Goal: Task Accomplishment & Management: Manage account settings

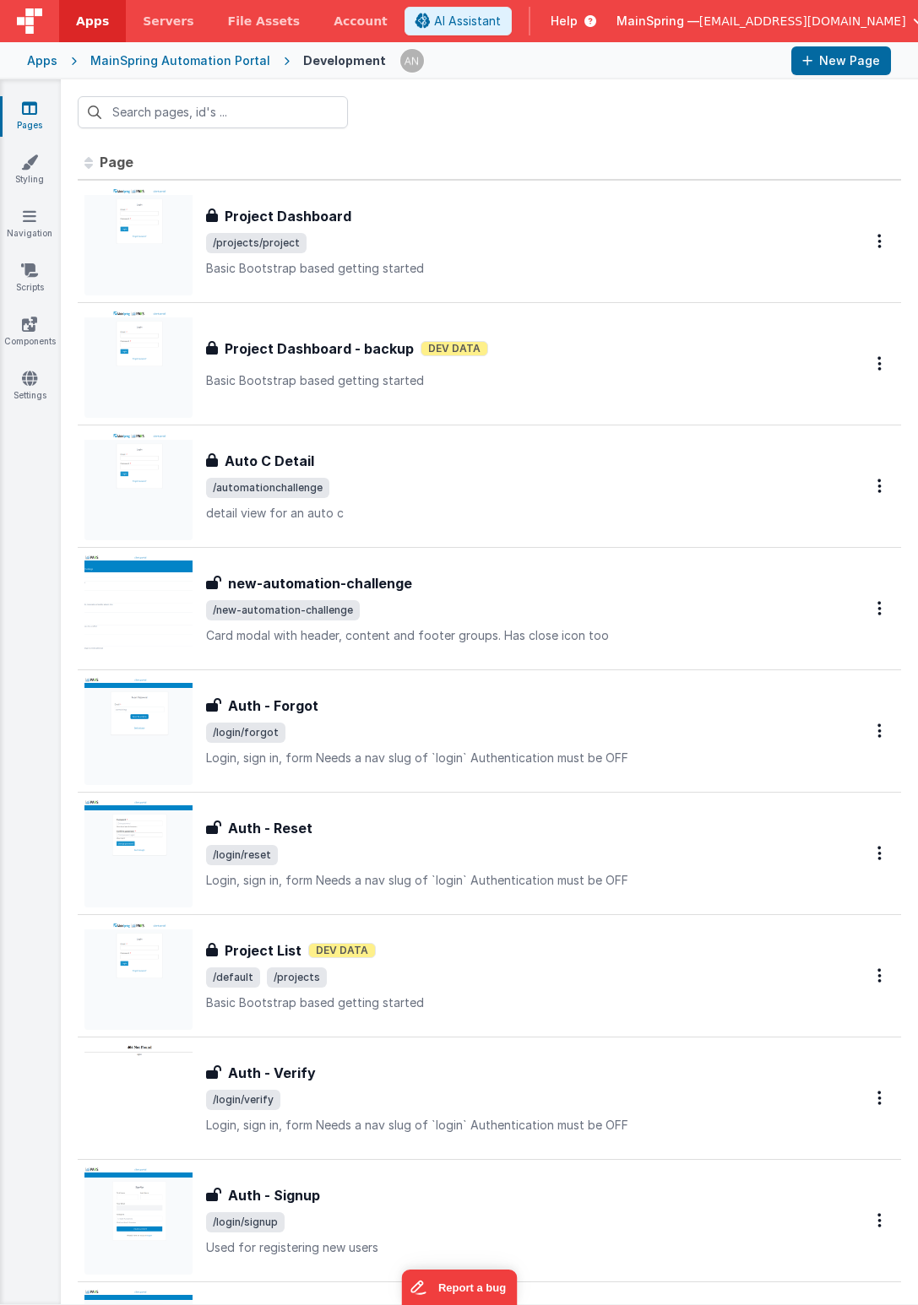
click at [472, 122] on div at bounding box center [489, 112] width 857 height 66
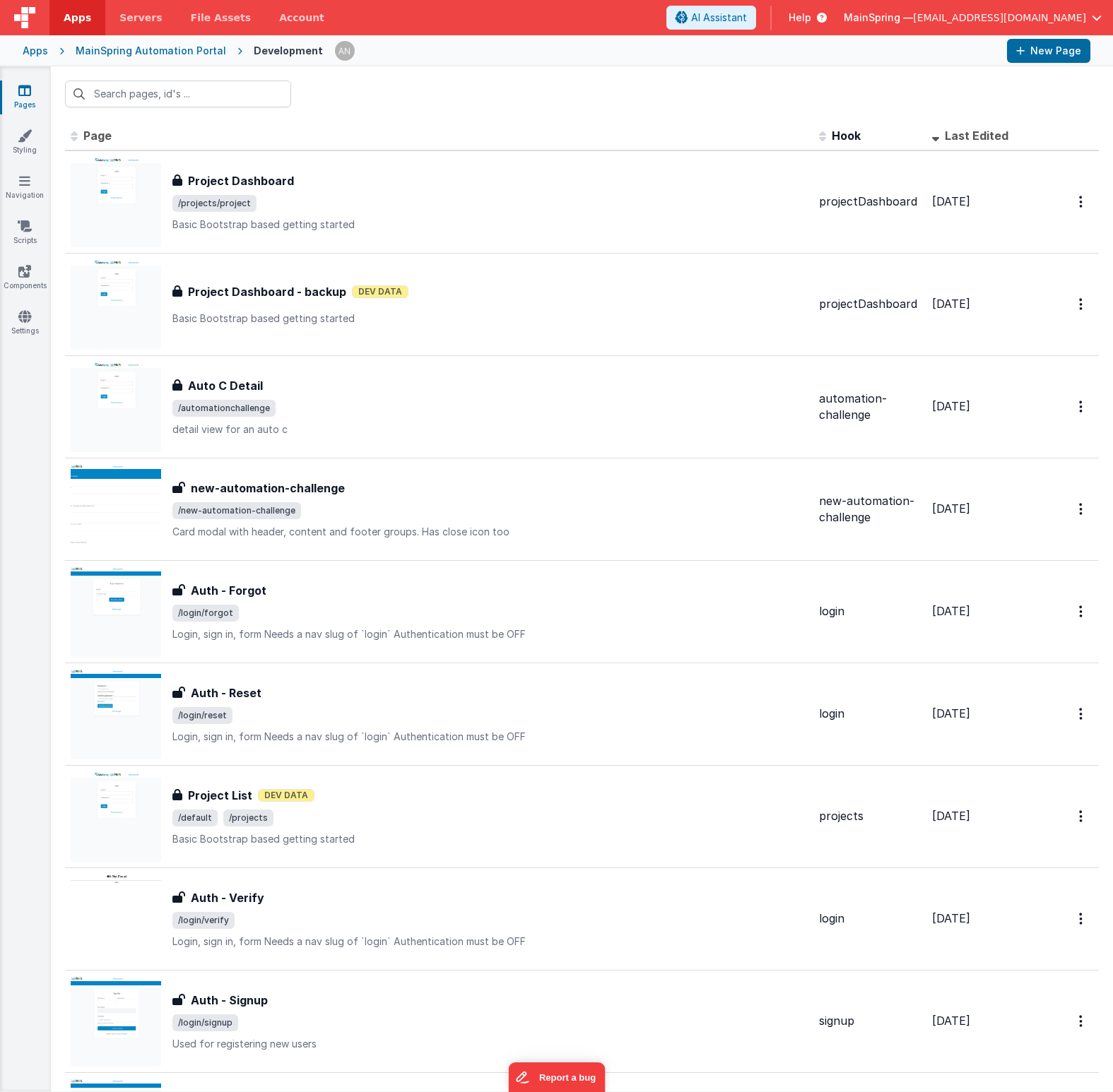
click at [486, 120] on div at bounding box center [582, 94] width 1062 height 55
click at [145, 47] on div "MainSpring Automation Portal" at bounding box center [151, 50] width 151 height 14
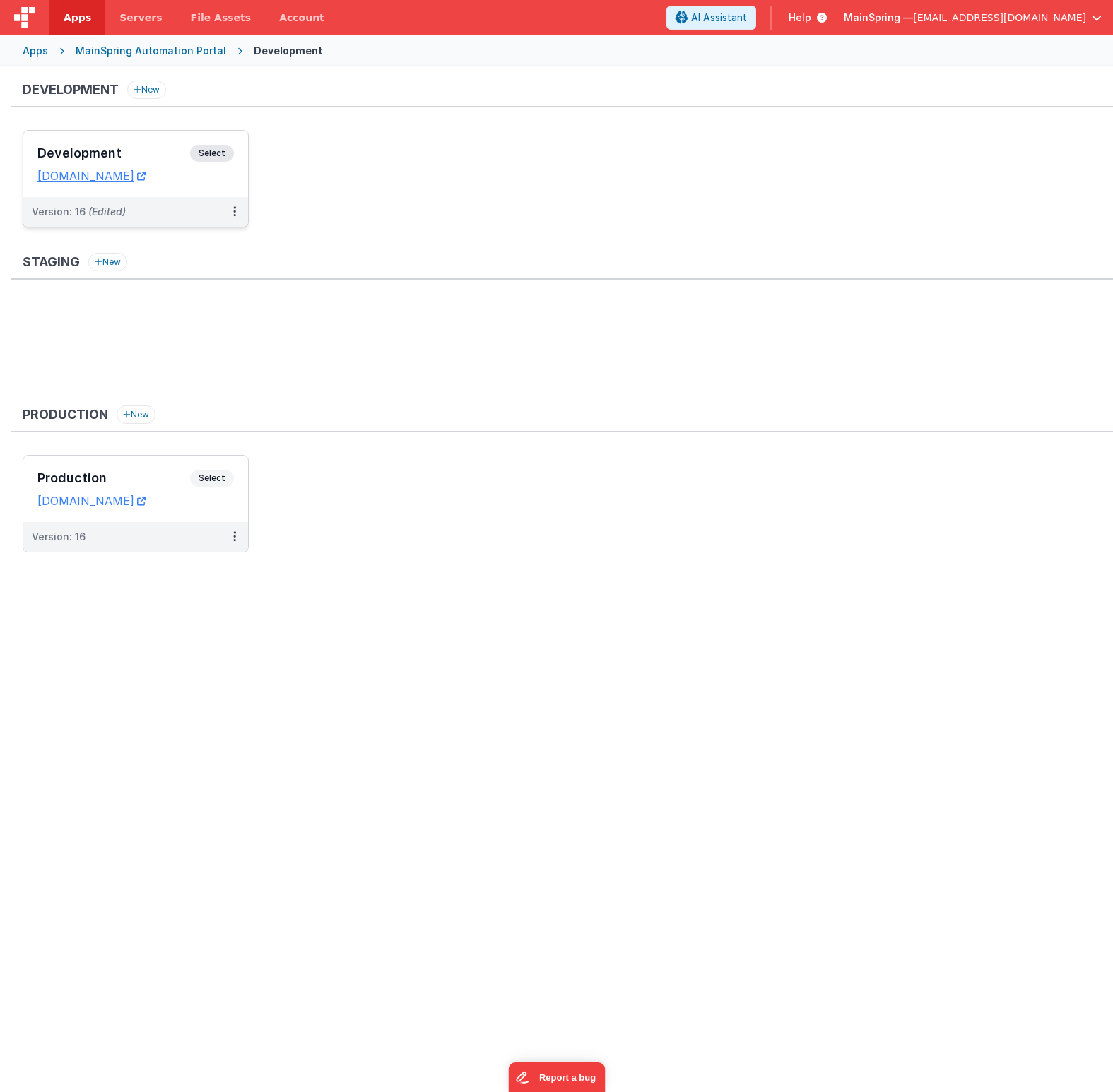
click at [150, 142] on div "Development Select URLs [DOMAIN_NAME]" at bounding box center [136, 163] width 224 height 66
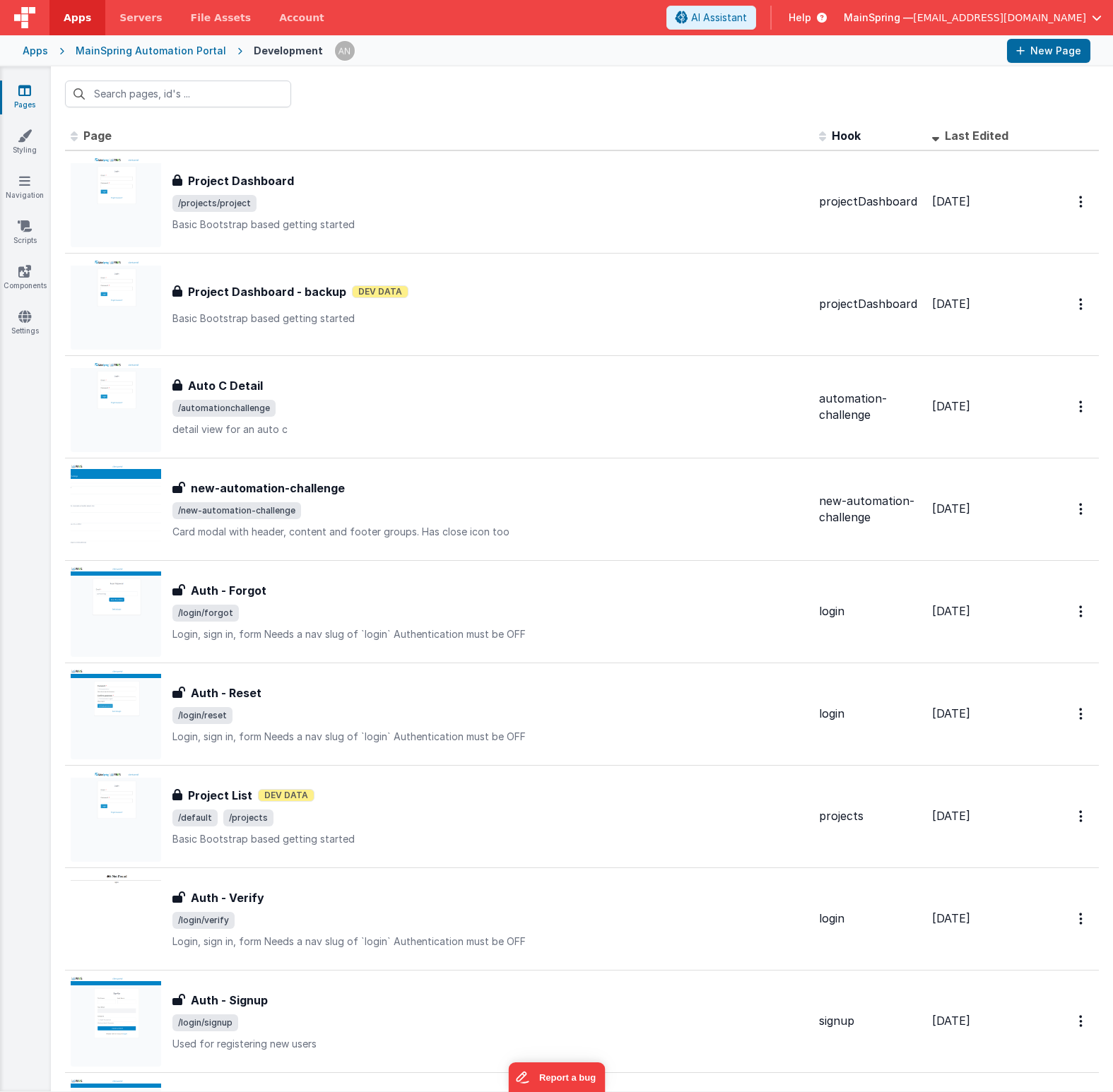
click at [143, 61] on div "Apps MainSpring Automation Portal Development New Page" at bounding box center [556, 50] width 1113 height 31
click at [138, 53] on div "MainSpring Automation Portal" at bounding box center [151, 50] width 151 height 14
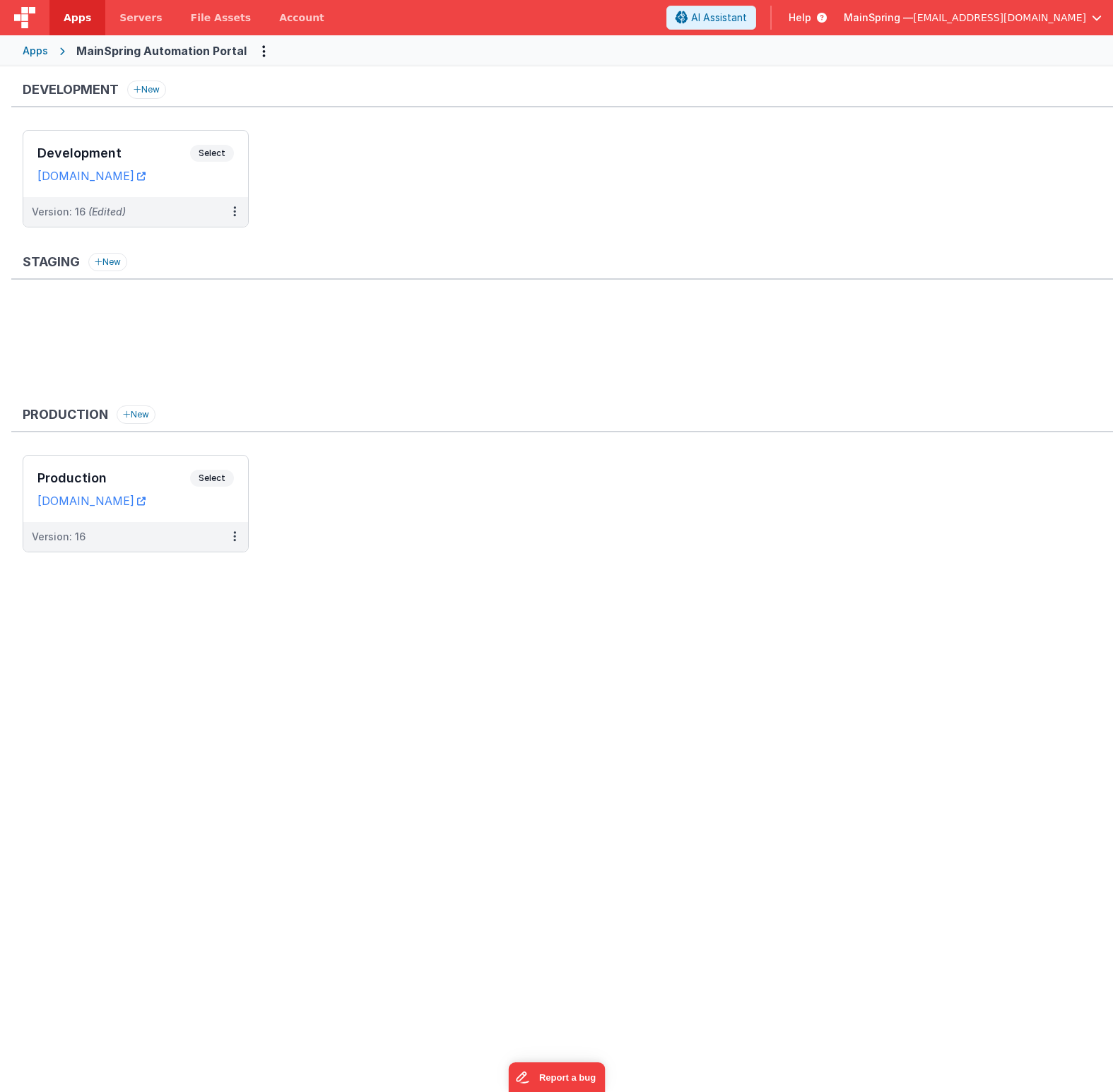
click at [42, 59] on div "Apps MainSpring Automation Portal" at bounding box center [556, 50] width 1113 height 31
click at [38, 50] on div "Apps" at bounding box center [35, 50] width 25 height 14
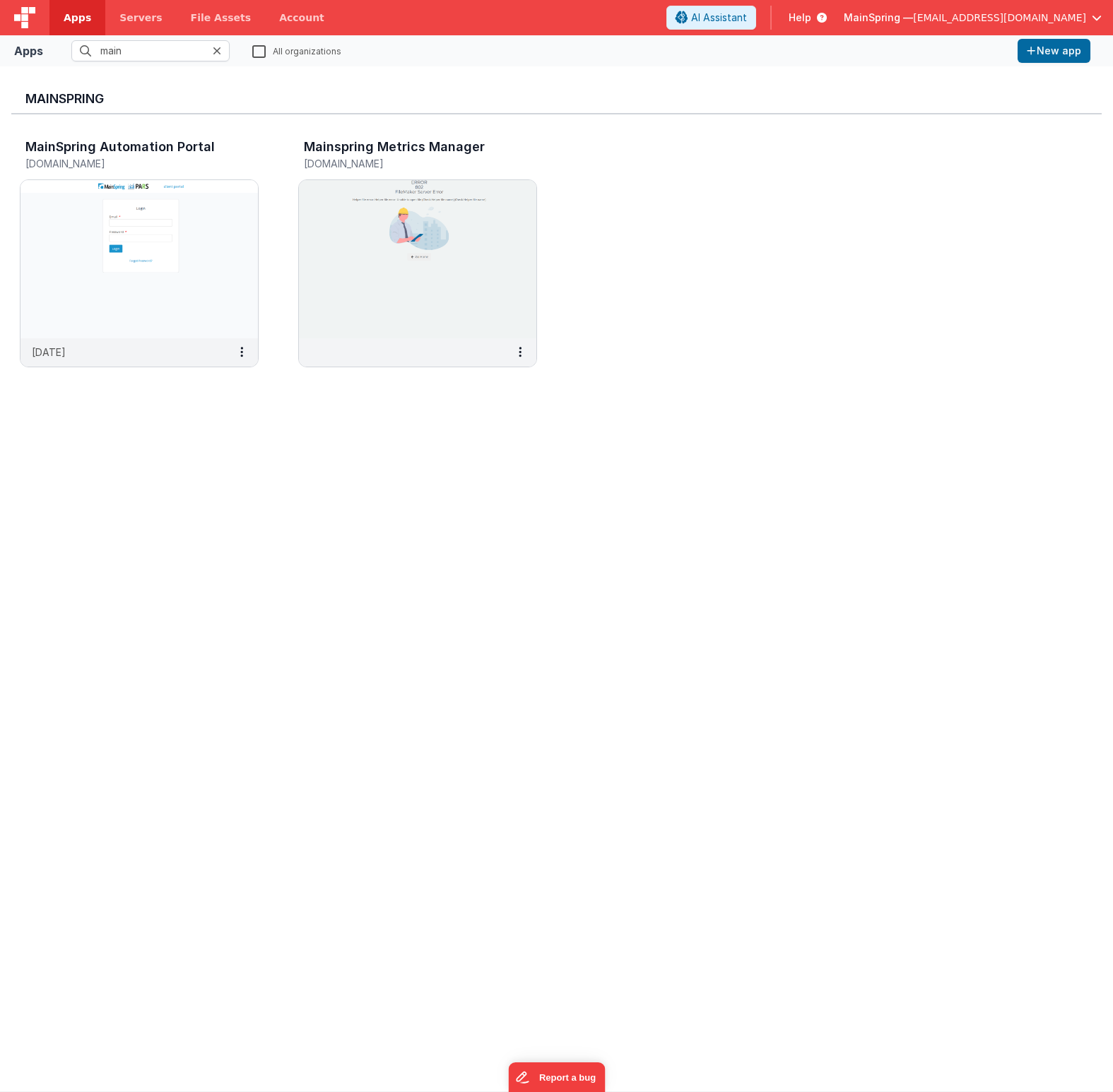
click at [220, 52] on icon at bounding box center [217, 51] width 8 height 12
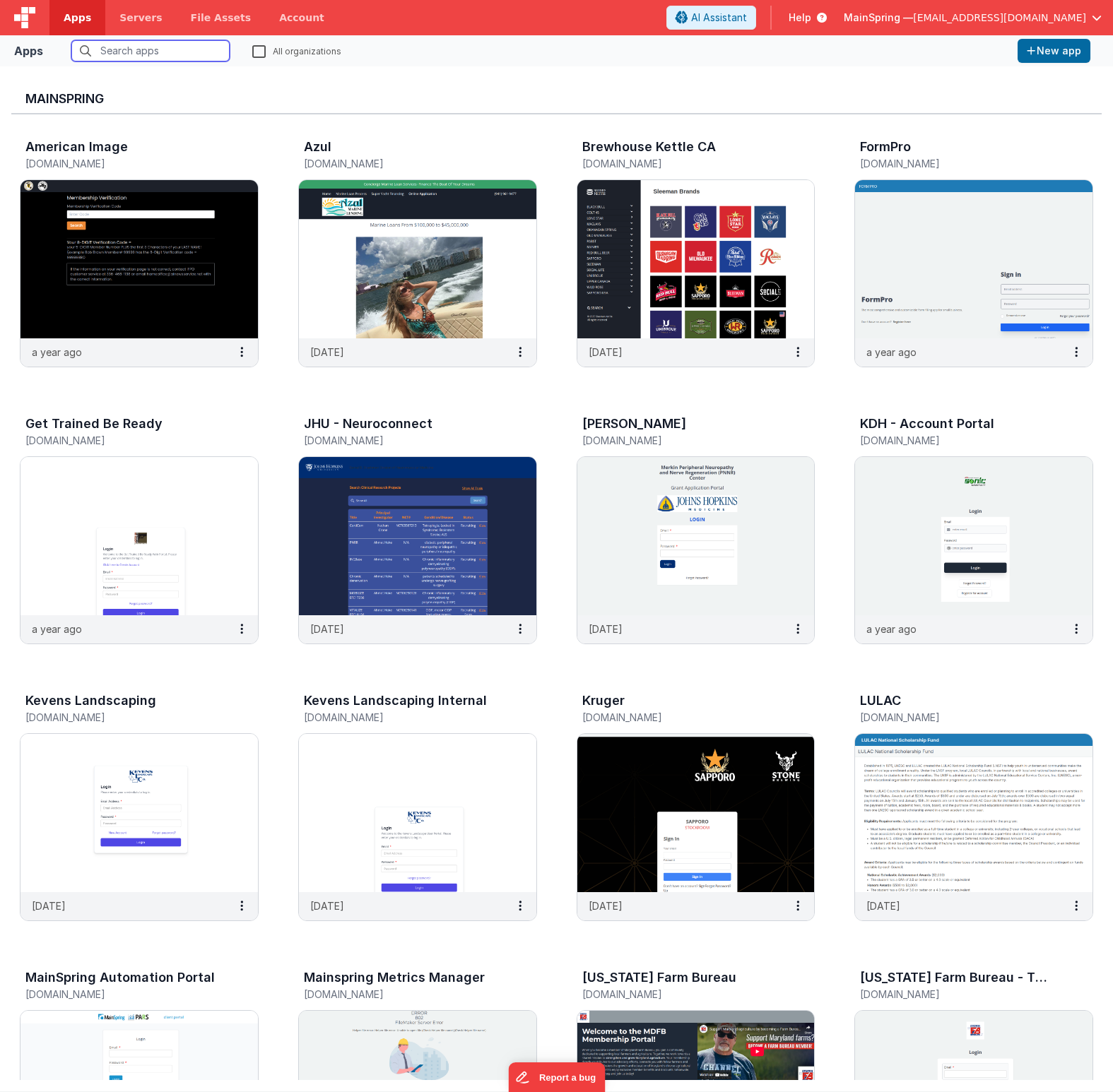
click at [172, 54] on input "text" at bounding box center [150, 50] width 158 height 21
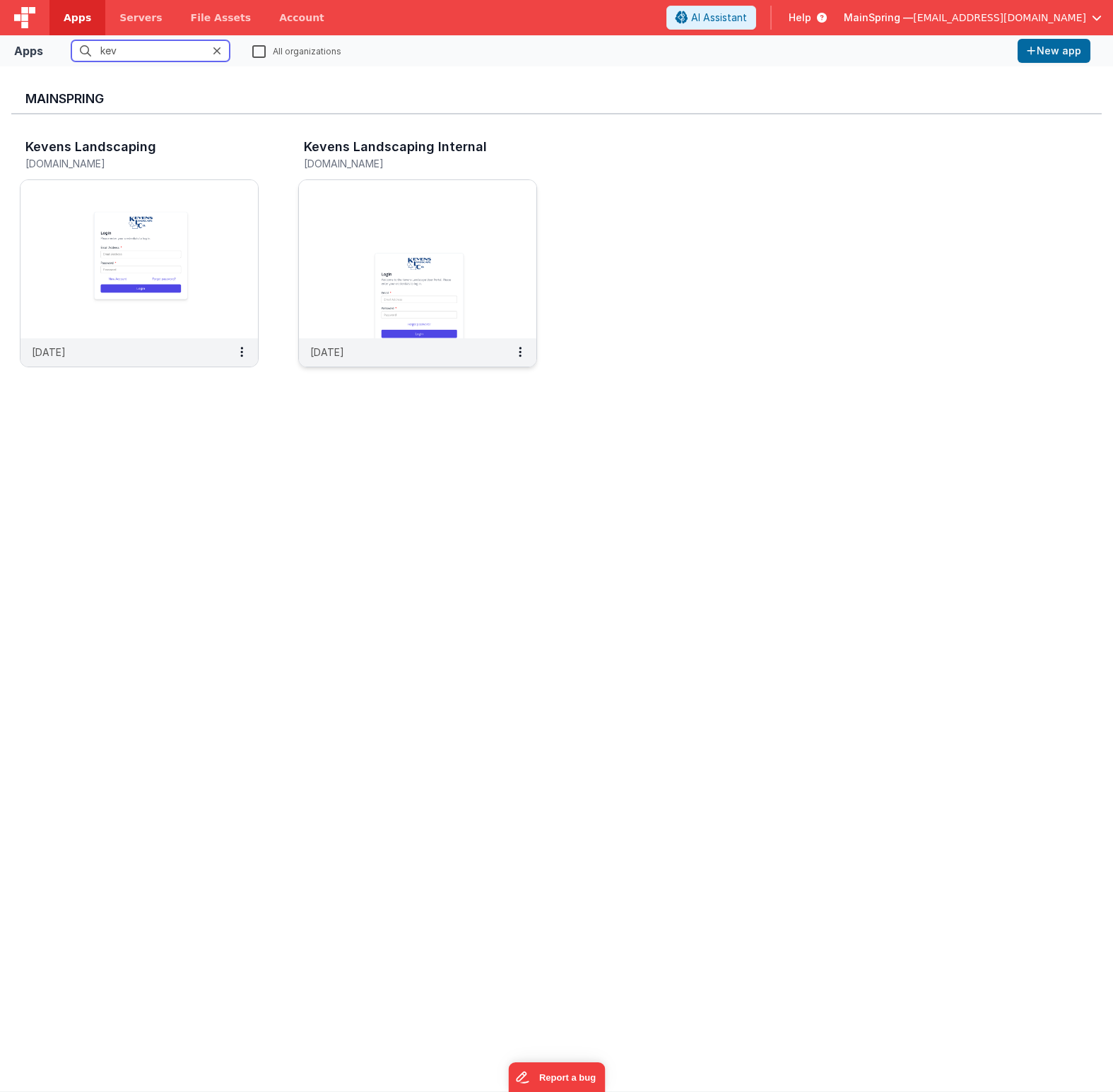
type input "kev"
click at [500, 226] on img at bounding box center [418, 259] width 238 height 158
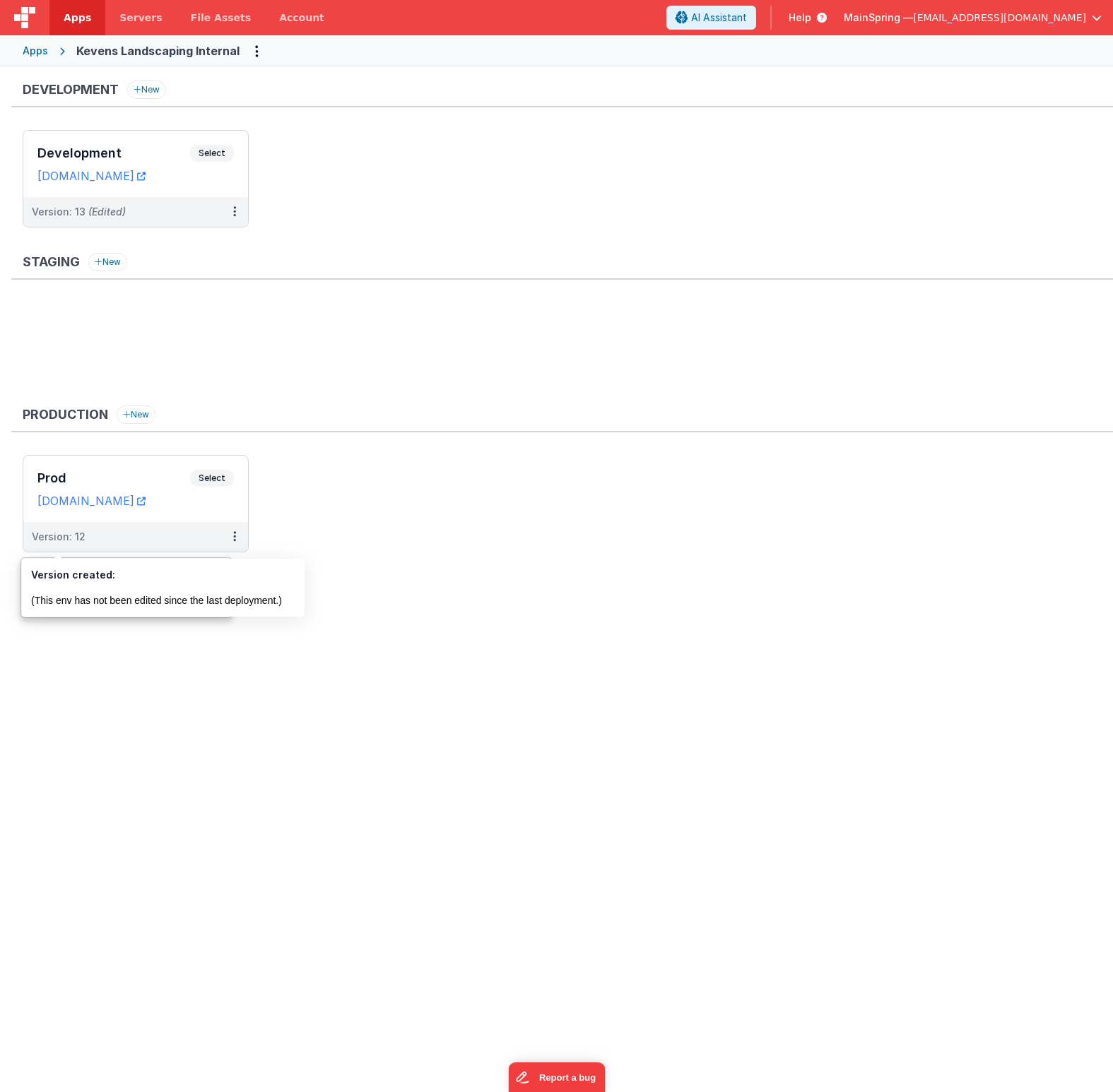
click at [505, 244] on div "Development New Development Select URLs [DOMAIN_NAME] Version: 13 (Edited) Stag…" at bounding box center [562, 323] width 1101 height 486
click at [406, 341] on ul at bounding box center [567, 348] width 1090 height 92
click at [519, 222] on ul "Development Select URLs [DOMAIN_NAME] Version: 13 (Edited)" at bounding box center [567, 185] width 1090 height 111
click at [562, 198] on ul "Development Select URLs [DOMAIN_NAME] Version: 13 (Edited)" at bounding box center [567, 185] width 1090 height 111
click at [238, 216] on button at bounding box center [234, 212] width 27 height 29
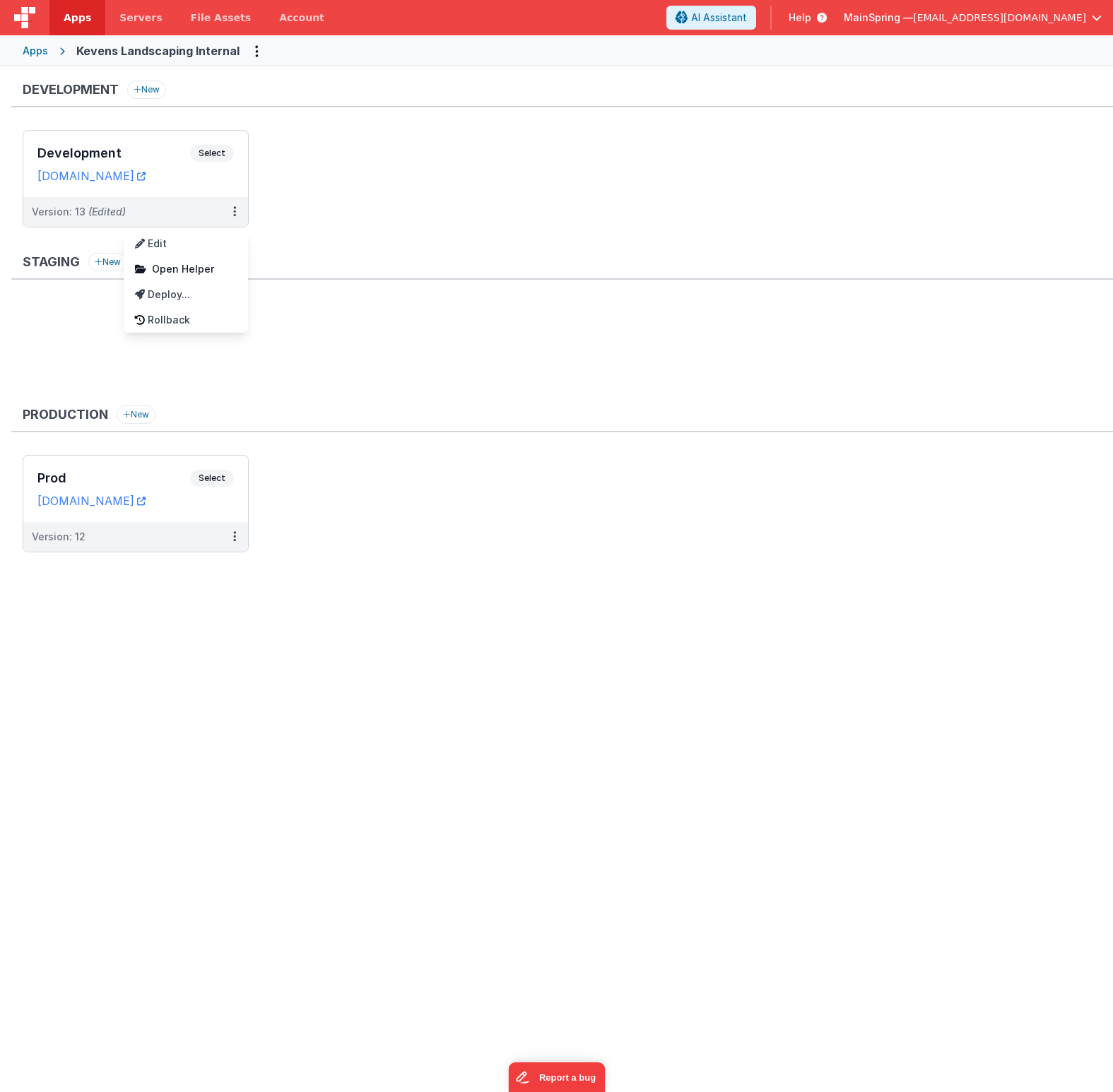
click at [564, 214] on div at bounding box center [556, 546] width 1113 height 1092
click at [746, 20] on span "AI Assistant" at bounding box center [719, 18] width 56 height 14
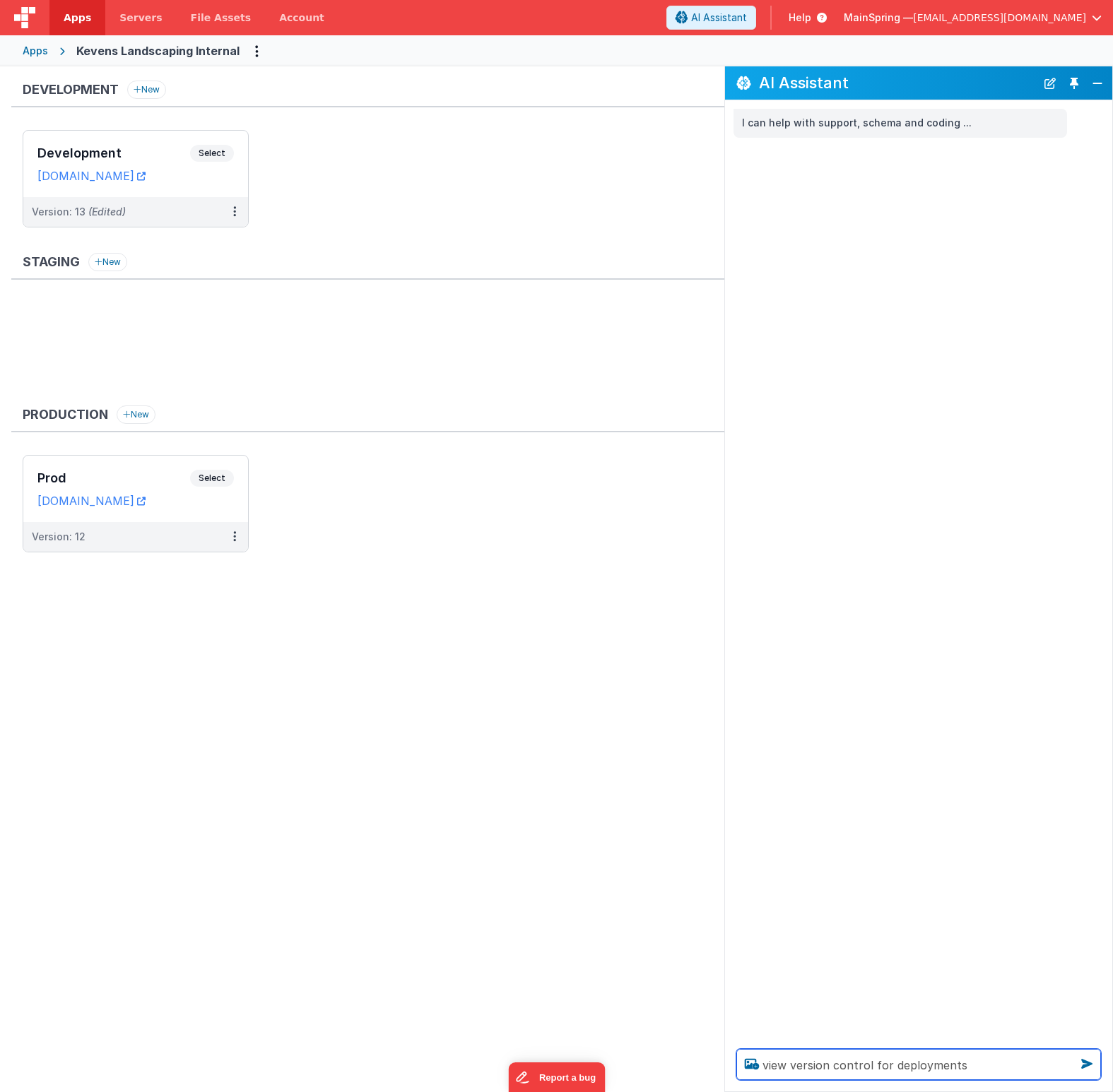
type textarea "view version control for deployments"
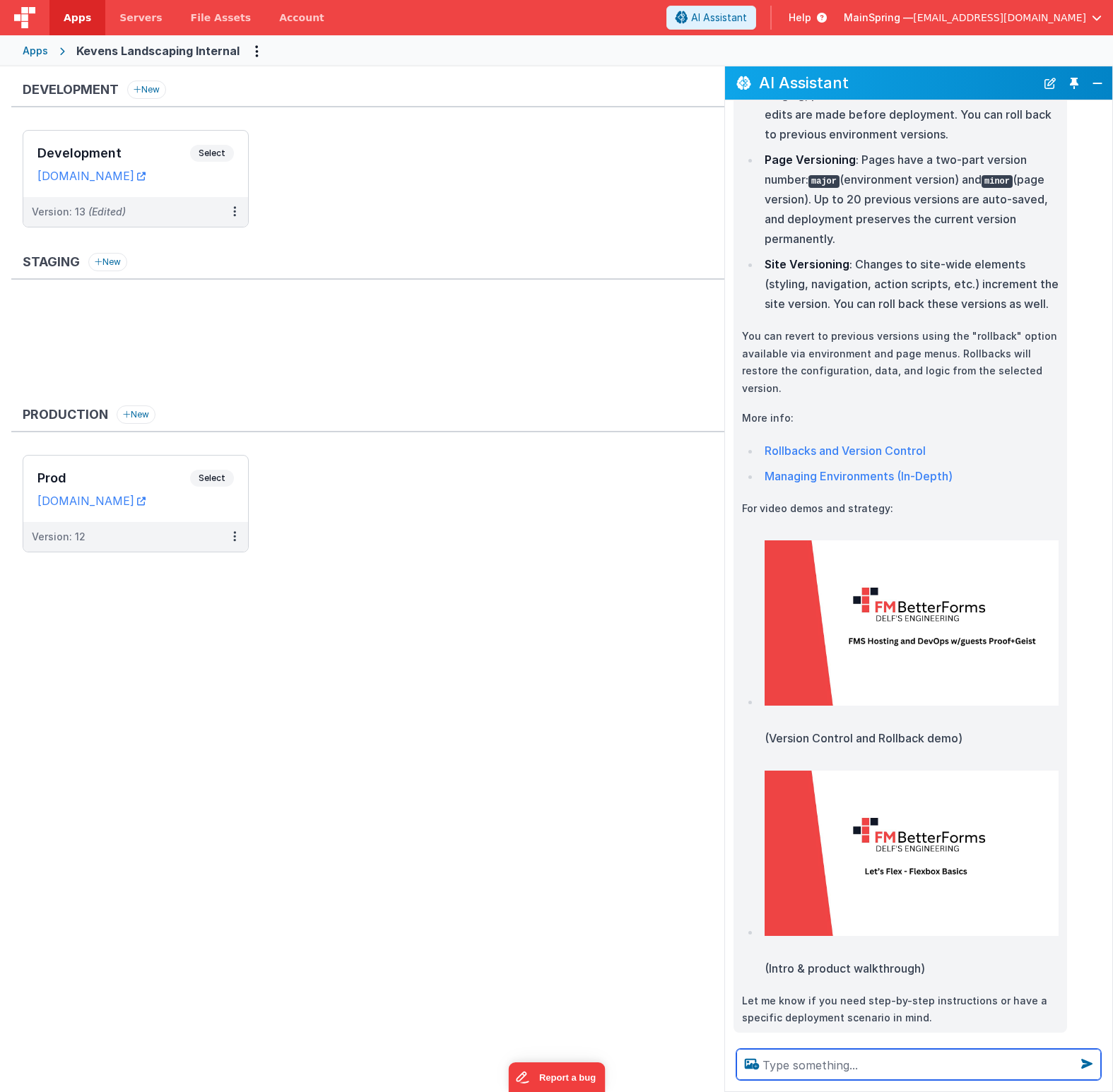
scroll to position [211, 0]
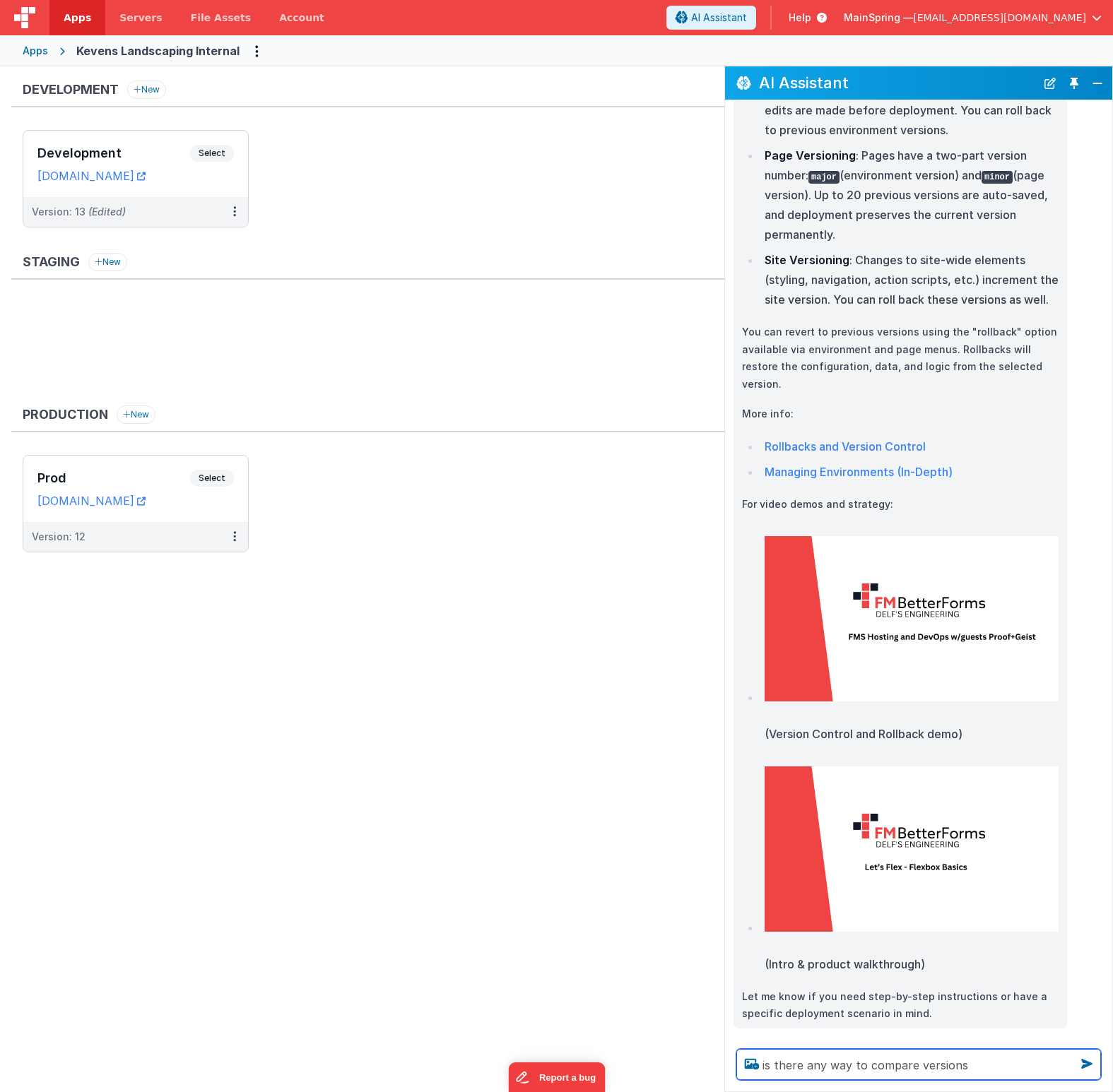
type textarea "is there any way to compare versions"
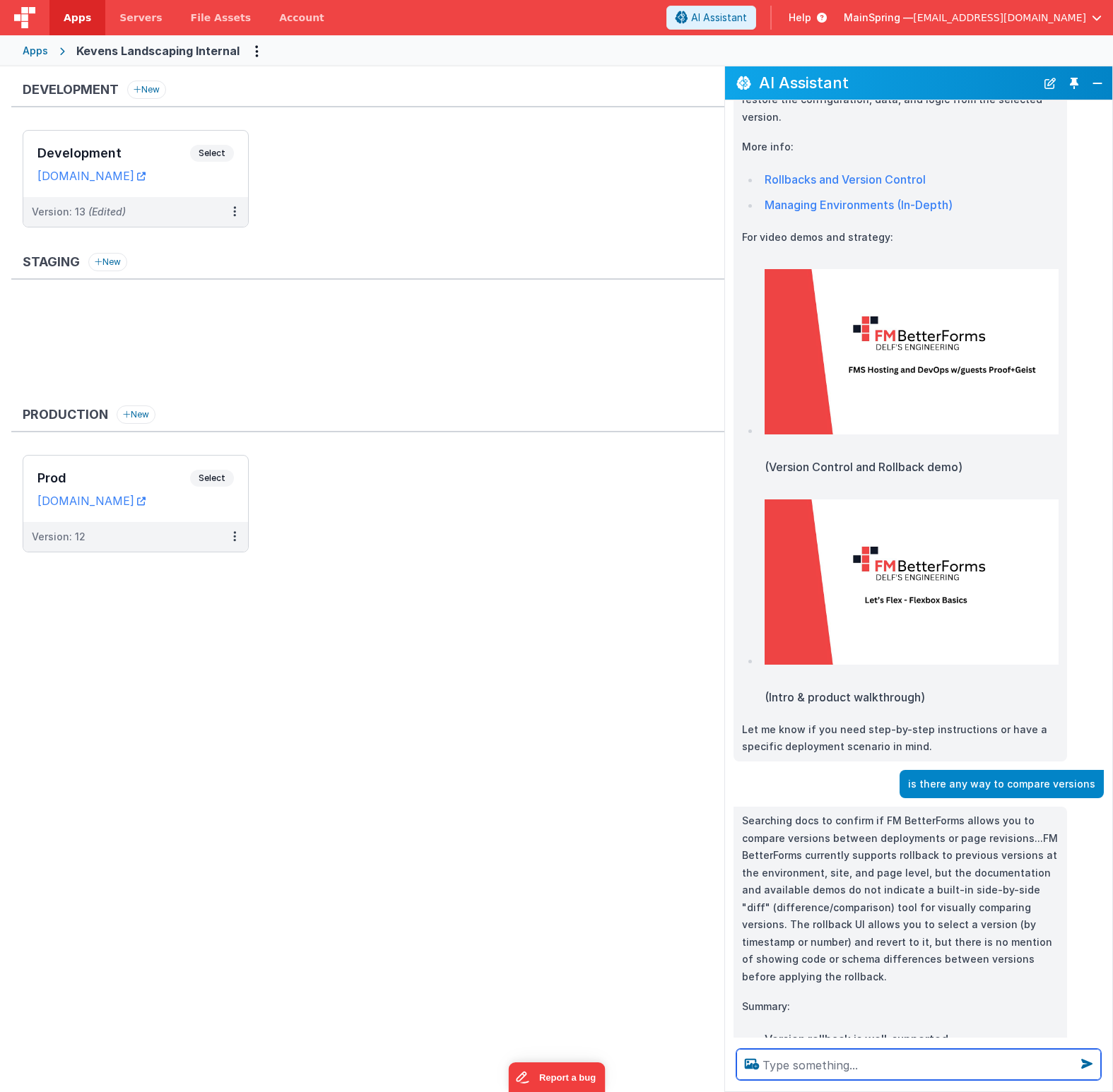
scroll to position [628, 0]
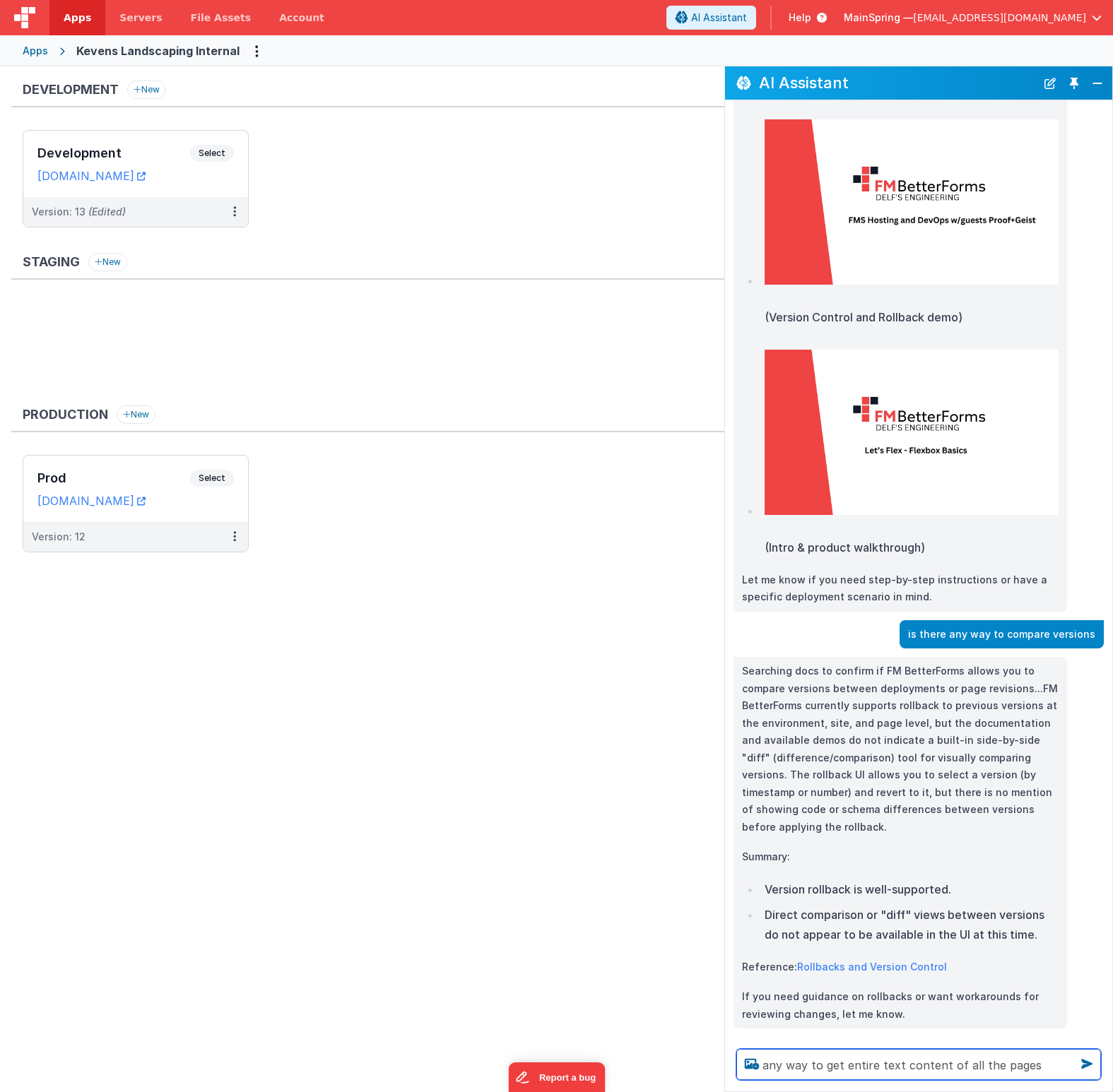
type textarea "any way to get entire text content of all the pages"
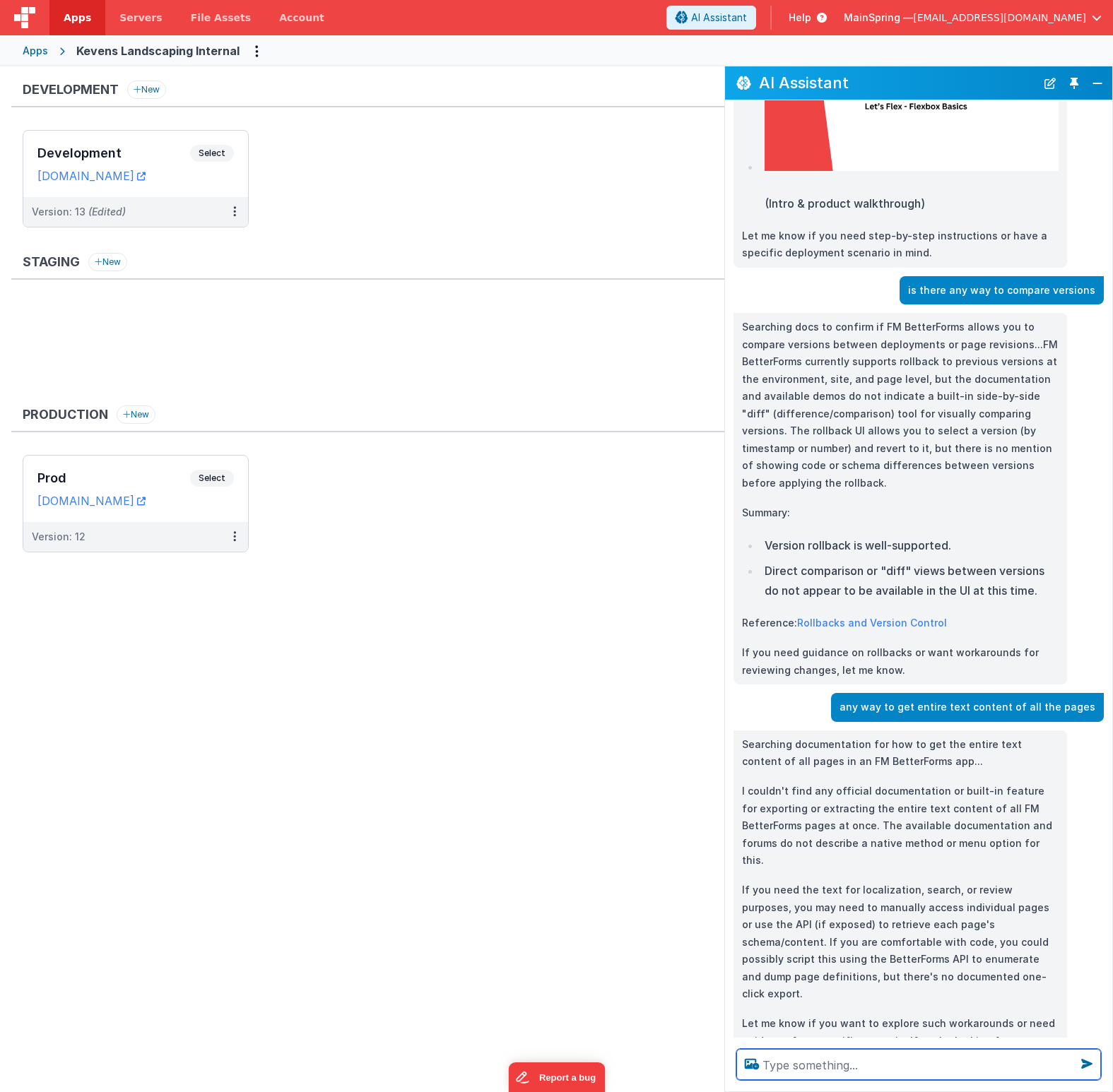
scroll to position [999, 0]
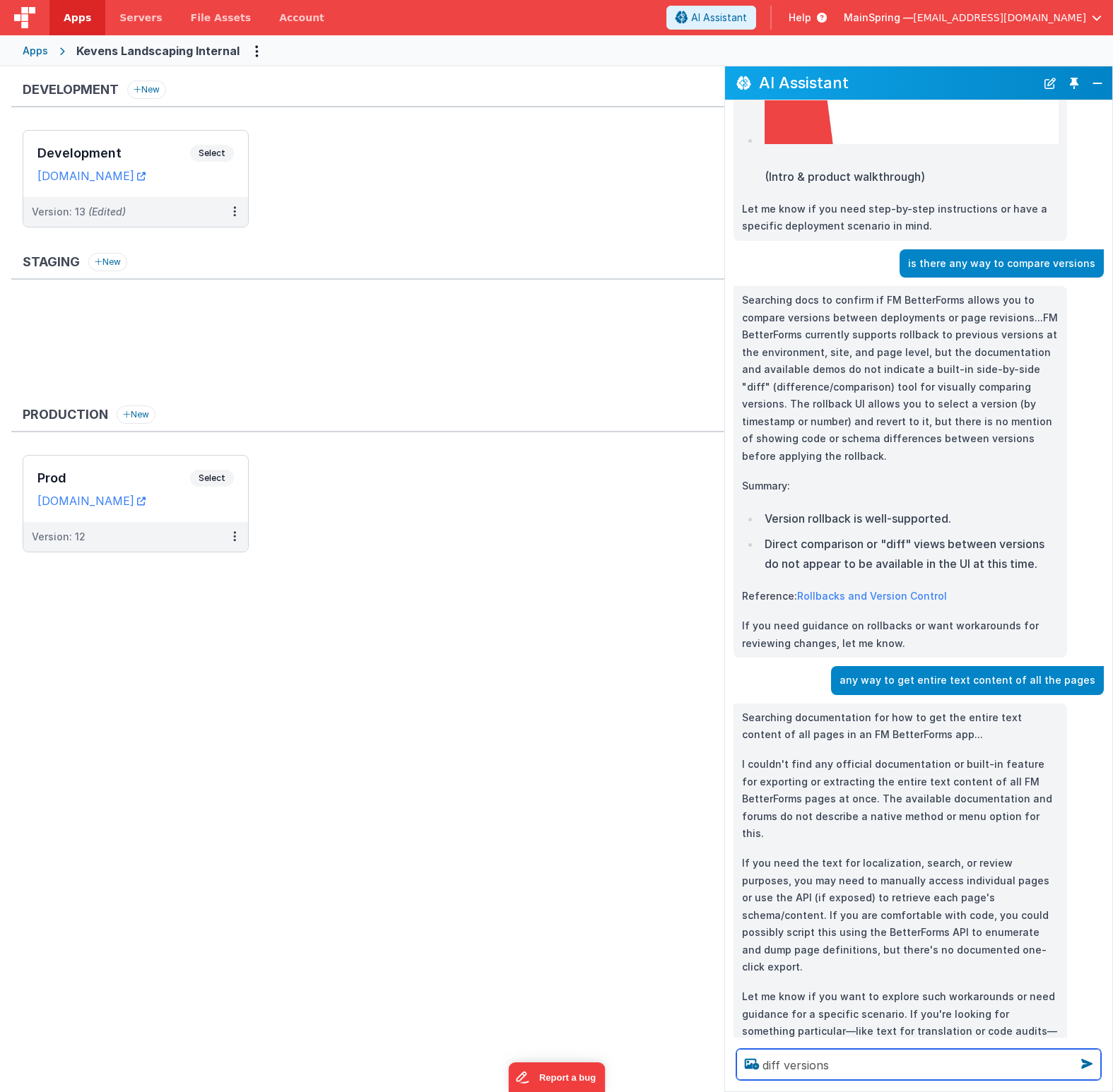
type textarea "diff versions"
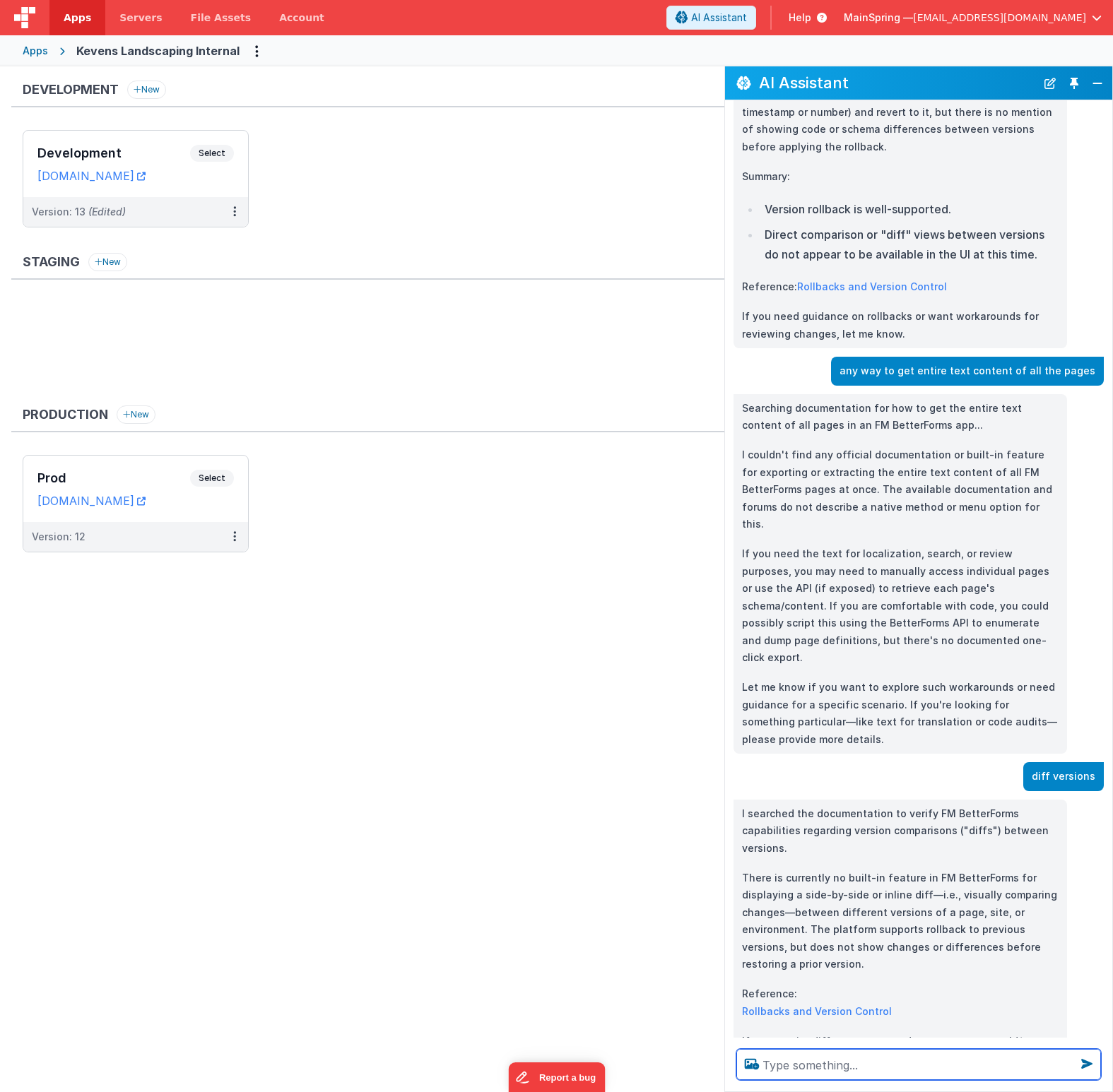
scroll to position [1335, 0]
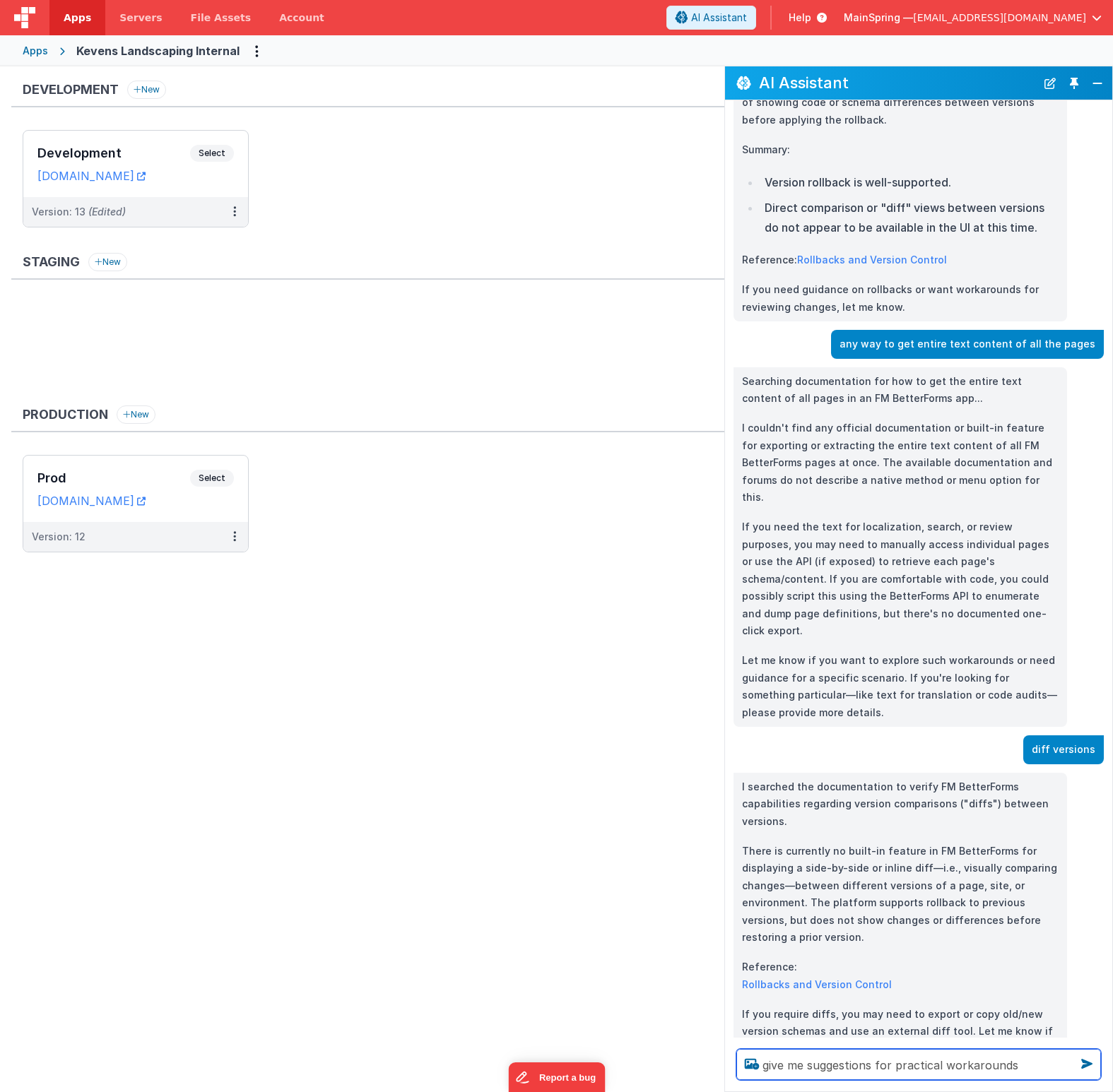
type textarea "give me suggestions for practical workarounds"
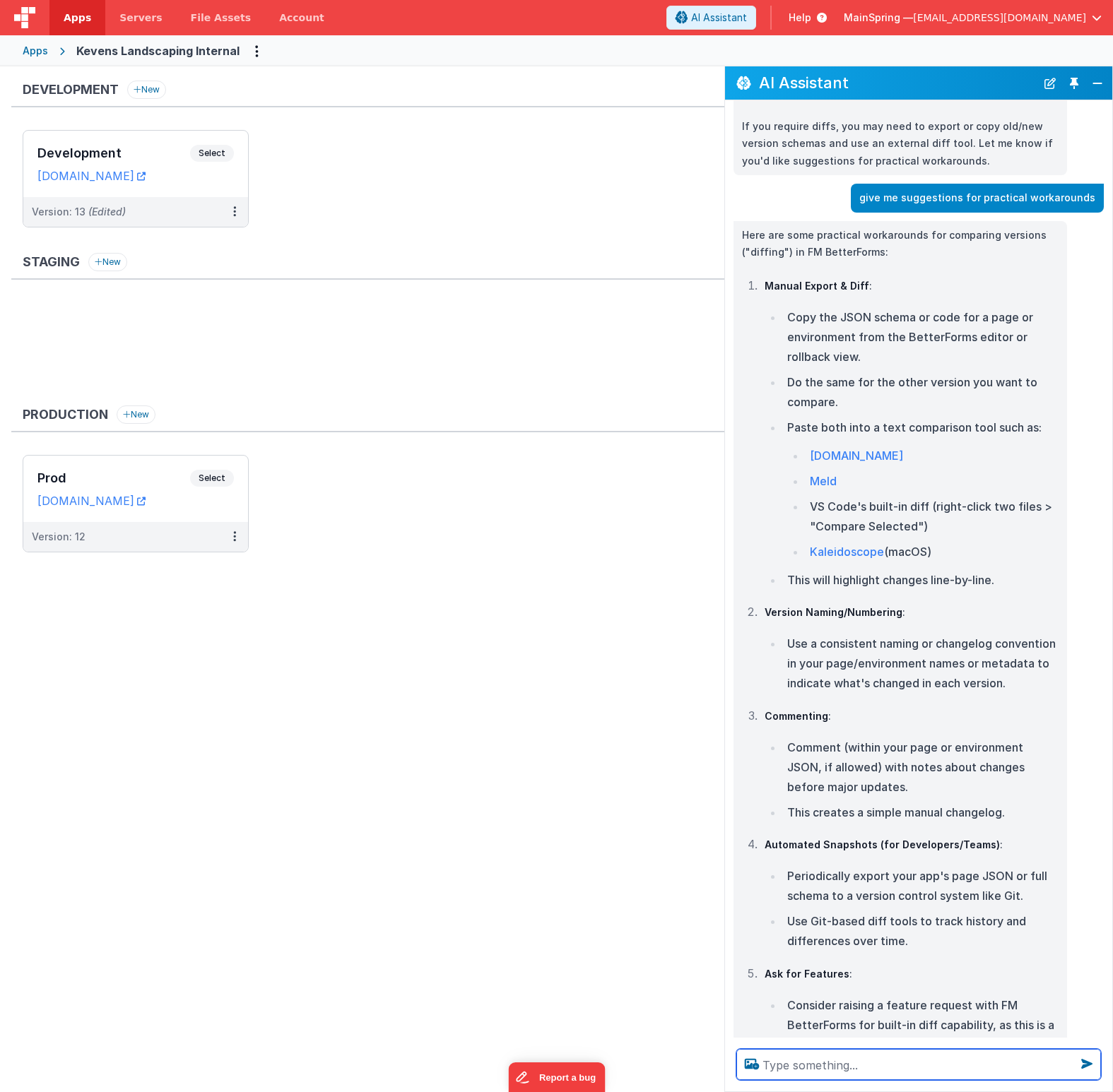
scroll to position [2250, 0]
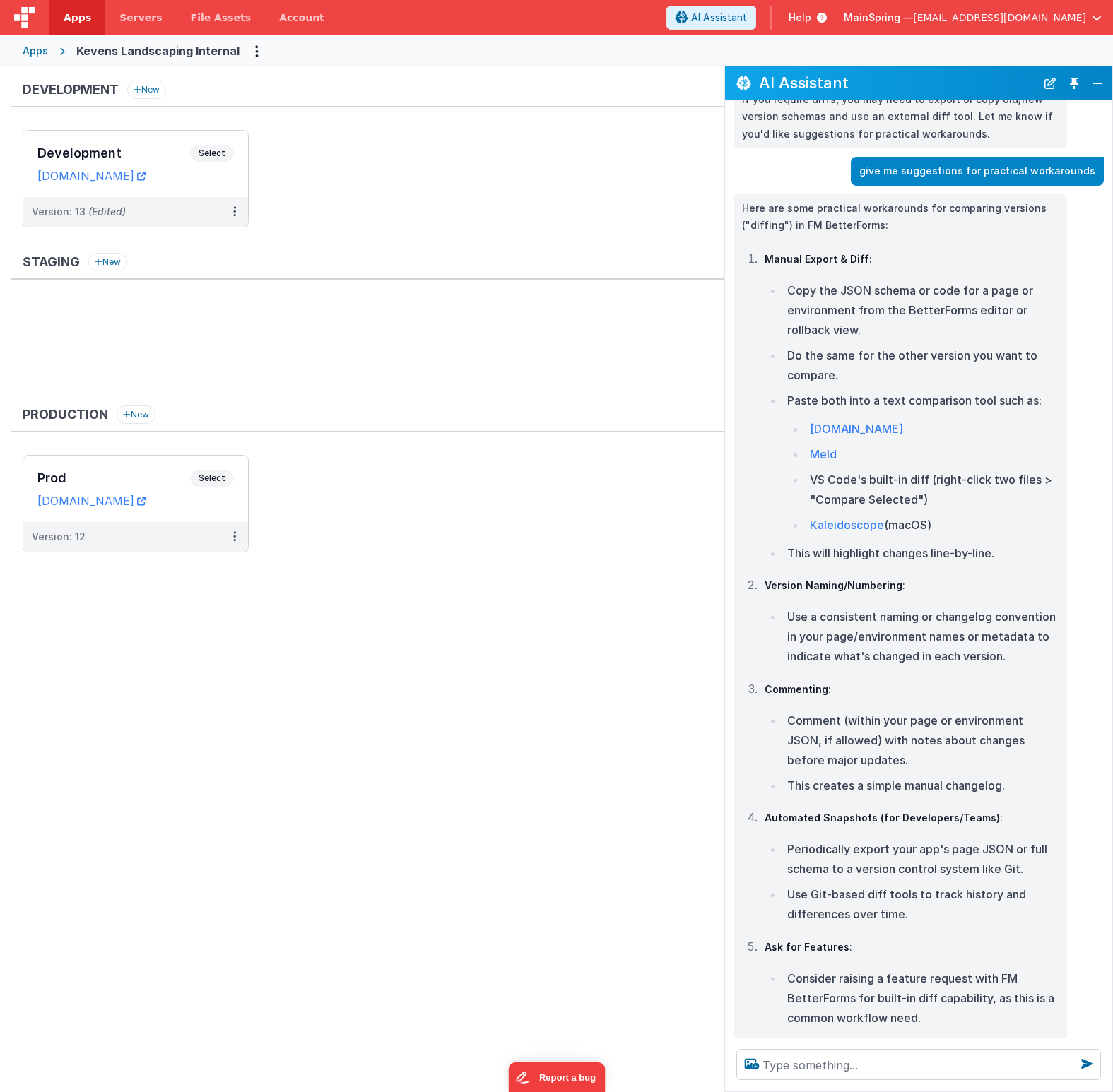
click at [439, 254] on div "Staging New" at bounding box center [368, 266] width 713 height 27
click at [233, 212] on icon at bounding box center [234, 211] width 3 height 1
click at [157, 249] on link "Edit" at bounding box center [186, 244] width 125 height 25
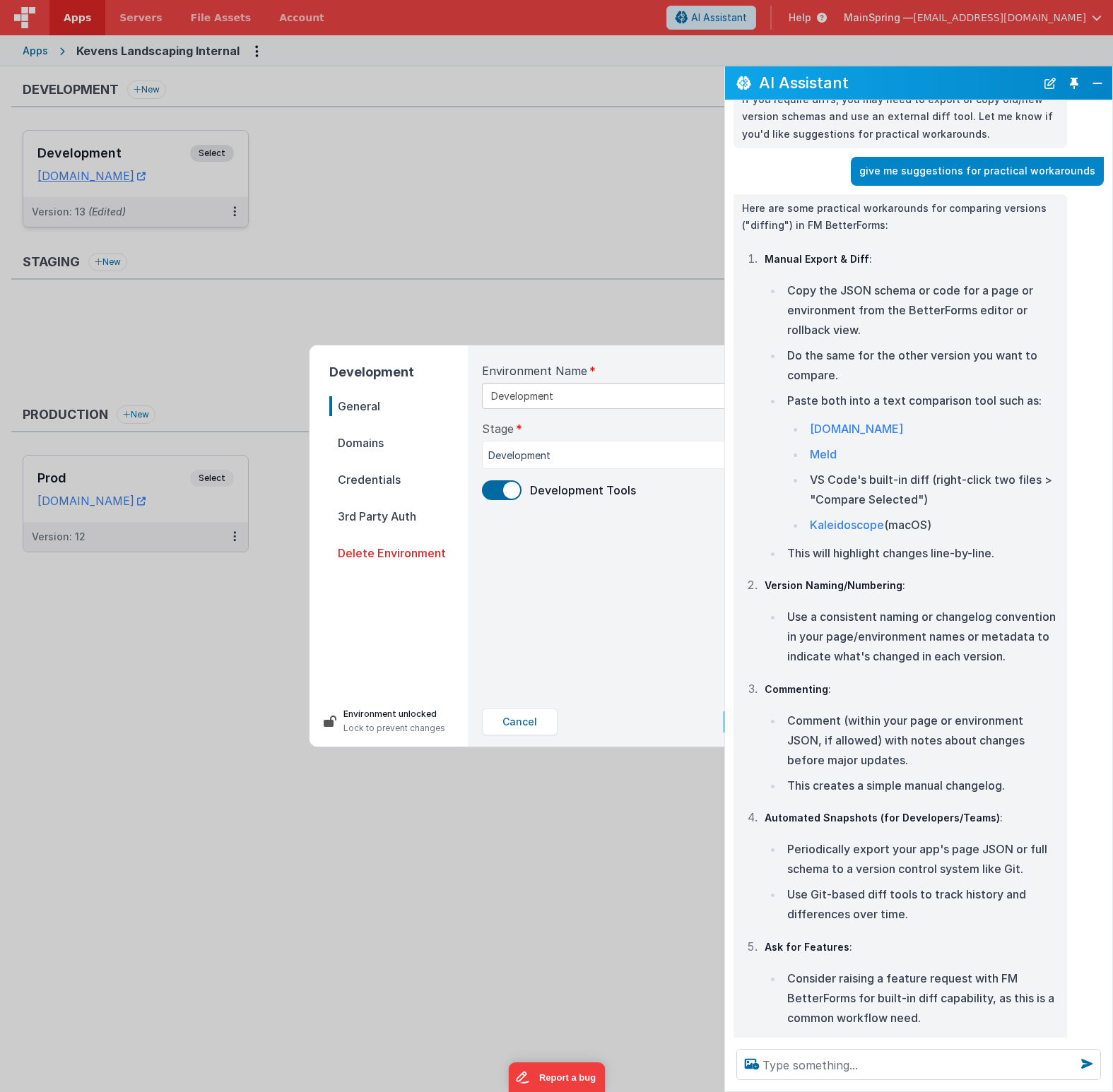
click at [536, 268] on div "Development General Domains Credentials 3rd Party Auth Delete Environment Envir…" at bounding box center [556, 546] width 1113 height 1092
click at [542, 730] on button "Cancel" at bounding box center [520, 722] width 75 height 27
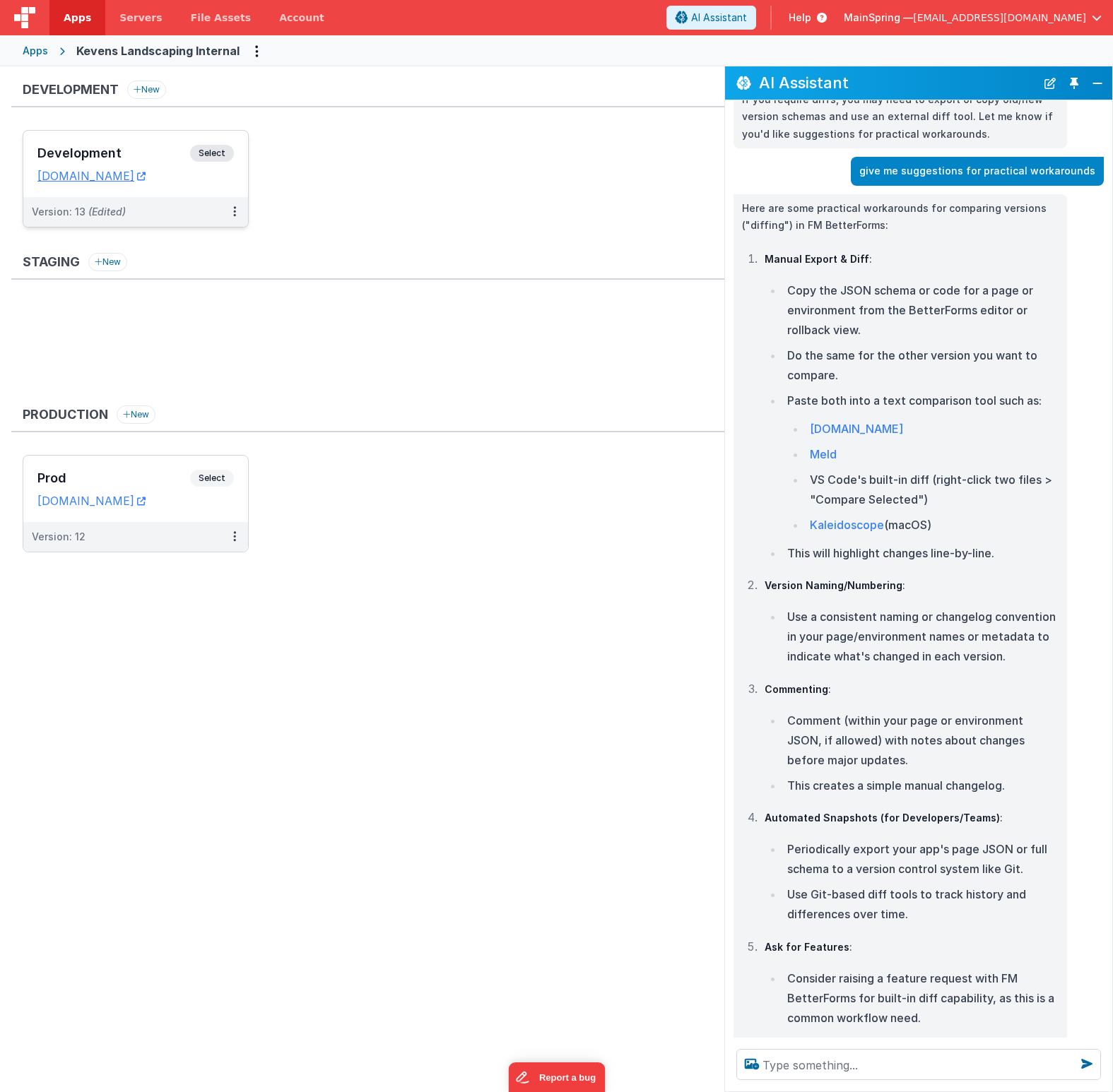
click at [380, 297] on div "Staging New" at bounding box center [368, 323] width 713 height 141
click at [574, 231] on ul "Development Select URLs [DOMAIN_NAME] Version: 13 (Edited)" at bounding box center [373, 185] width 701 height 111
click at [767, 82] on button "Close" at bounding box center [1097, 84] width 18 height 20
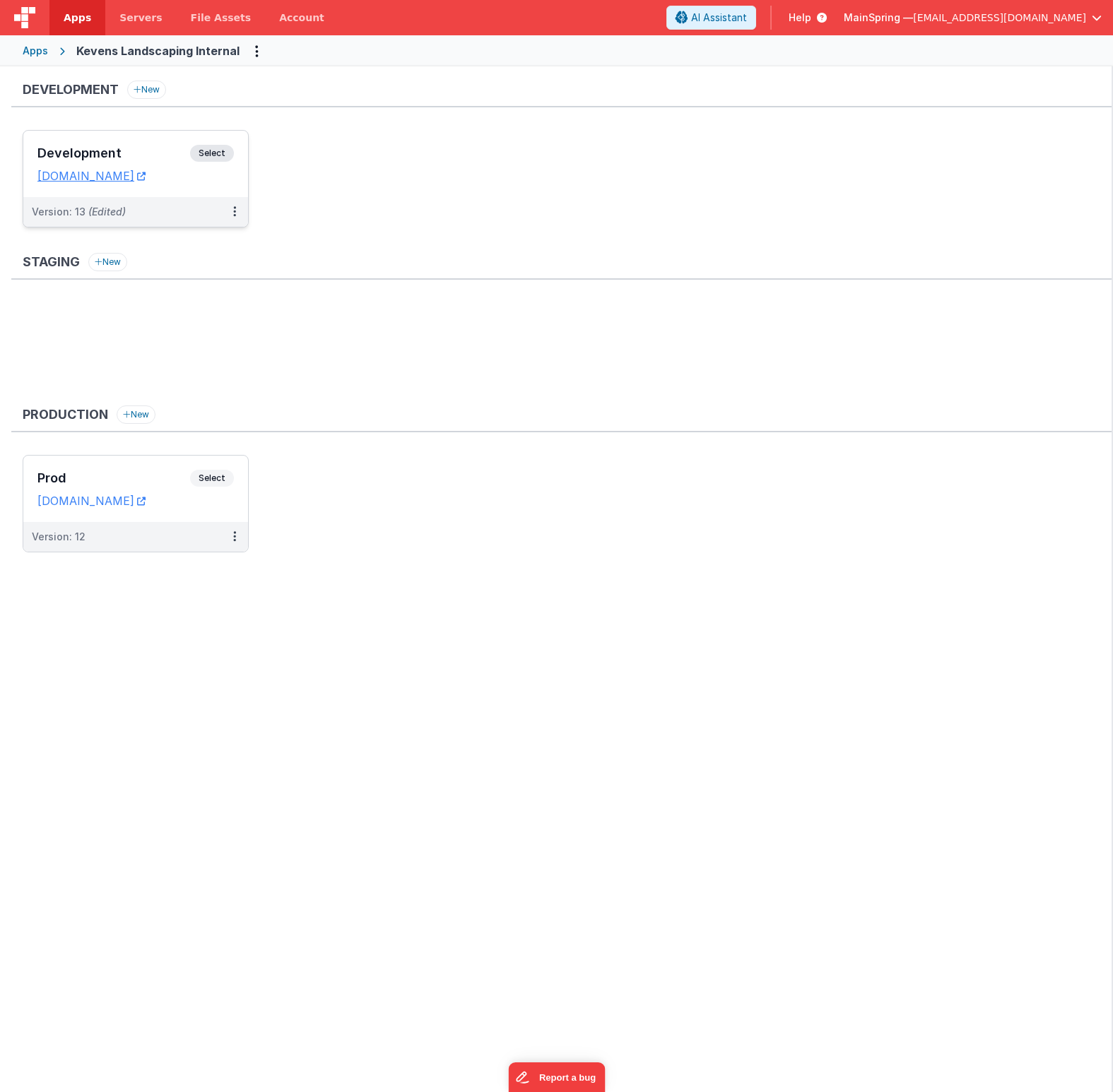
scroll to position [3561, 0]
click at [685, 204] on ul "Development Select URLs [DOMAIN_NAME] Version: 13 (Edited)" at bounding box center [567, 185] width 1090 height 111
click at [106, 211] on span "(Edited)" at bounding box center [107, 212] width 38 height 12
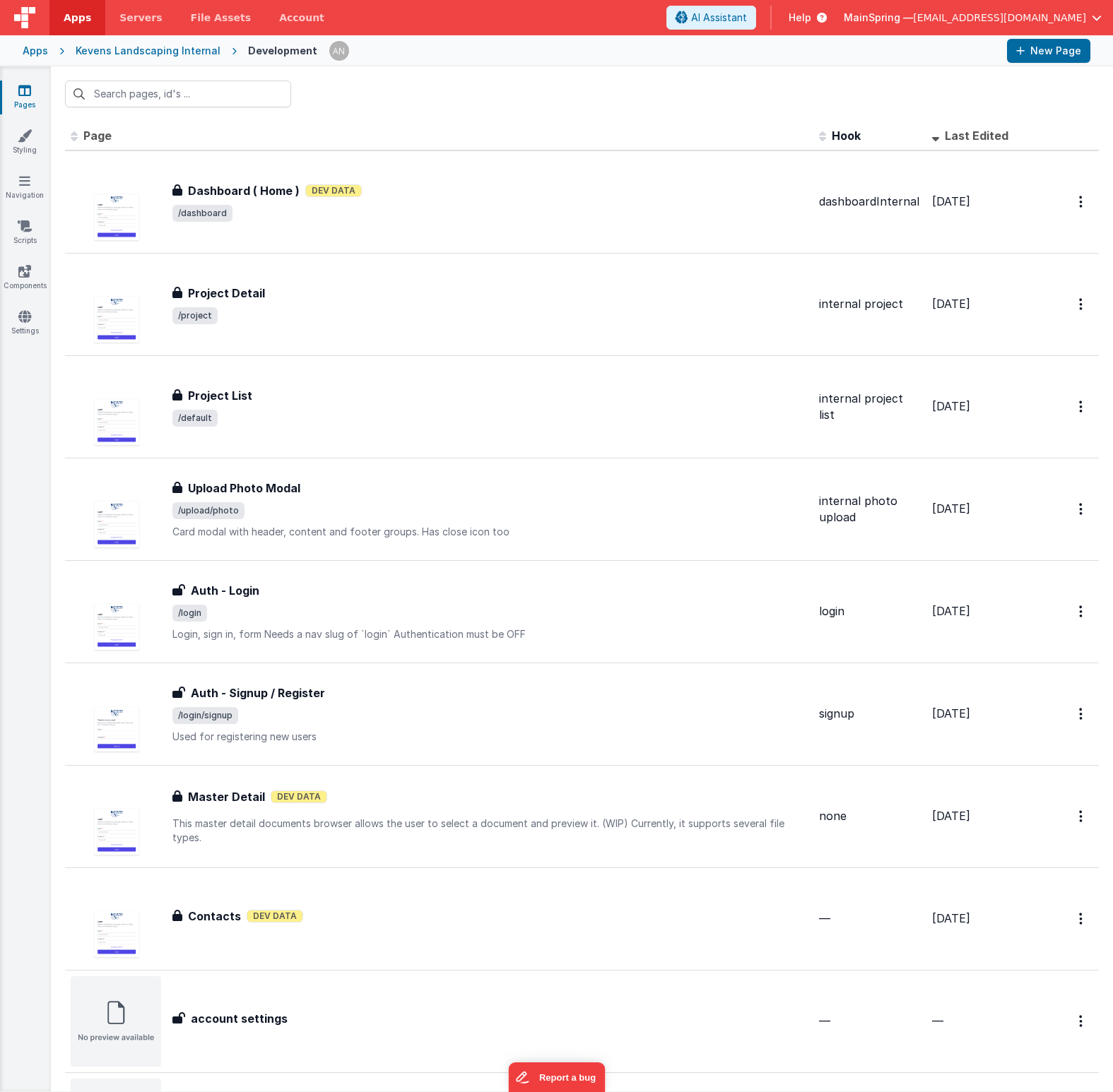
click at [152, 55] on div "Kevens Landscaping Internal" at bounding box center [147, 50] width 145 height 14
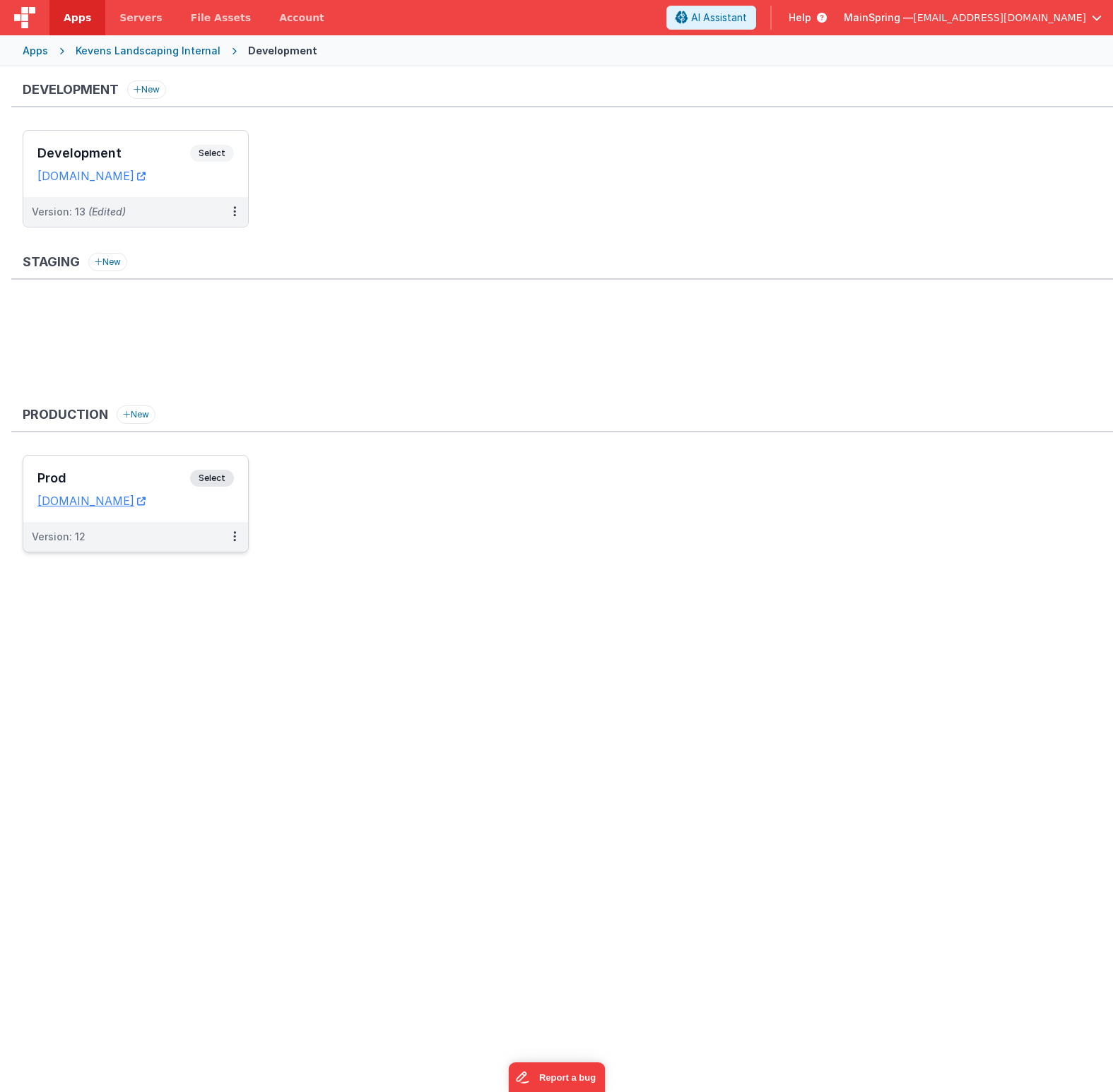
click at [133, 474] on h3 "Prod" at bounding box center [114, 478] width 152 height 14
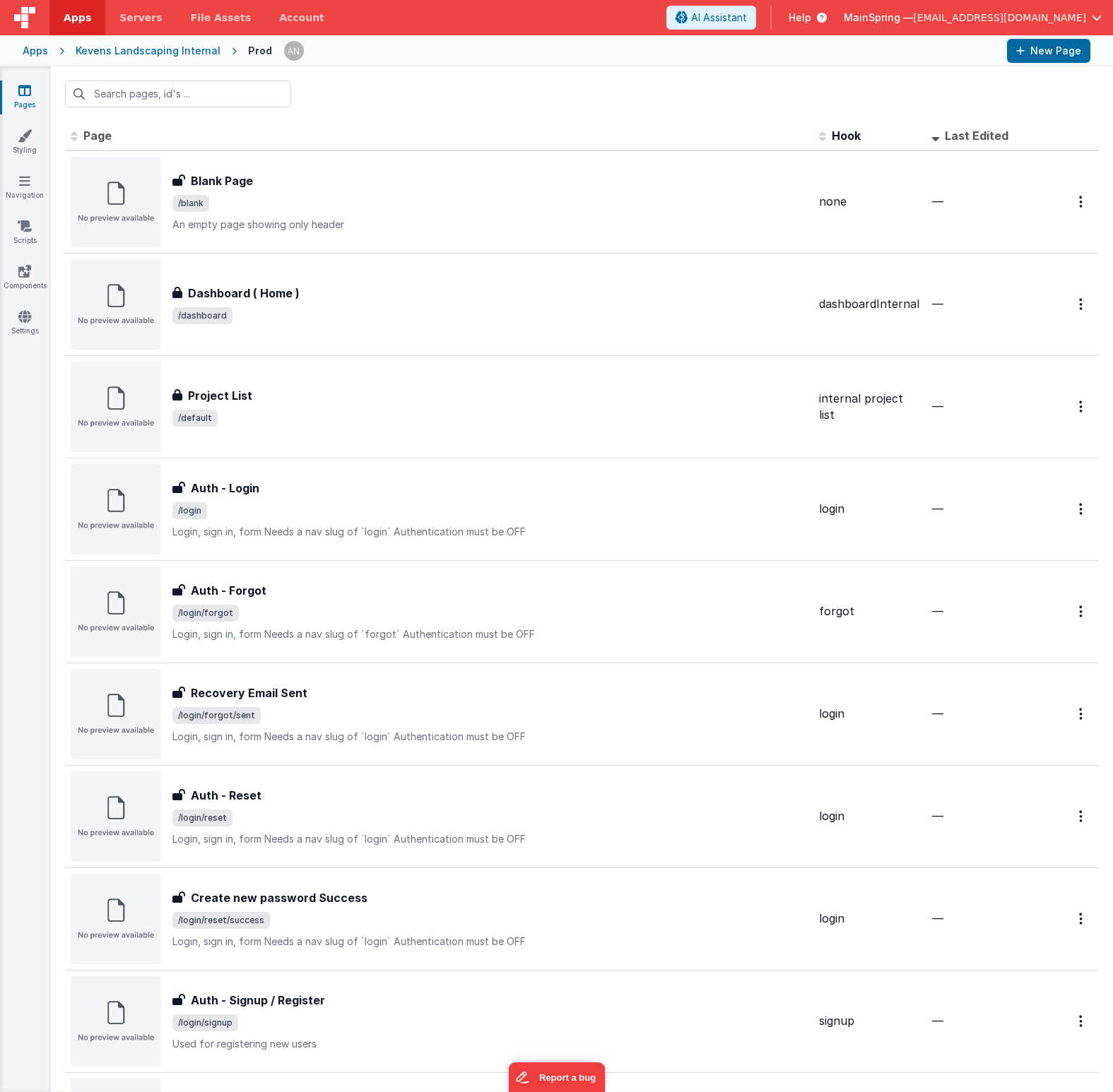
click at [166, 53] on div "Kevens Landscaping Internal" at bounding box center [147, 50] width 145 height 14
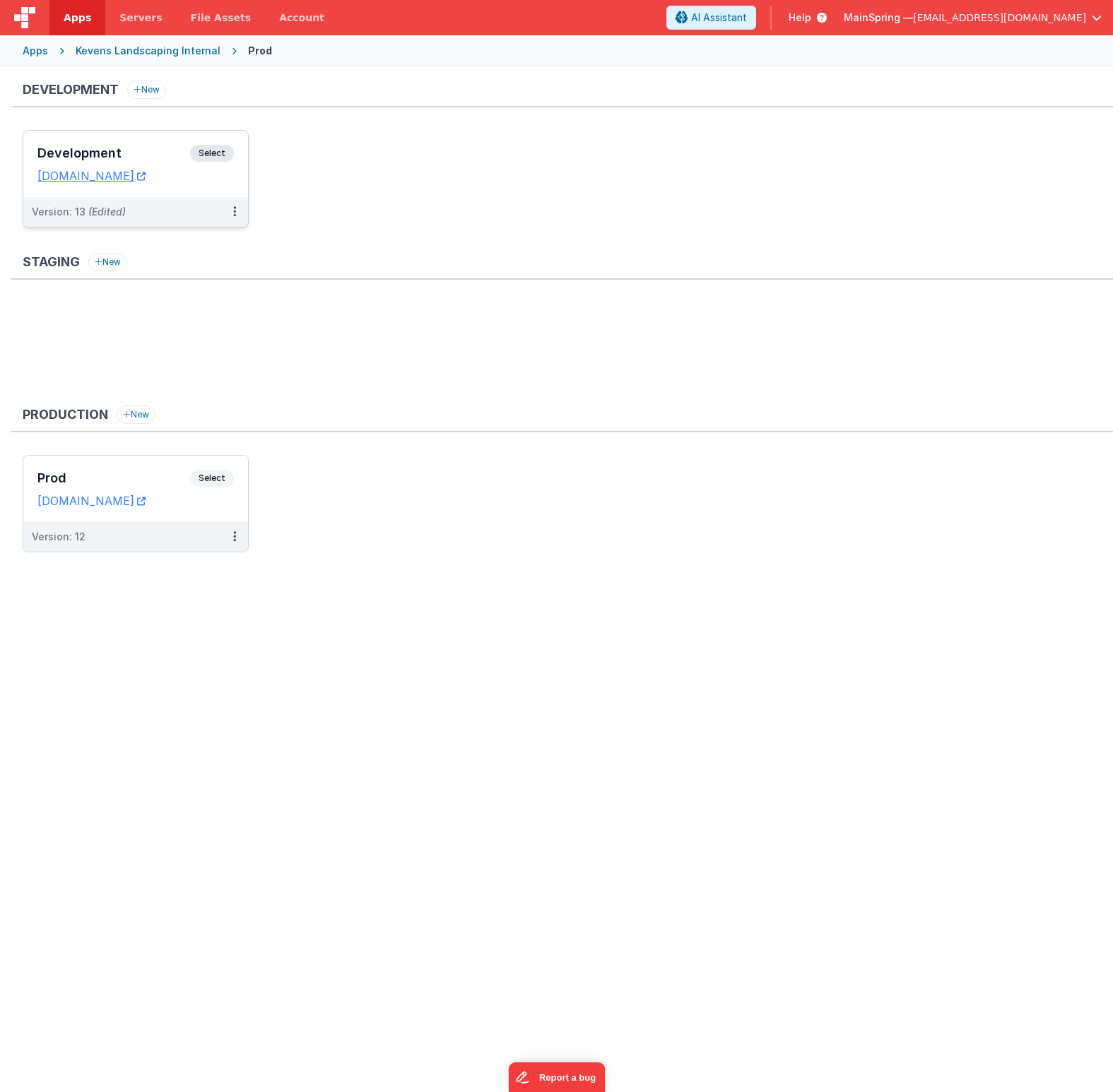
click at [193, 216] on div "Version: 13 (Edited)" at bounding box center [126, 212] width 189 height 14
click at [140, 464] on div "Prod Select URLs [DOMAIN_NAME]" at bounding box center [136, 488] width 224 height 66
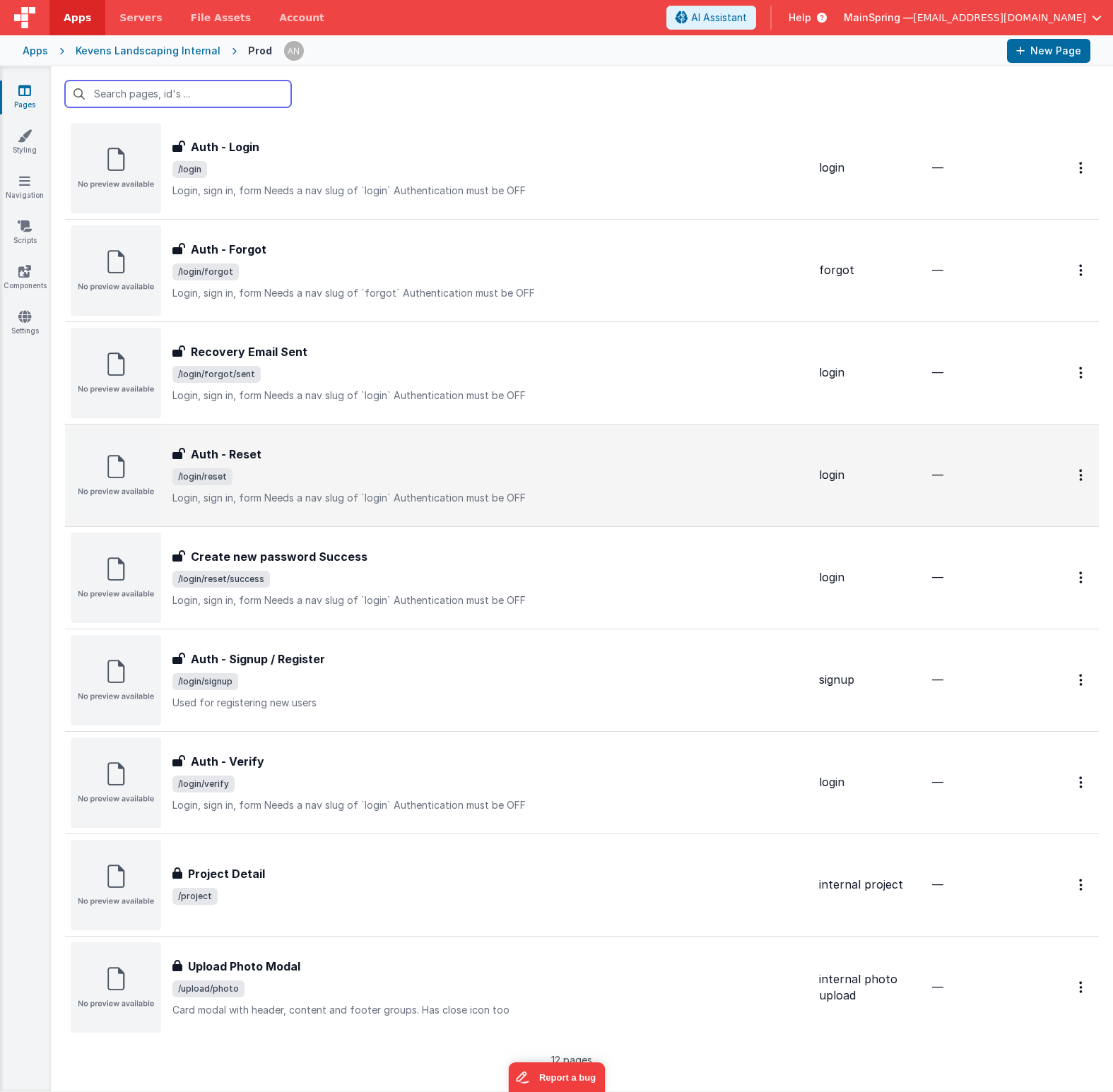
scroll to position [356, 0]
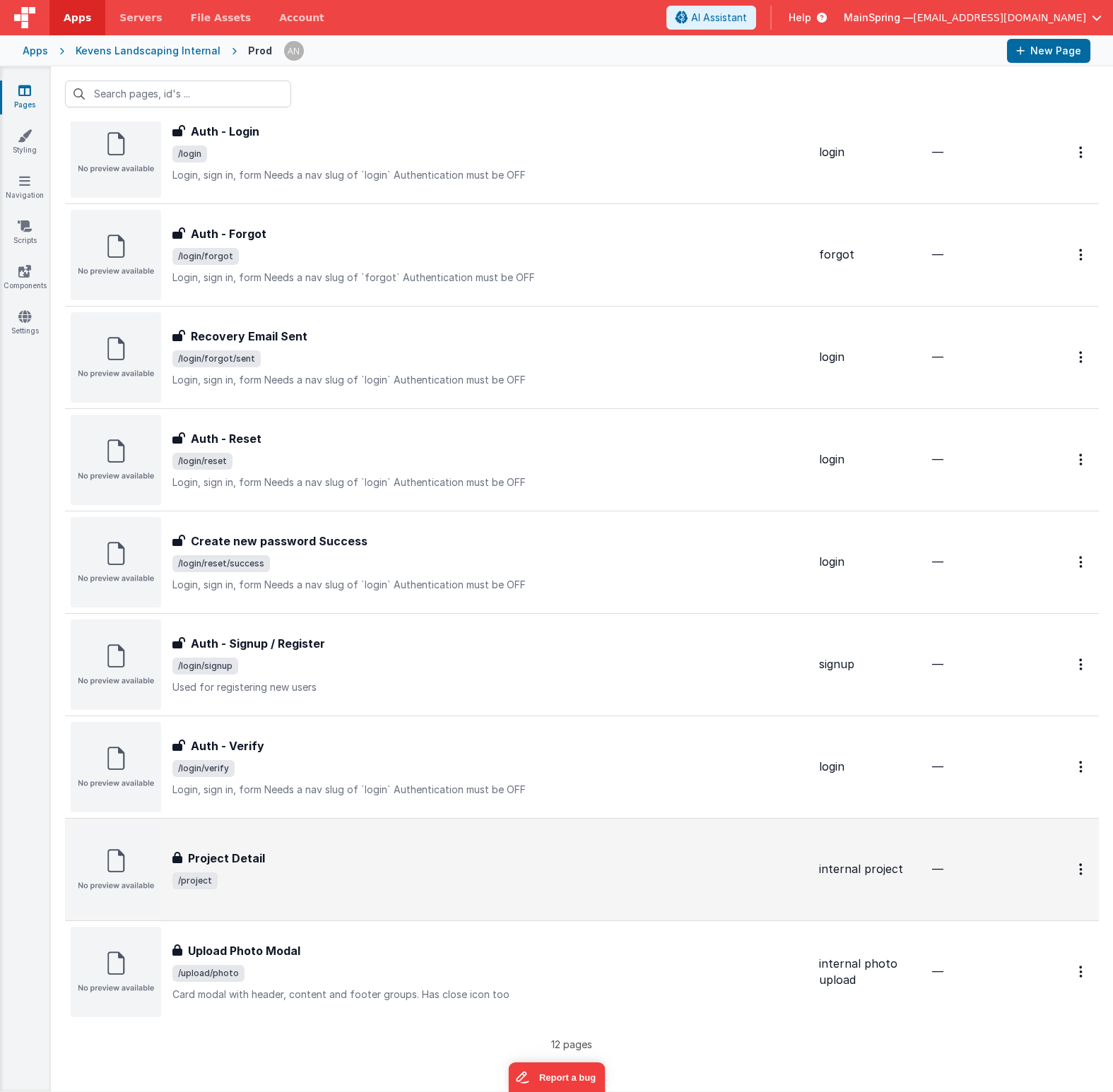
click at [369, 843] on div "Project Detail Project Detail /project" at bounding box center [439, 869] width 736 height 90
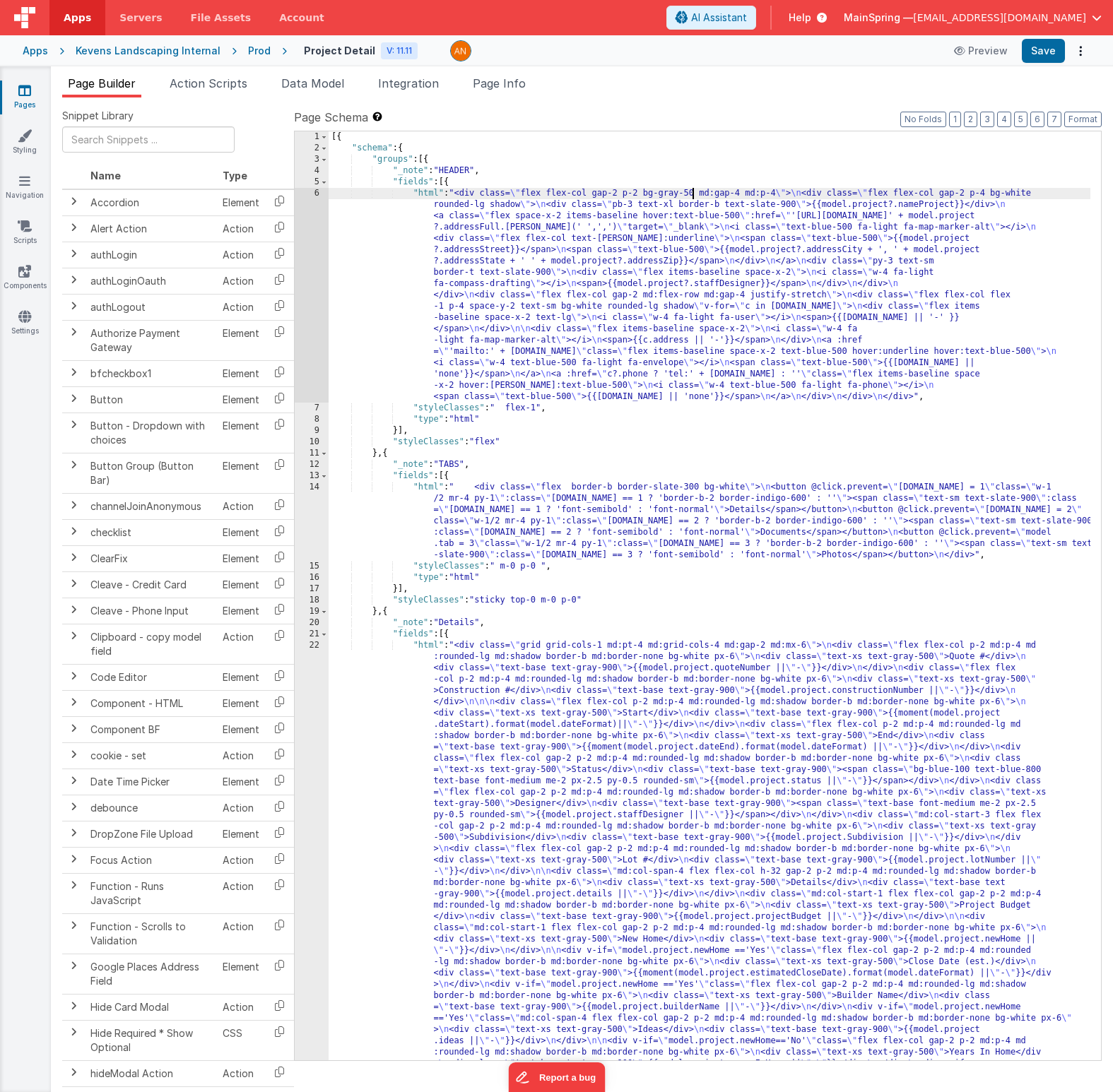
click at [691, 191] on div "[{ "schema" : { "groups" : [{ "_note" : "HEADER" , "fields" : [{ "html" : "<div…" at bounding box center [710, 861] width 762 height 1460
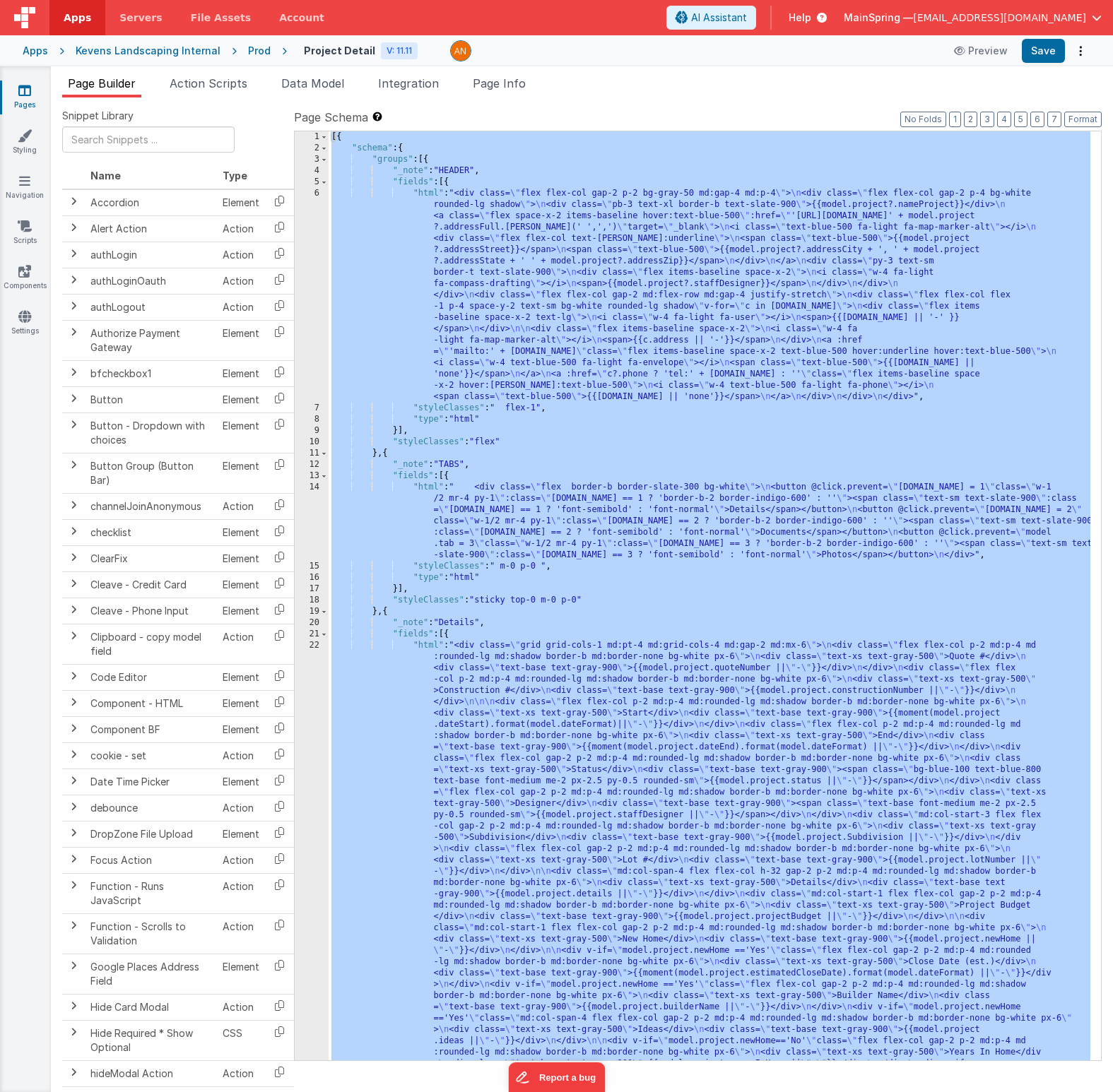
click at [129, 49] on div "Kevens Landscaping Internal" at bounding box center [147, 50] width 145 height 14
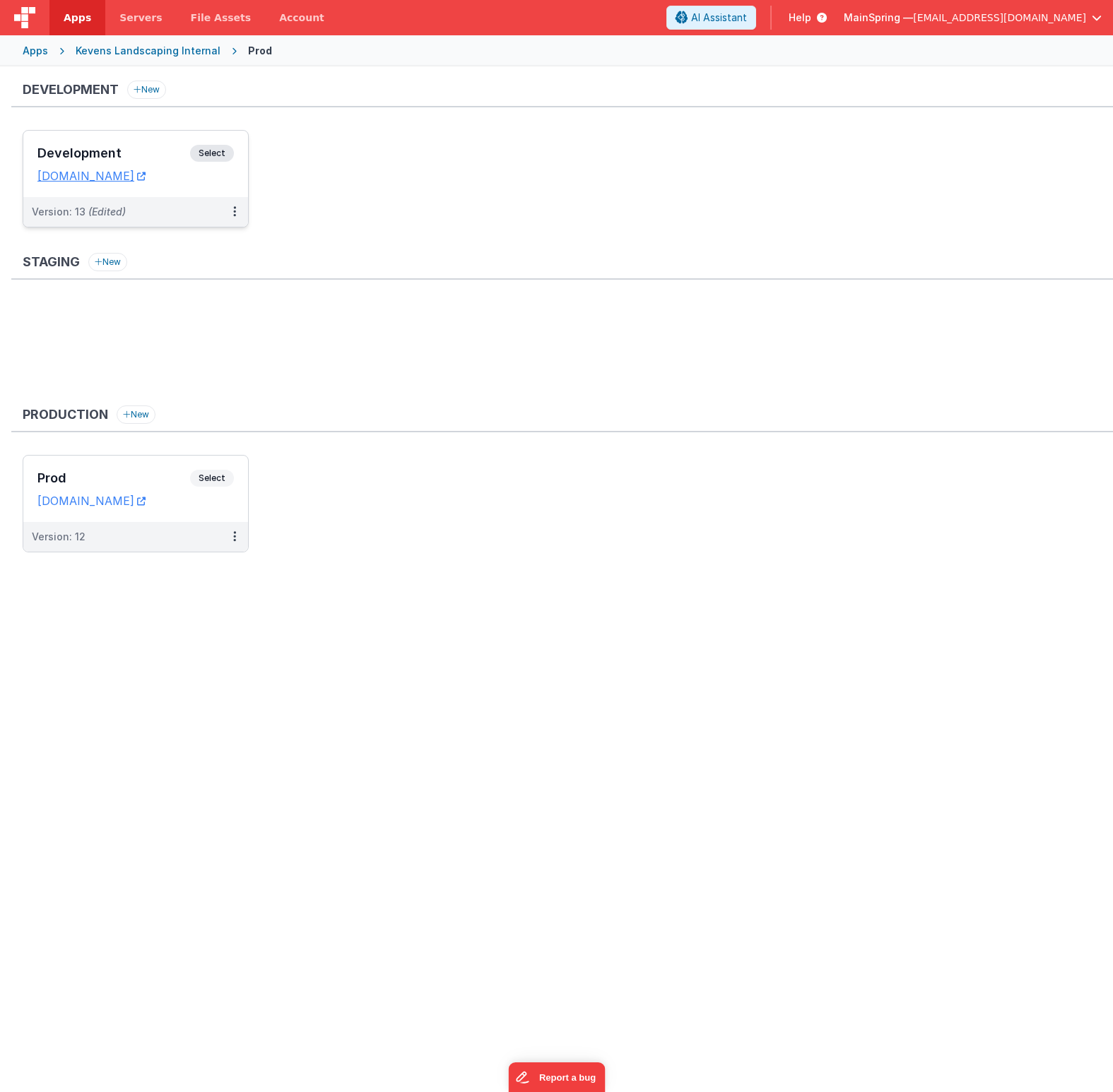
click at [125, 142] on div "Development Select URLs [DOMAIN_NAME]" at bounding box center [136, 163] width 224 height 66
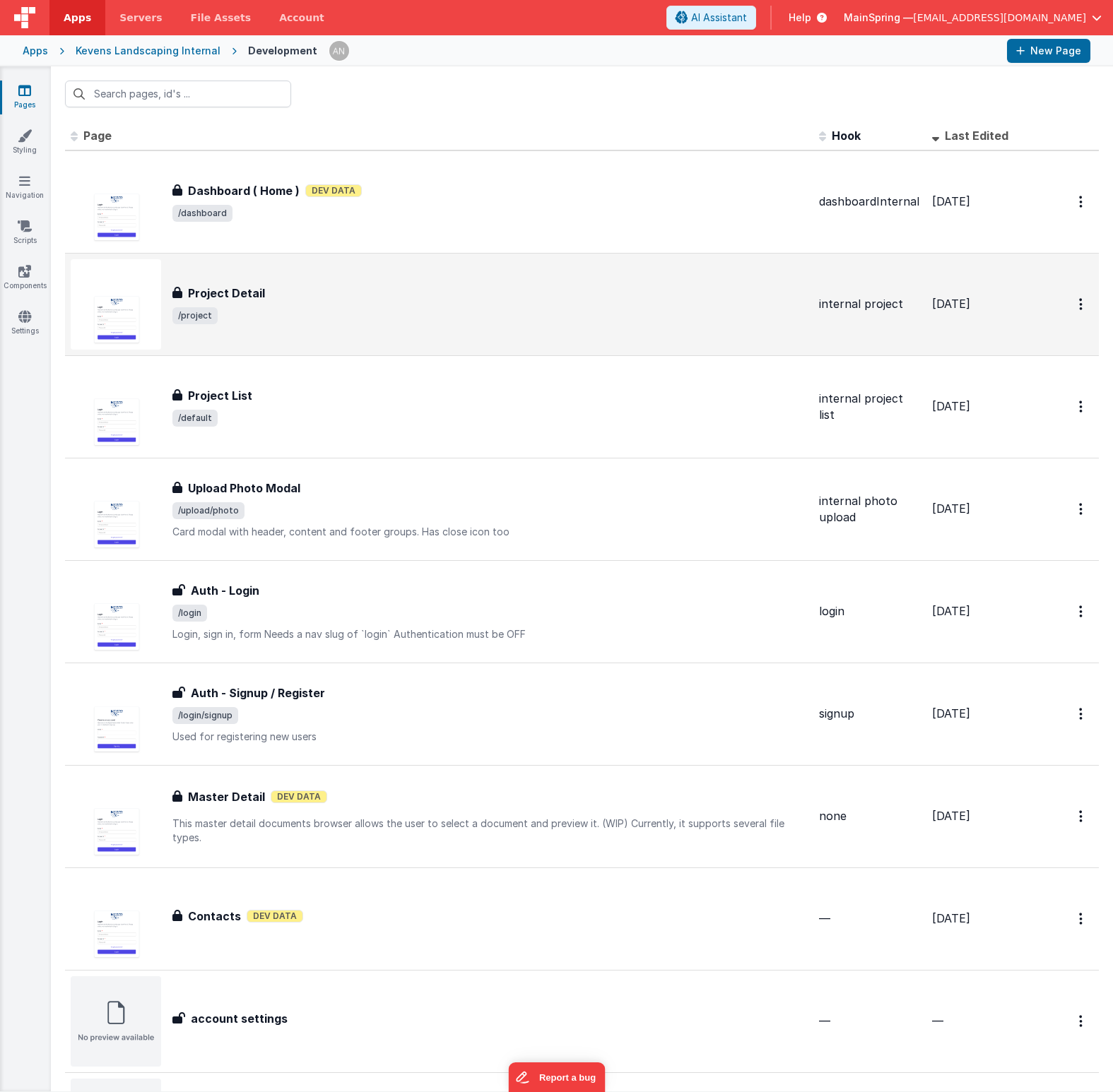
click at [434, 343] on div "Project Detail Project Detail /project" at bounding box center [439, 305] width 736 height 90
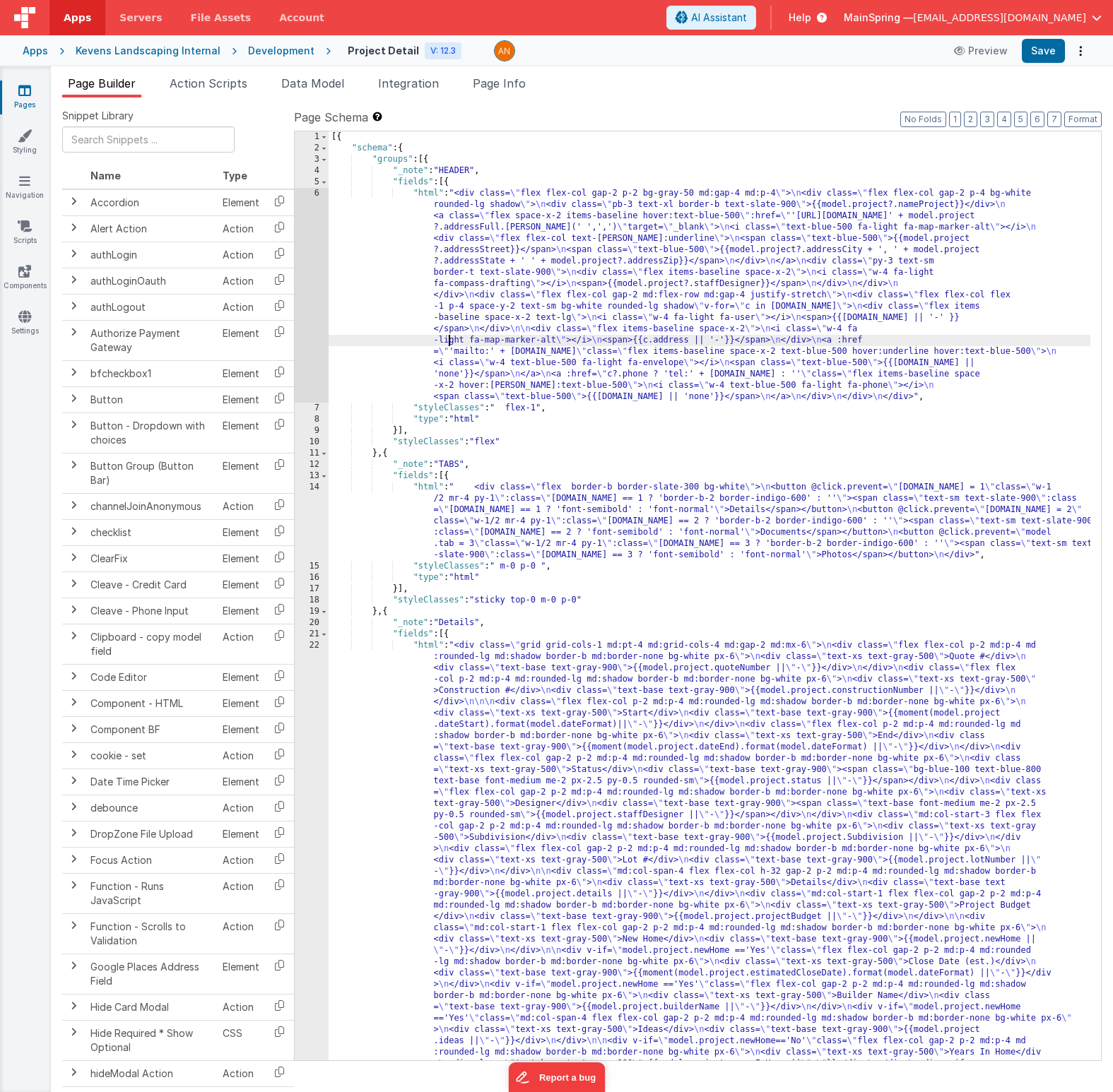
click at [450, 339] on div "[{ "schema" : { "groups" : [{ "_note" : "HEADER" , "fields" : [{ "html" : "<div…" at bounding box center [710, 861] width 762 height 1460
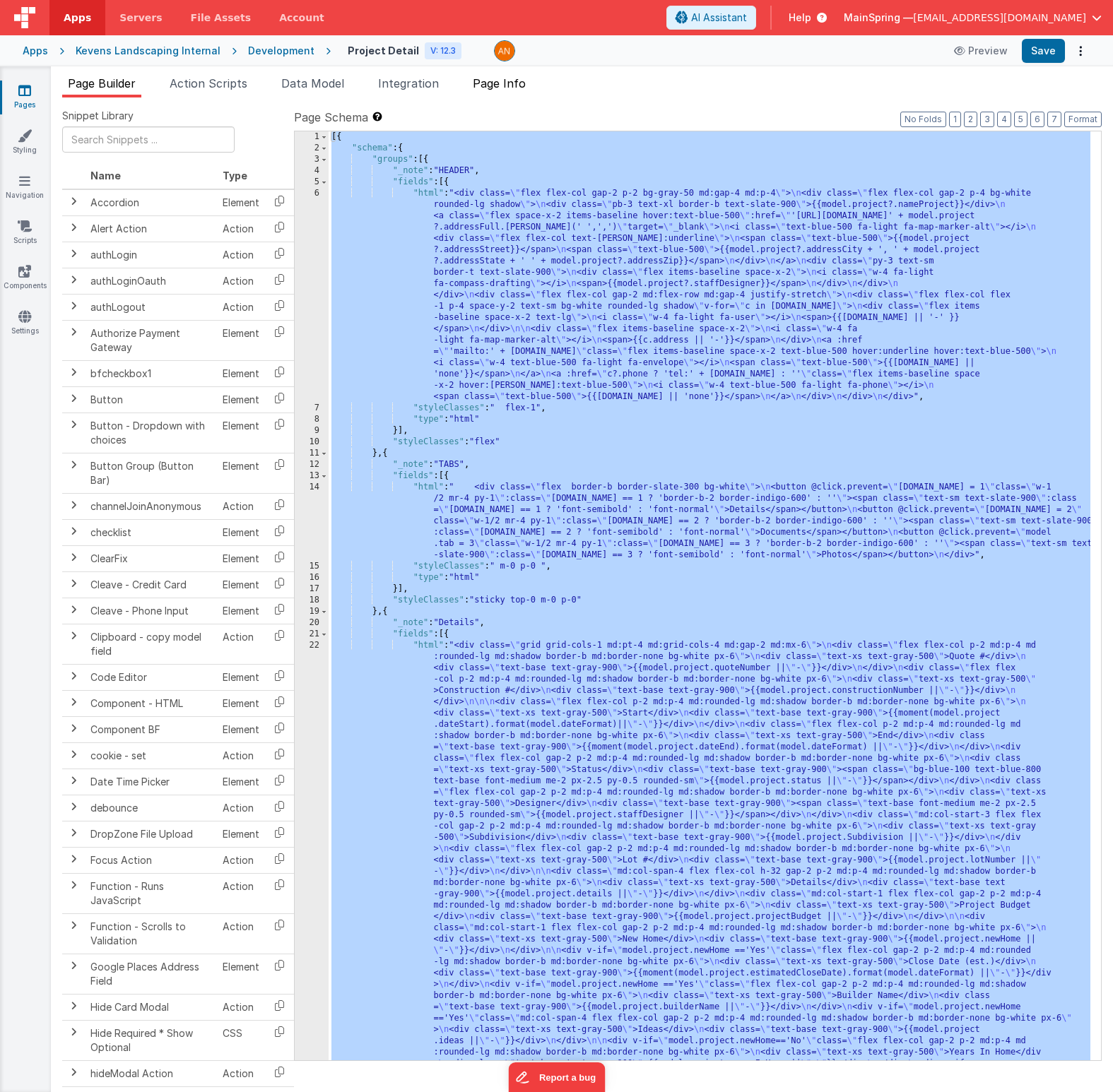
click at [500, 84] on span "Page Info" at bounding box center [499, 83] width 53 height 14
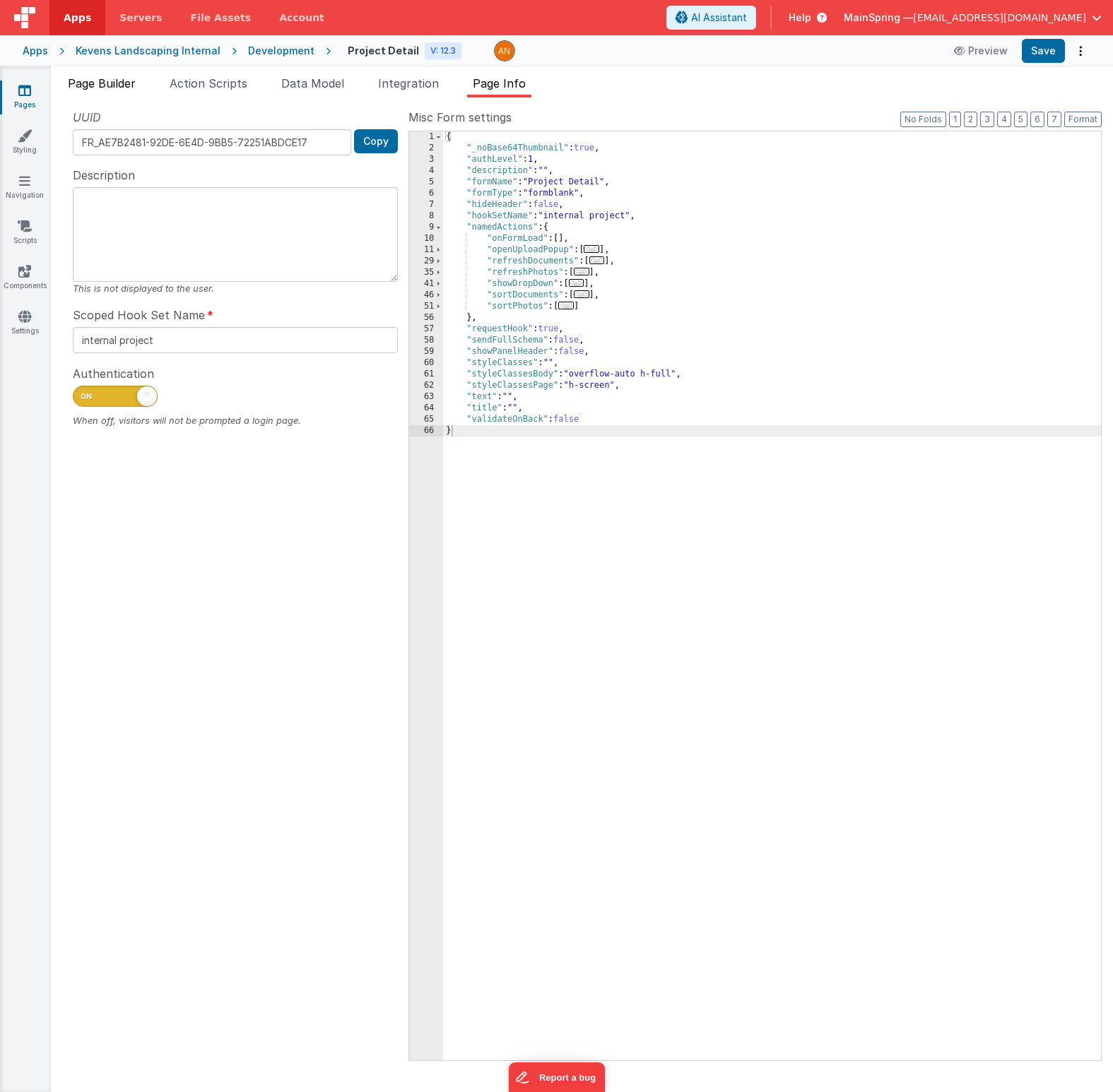
click at [82, 82] on span "Page Builder" at bounding box center [101, 83] width 68 height 14
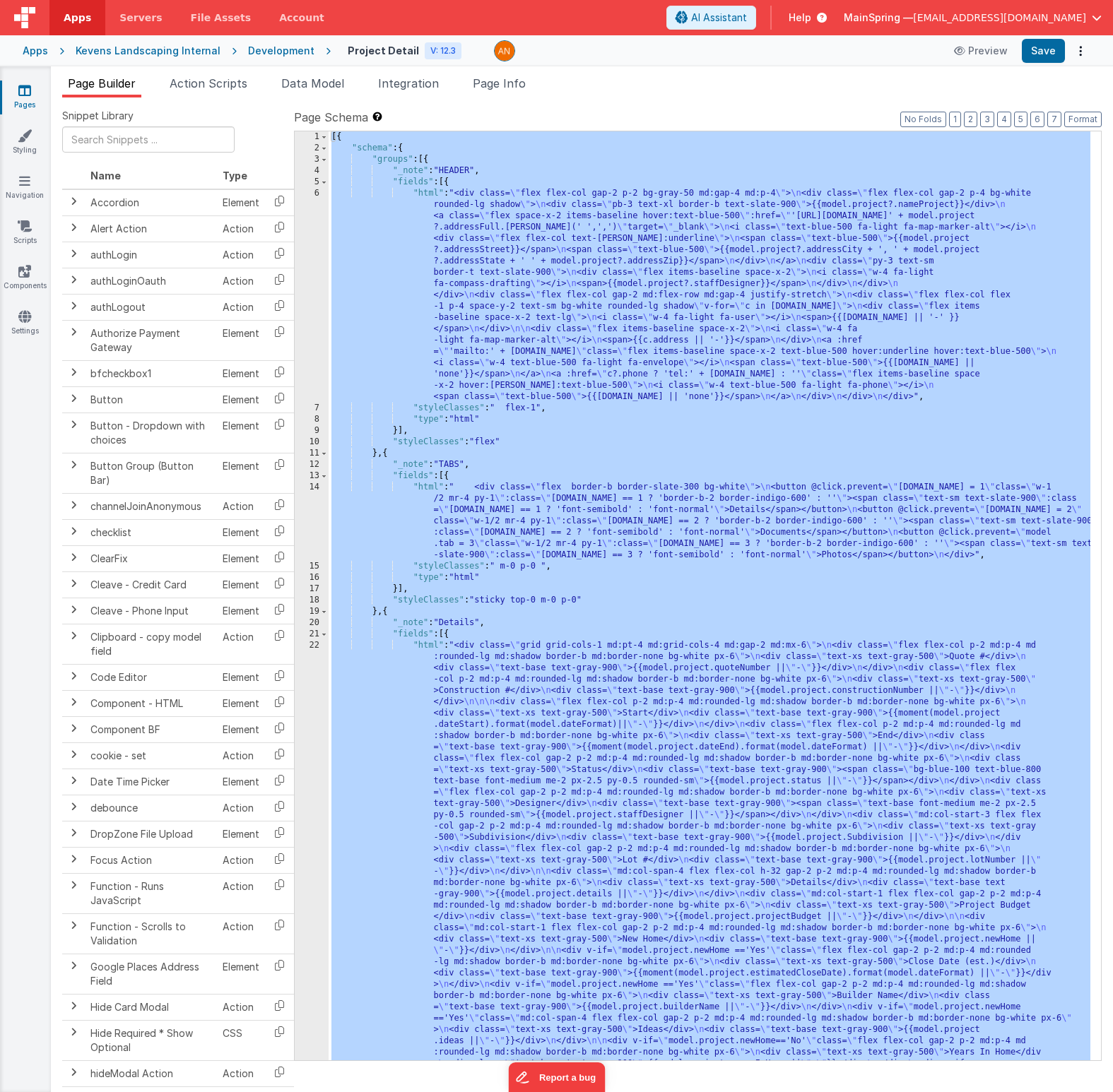
click at [459, 706] on div "[{ "schema" : { "groups" : [{ "_note" : "HEADER" , "fields" : [{ "html" : "<div…" at bounding box center [710, 861] width 762 height 1460
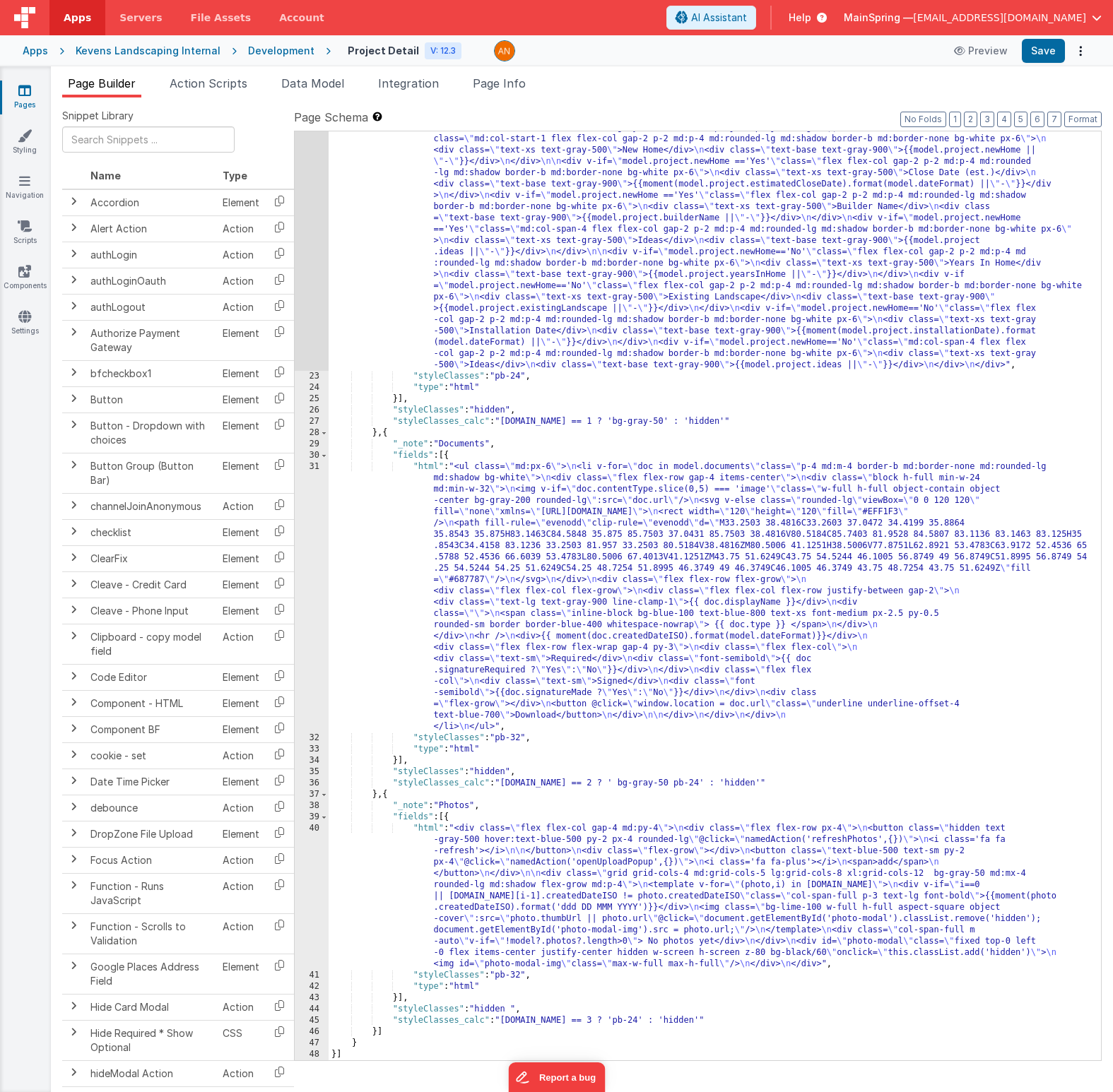
scroll to position [789, 0]
click at [297, 828] on div "40" at bounding box center [311, 896] width 34 height 147
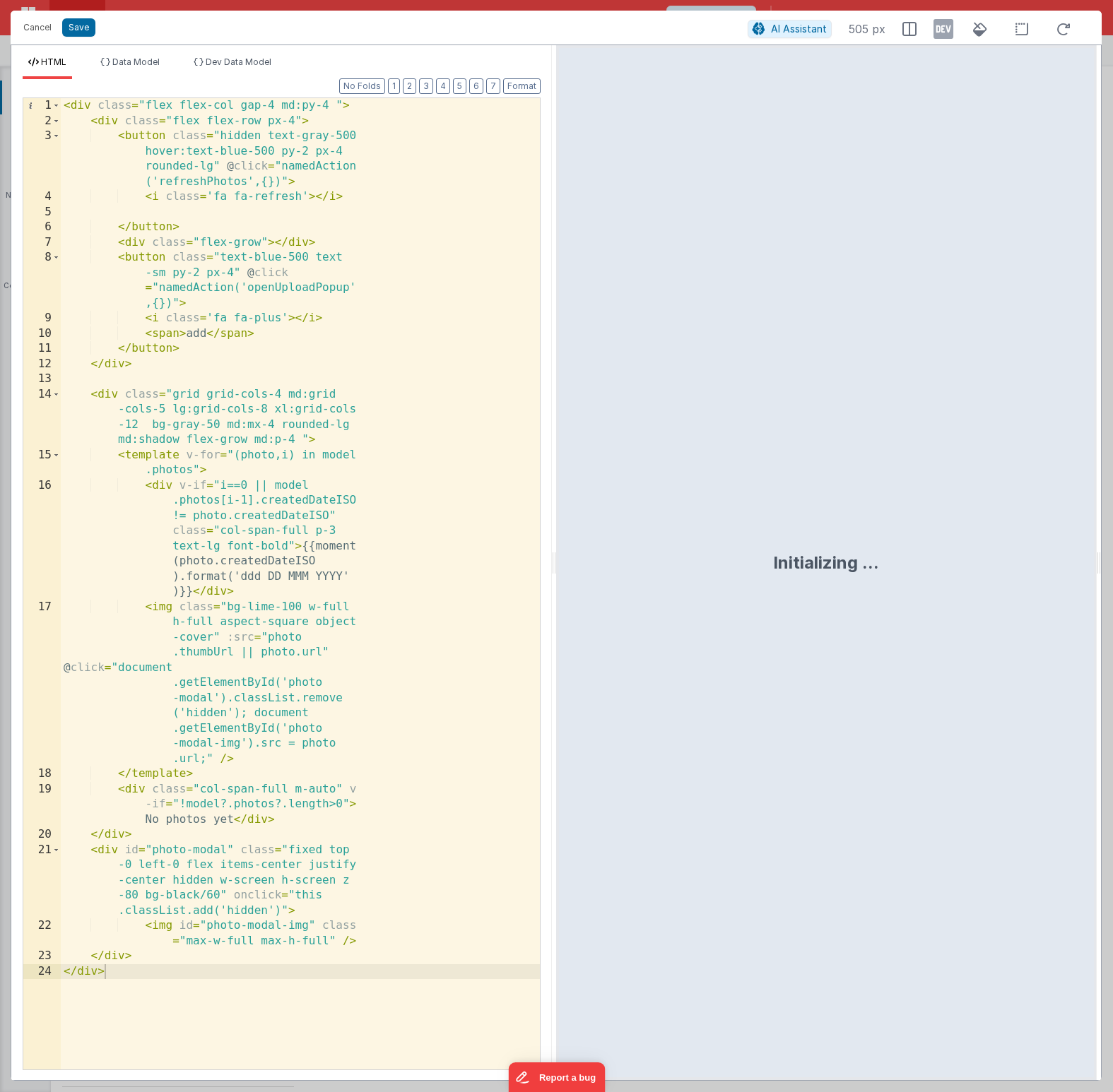
click at [266, 452] on div "< div class = "flex flex-col gap-4 md:py-4 " > < div class = "flex flex-row px-…" at bounding box center [300, 598] width 479 height 1002
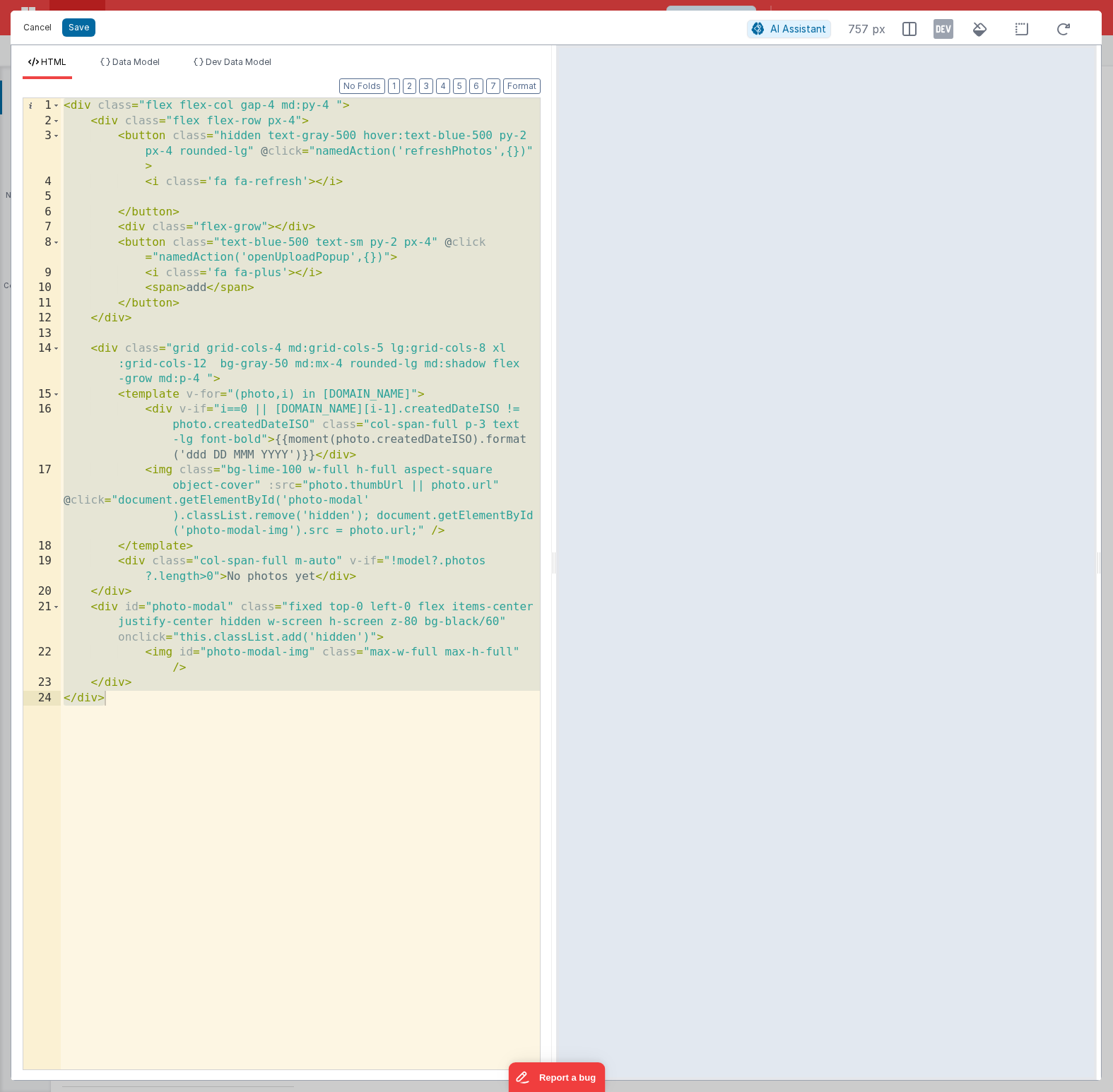
click at [29, 31] on button "Cancel" at bounding box center [37, 28] width 43 height 20
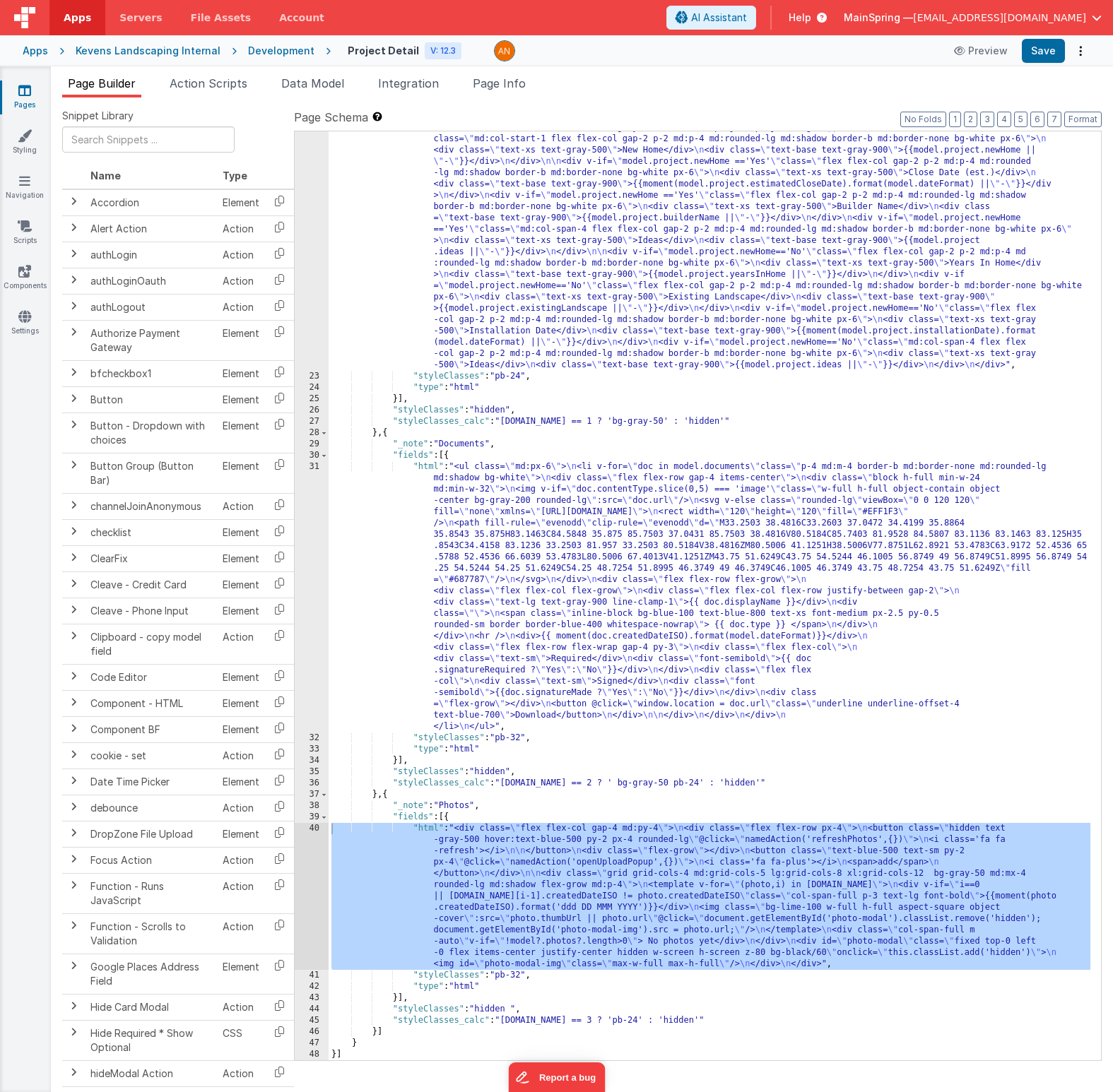
click at [106, 54] on div "Kevens Landscaping Internal" at bounding box center [147, 50] width 145 height 14
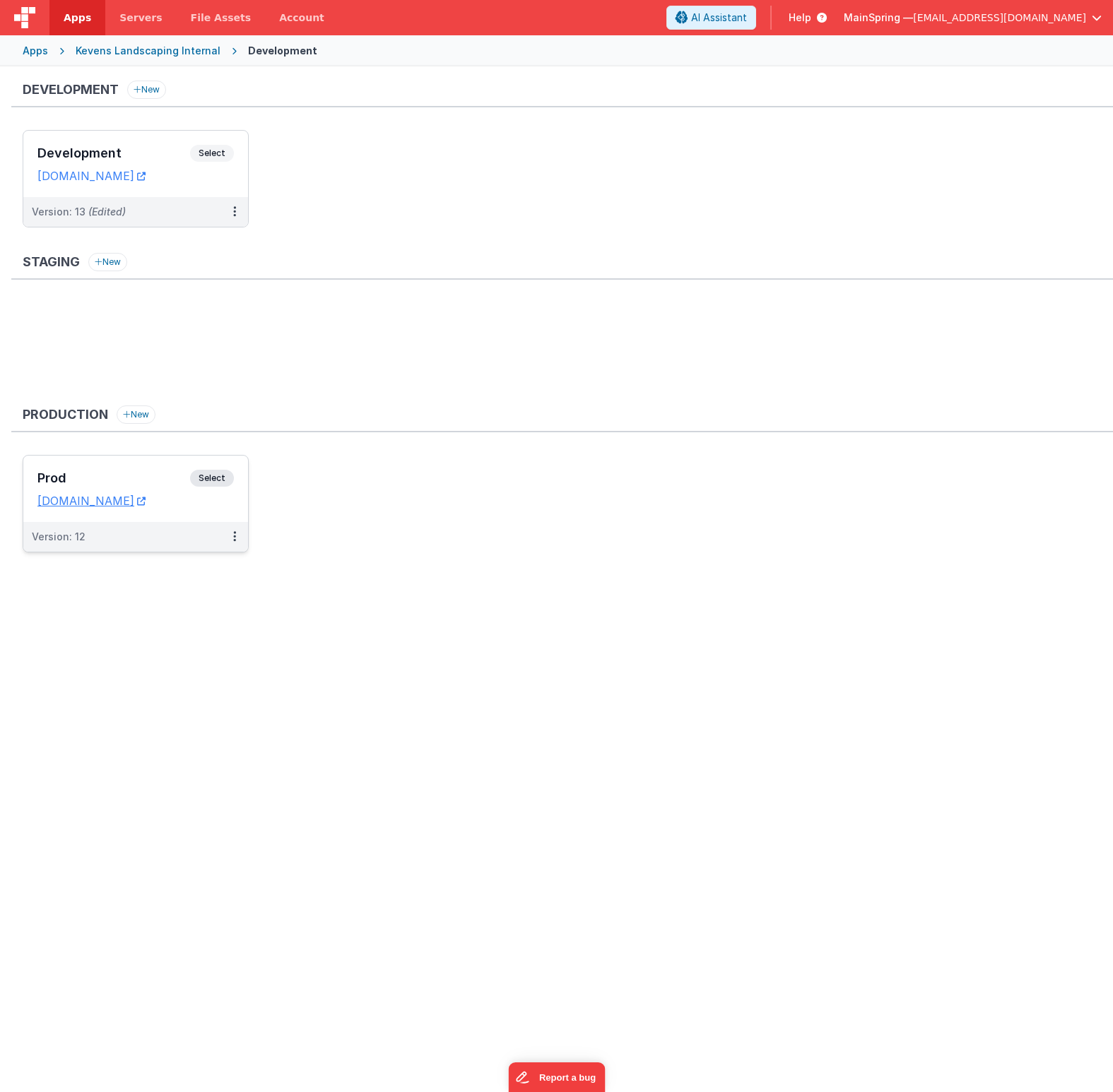
click at [125, 469] on div "Prod Select URLs [DOMAIN_NAME]" at bounding box center [136, 488] width 224 height 66
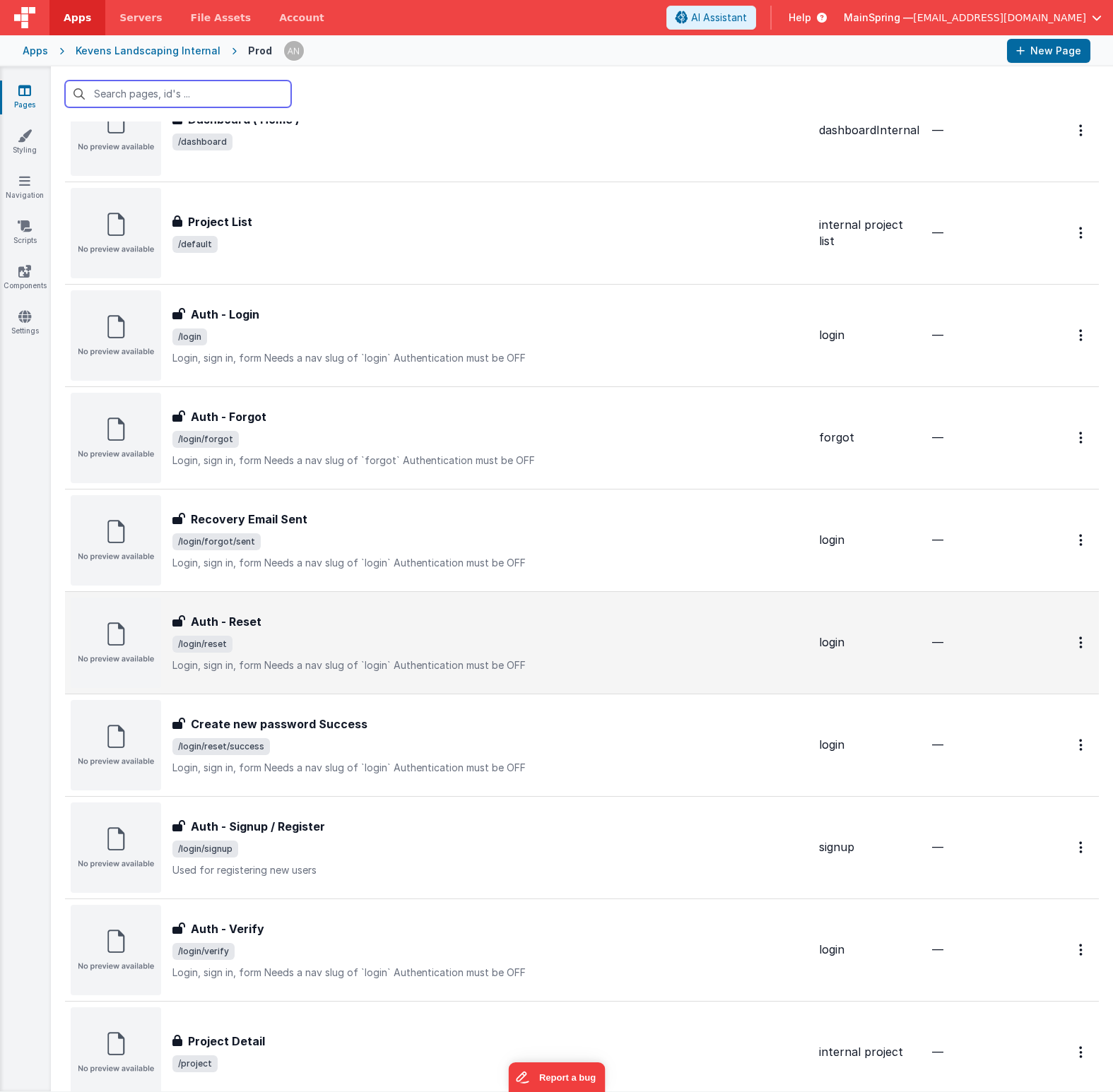
scroll to position [356, 0]
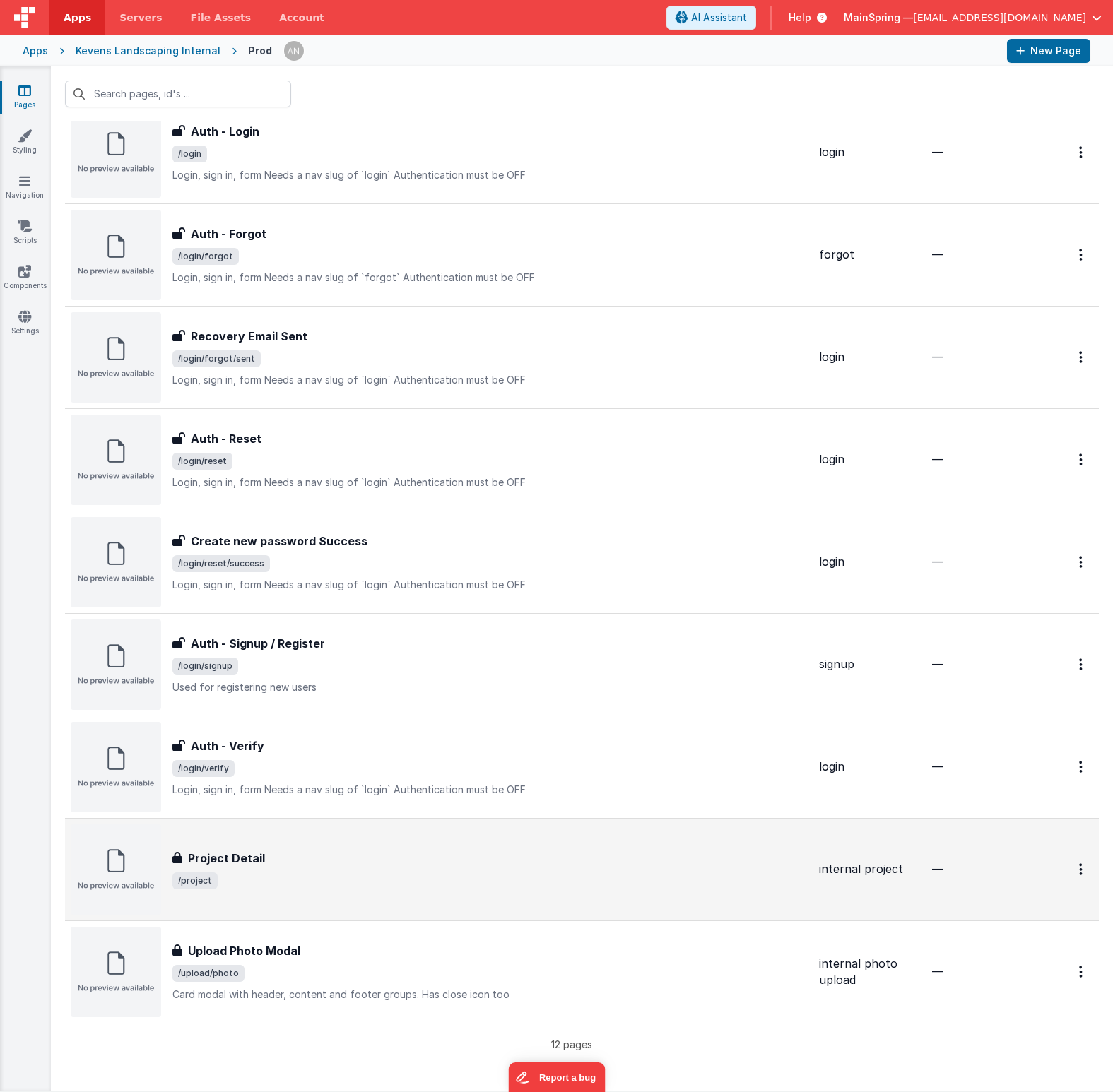
click at [414, 864] on div "Project Detail" at bounding box center [490, 859] width 635 height 17
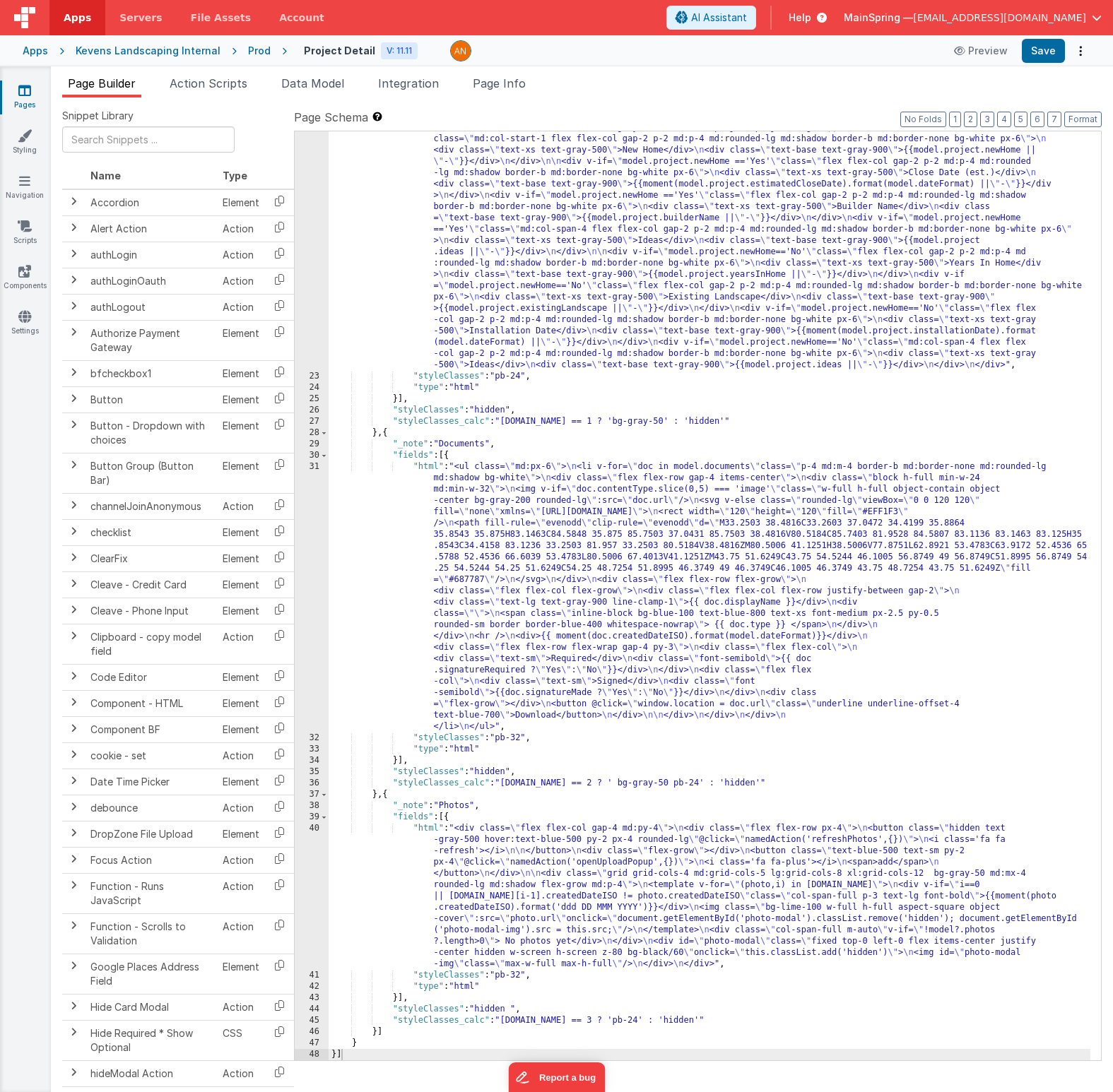
scroll to position [789, 0]
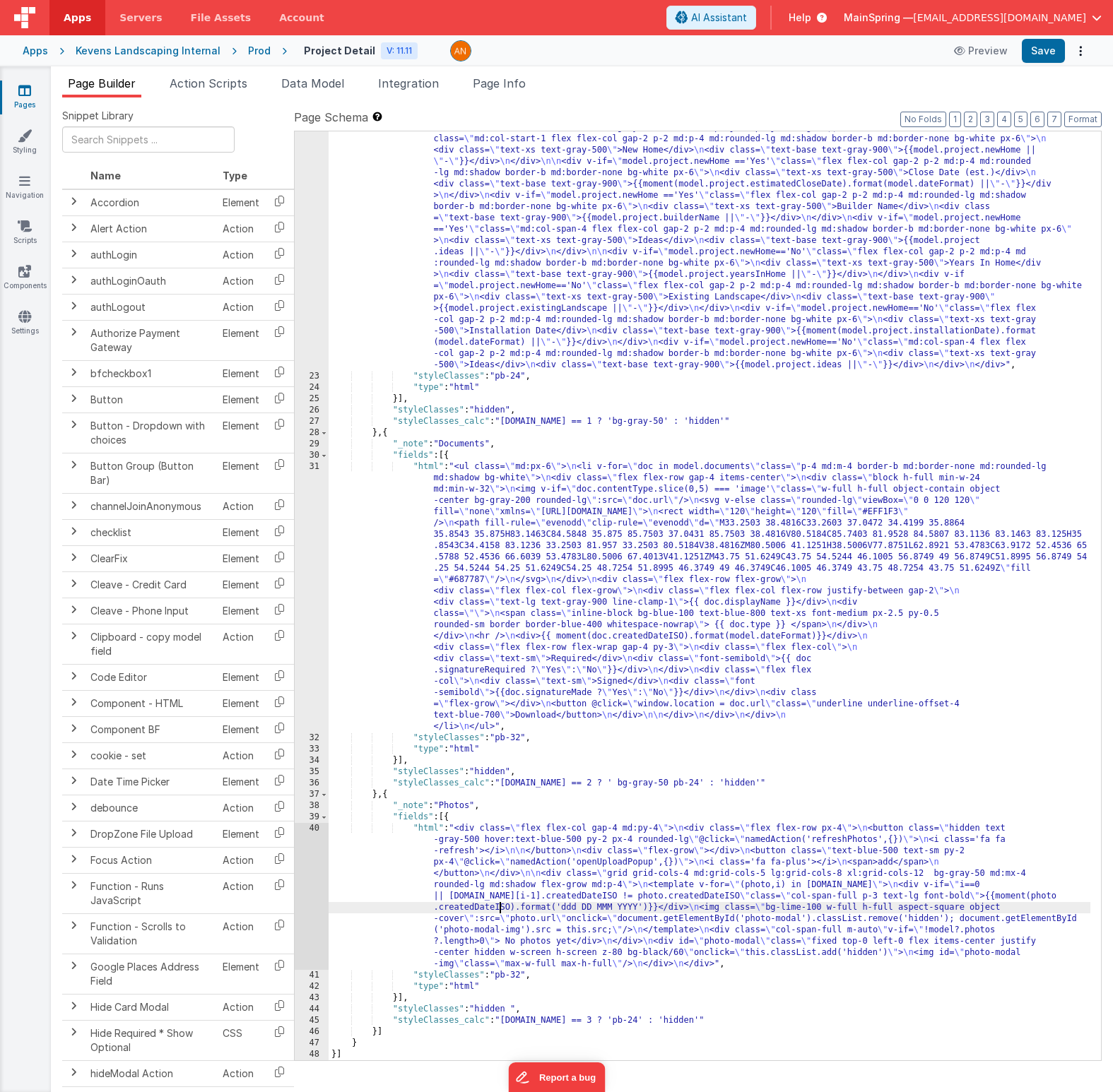
click at [501, 910] on div ""html" : "<div class= \" grid grid-cols-1 md:pt-4 md:grid-cols-4 md:gap-2 md:mx…" at bounding box center [710, 581] width 762 height 1460
click at [310, 903] on div "40" at bounding box center [311, 896] width 34 height 147
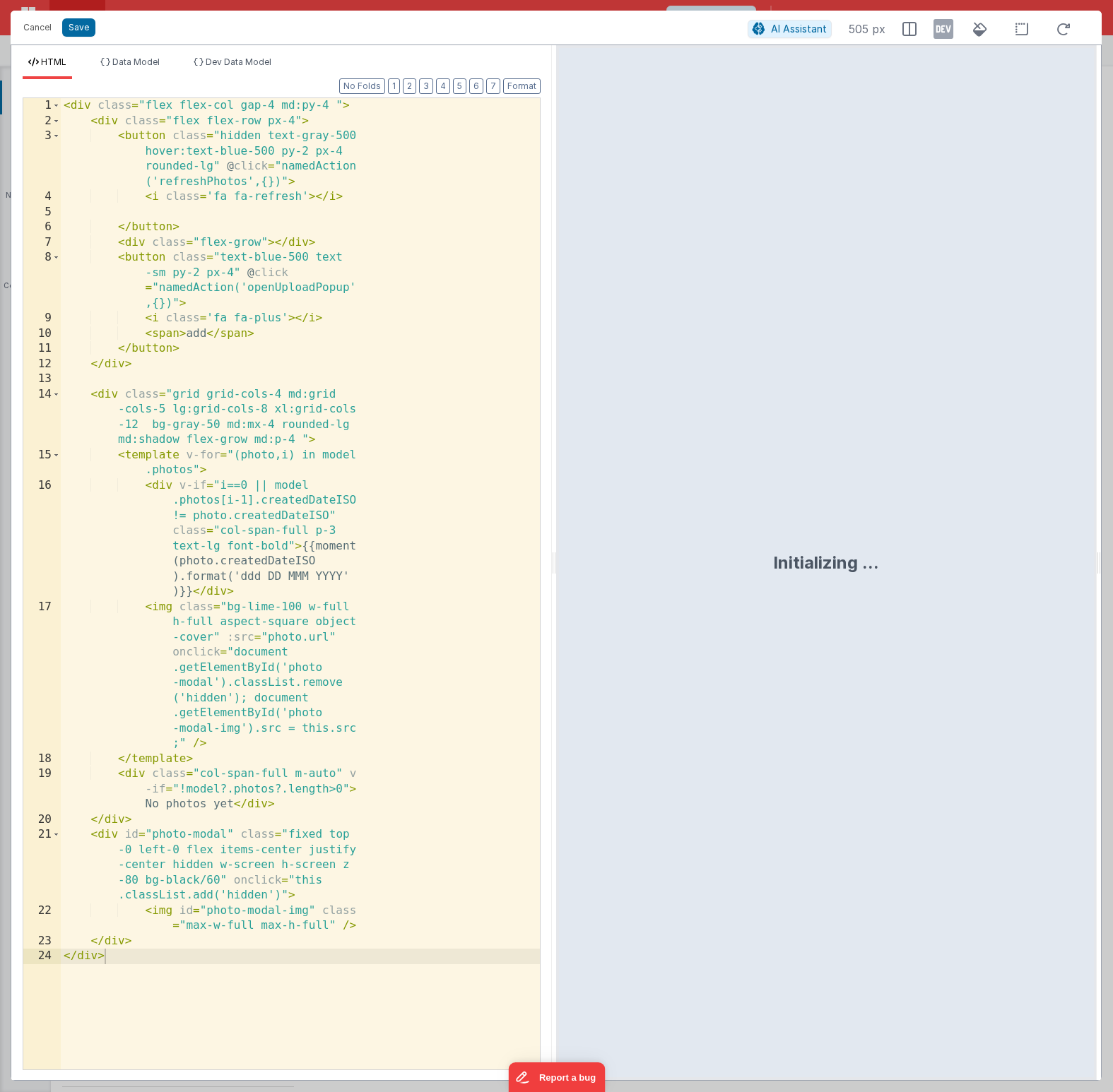
click at [255, 479] on div "< div class = "flex flex-col gap-4 md:py-4 " > < div class = "flex flex-row px-…" at bounding box center [300, 598] width 479 height 1002
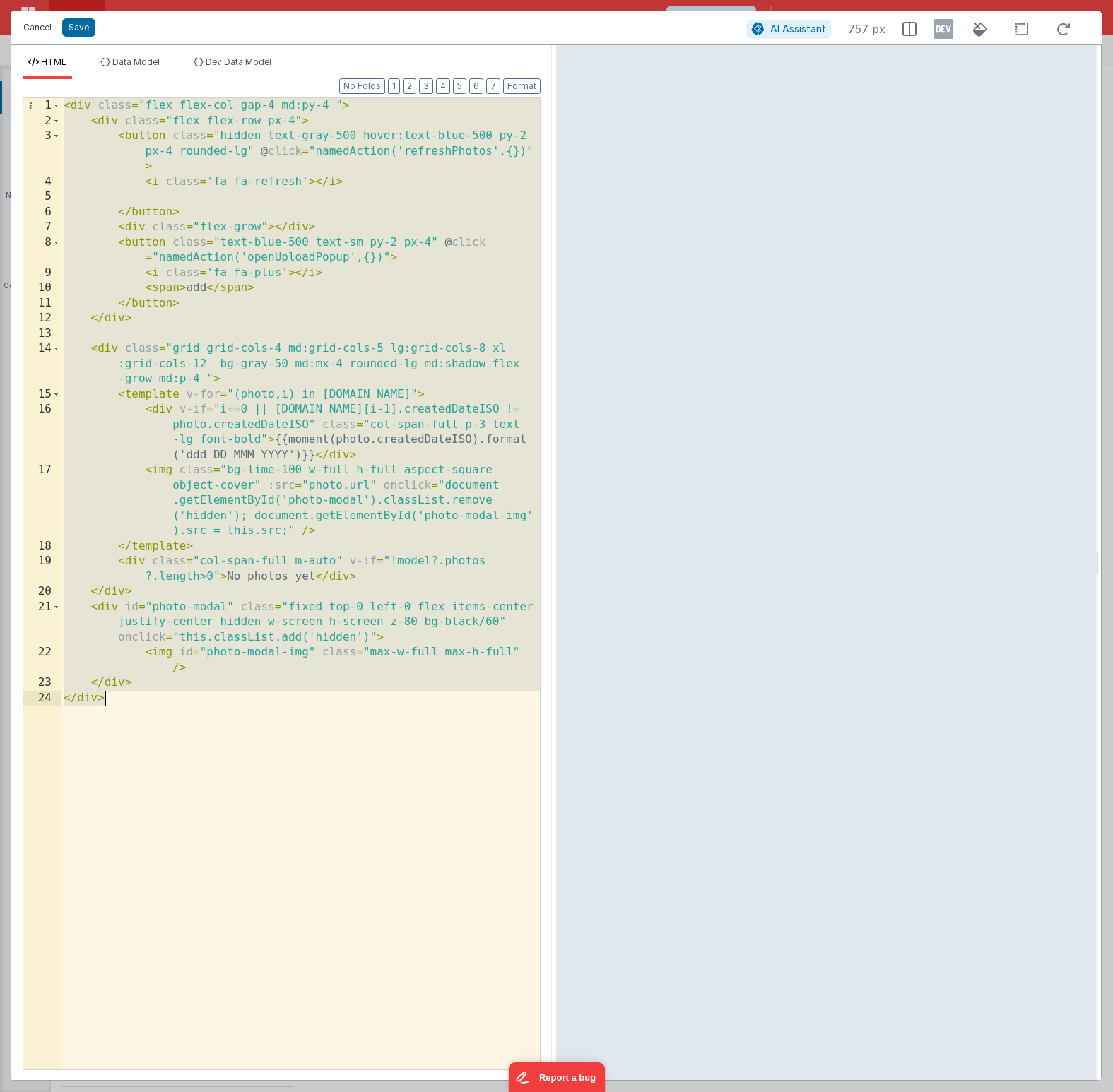
click at [35, 26] on button "Cancel" at bounding box center [37, 28] width 43 height 20
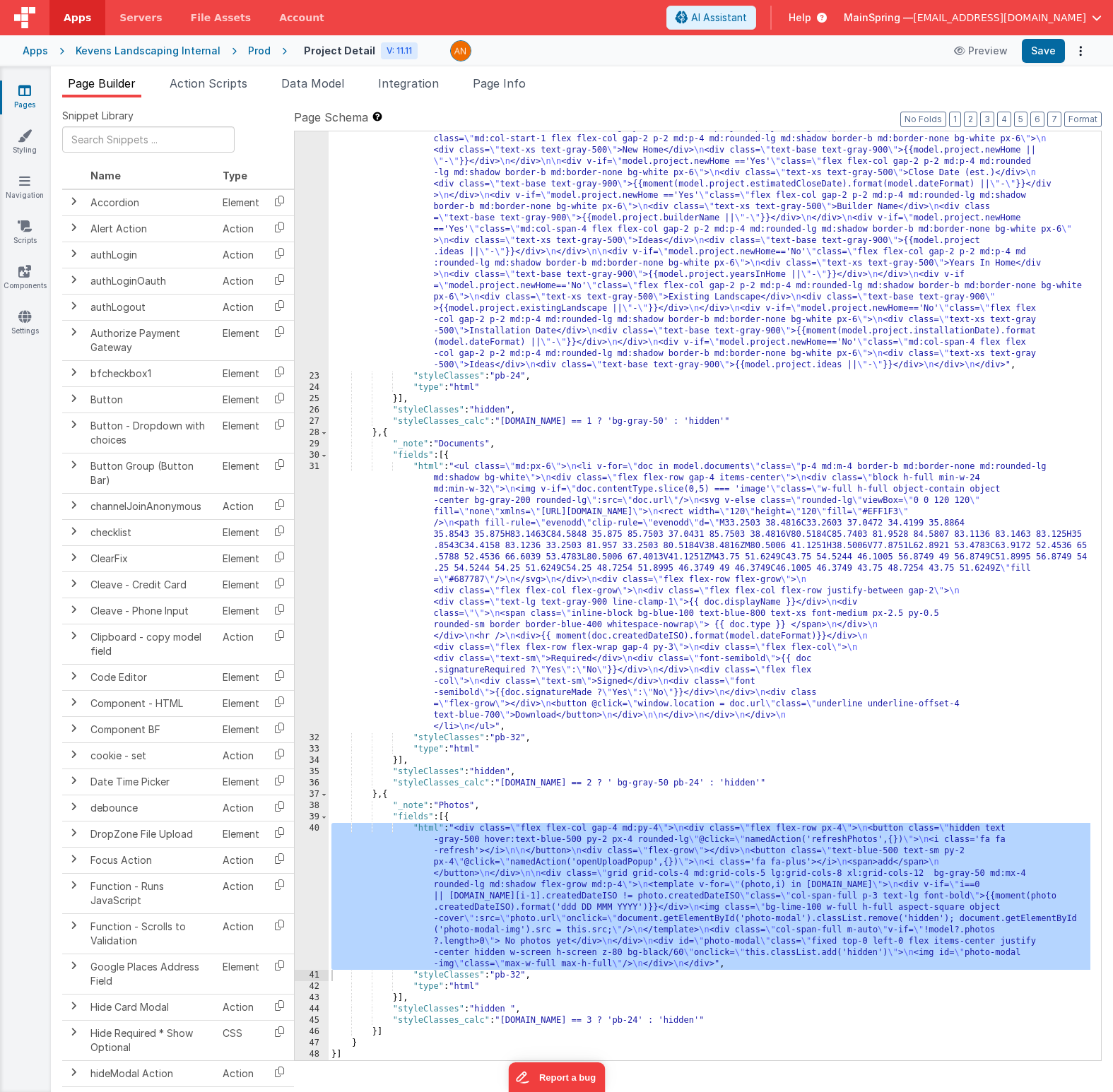
click at [121, 55] on div "Kevens Landscaping Internal" at bounding box center [147, 50] width 145 height 14
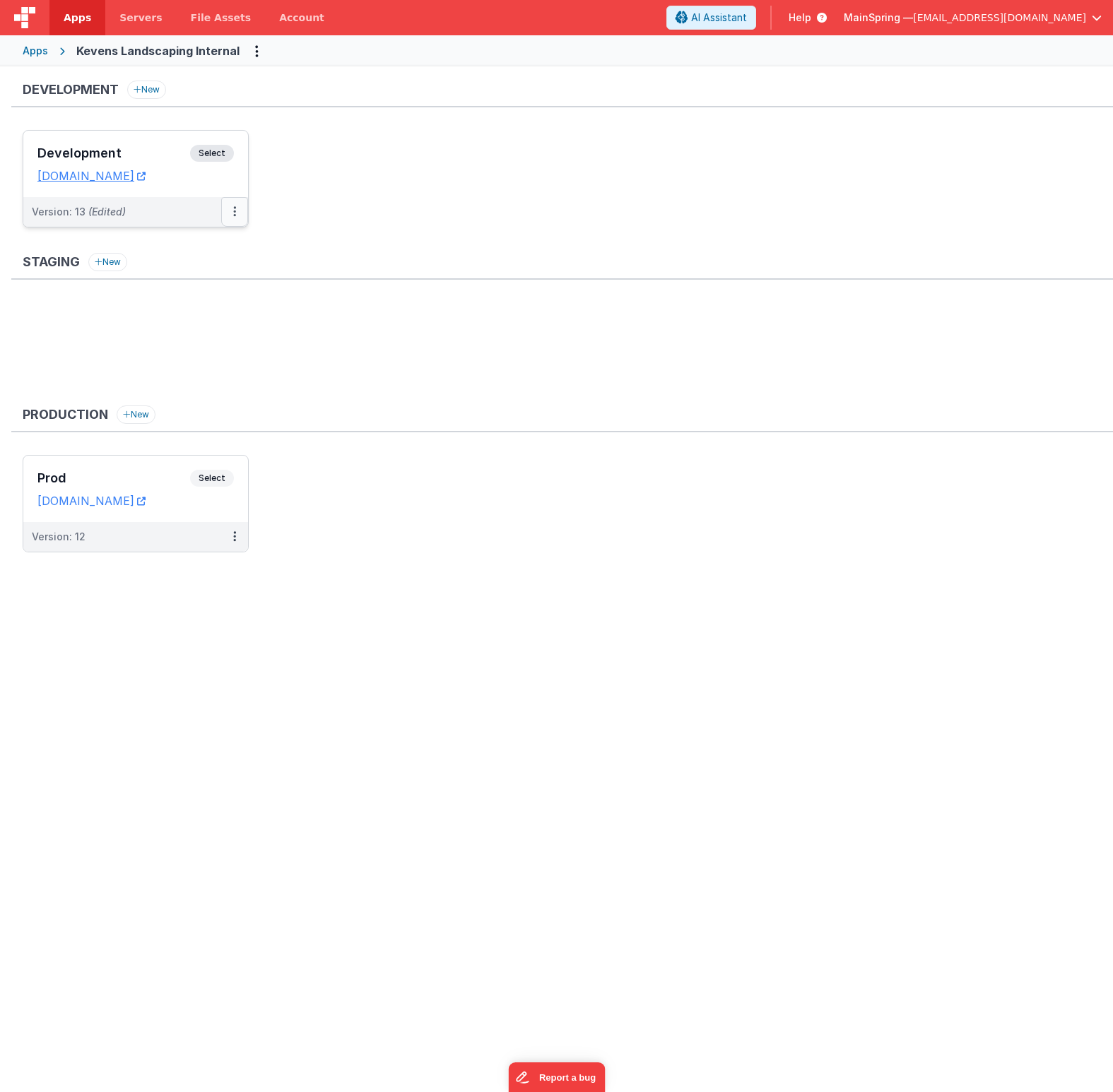
click at [231, 210] on button at bounding box center [234, 212] width 27 height 29
click at [360, 220] on div at bounding box center [556, 546] width 1113 height 1092
click at [121, 212] on span "(Edited)" at bounding box center [107, 212] width 38 height 12
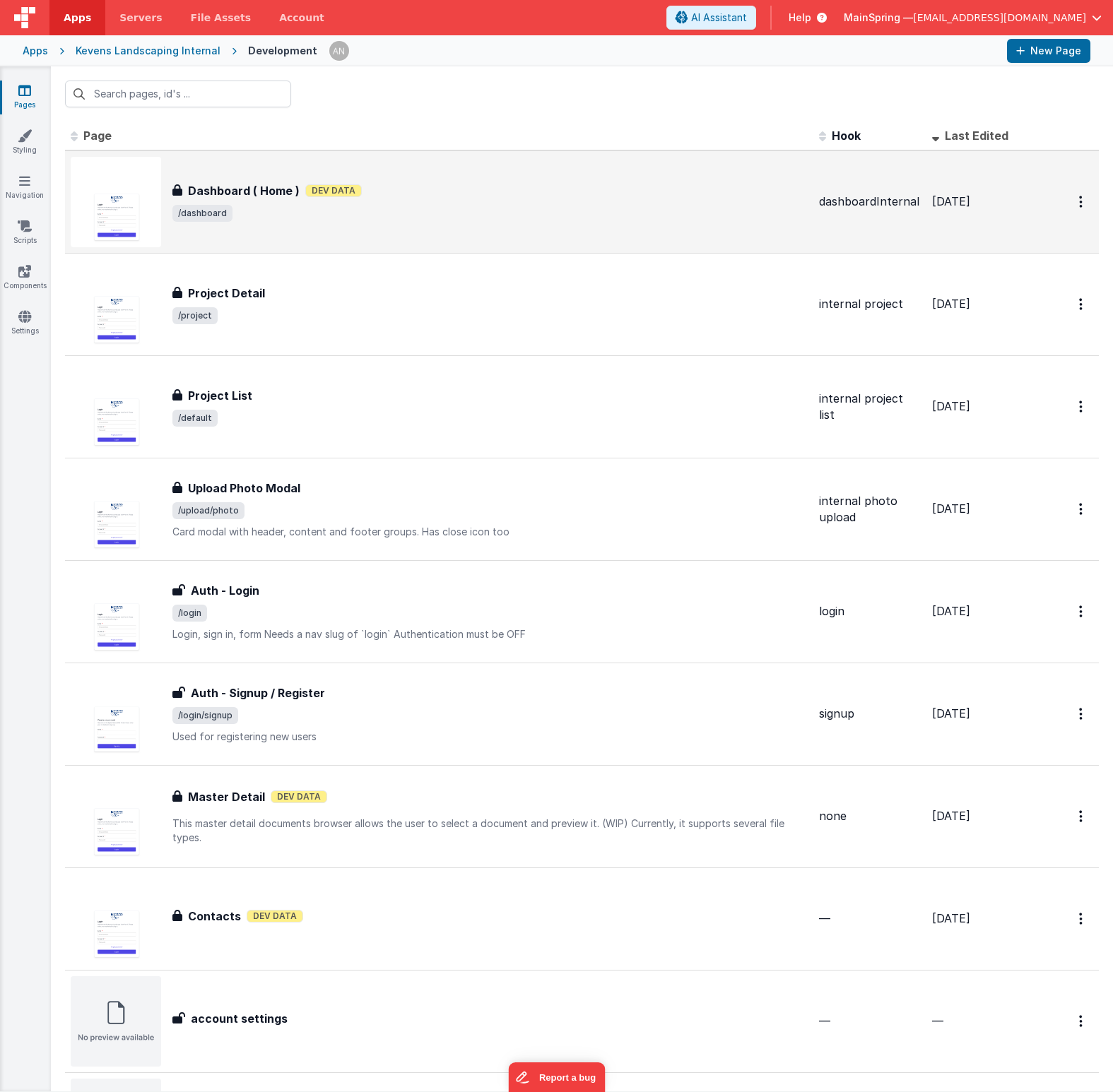
click at [435, 212] on span "/dashboard" at bounding box center [490, 213] width 635 height 17
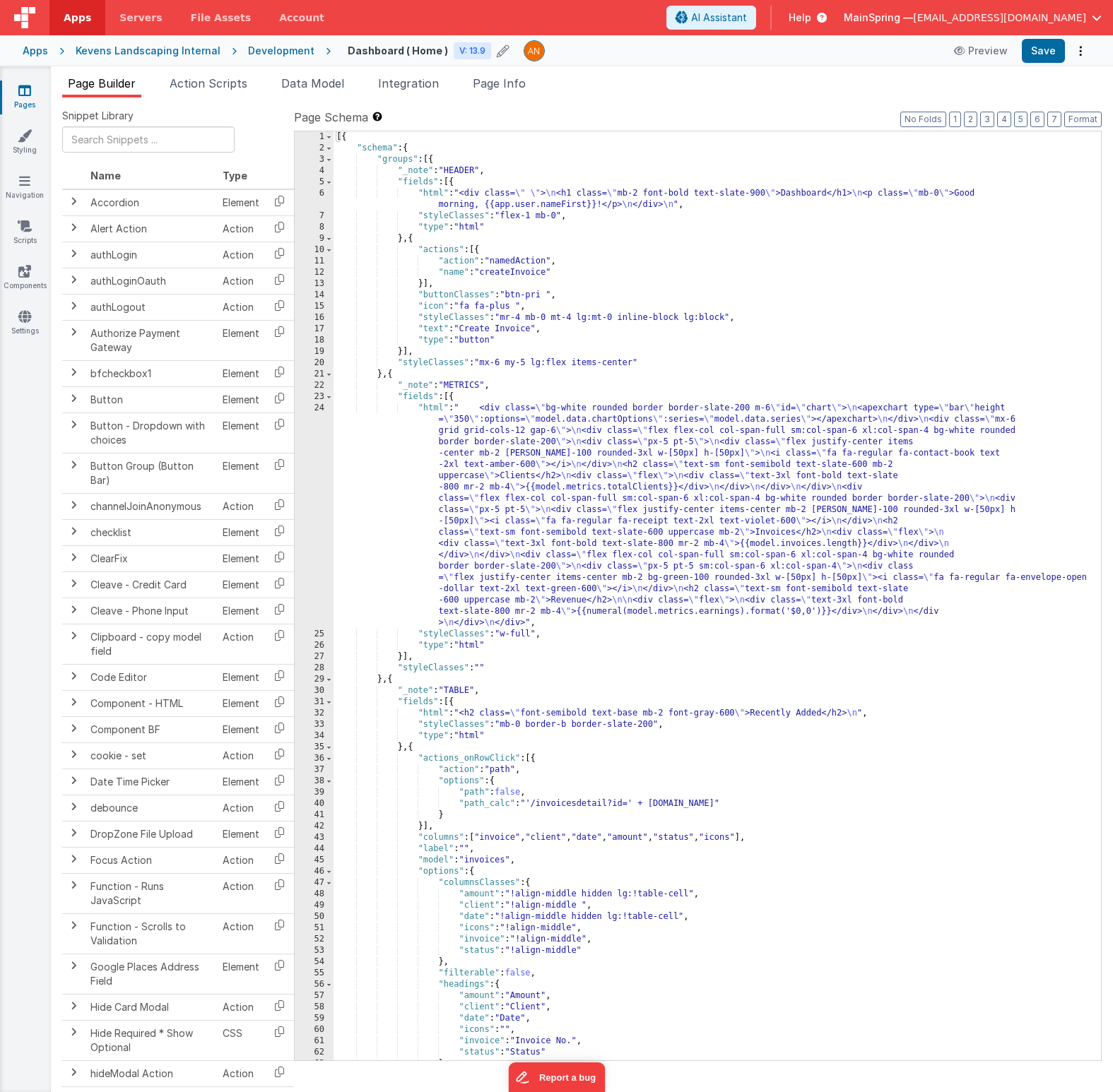
click at [496, 51] on icon at bounding box center [502, 51] width 13 height 20
click at [549, 54] on icon at bounding box center [554, 51] width 10 height 20
click at [496, 52] on icon at bounding box center [502, 51] width 13 height 20
click at [549, 54] on icon at bounding box center [554, 51] width 10 height 20
click at [767, 57] on button "Options" at bounding box center [1080, 51] width 20 height 20
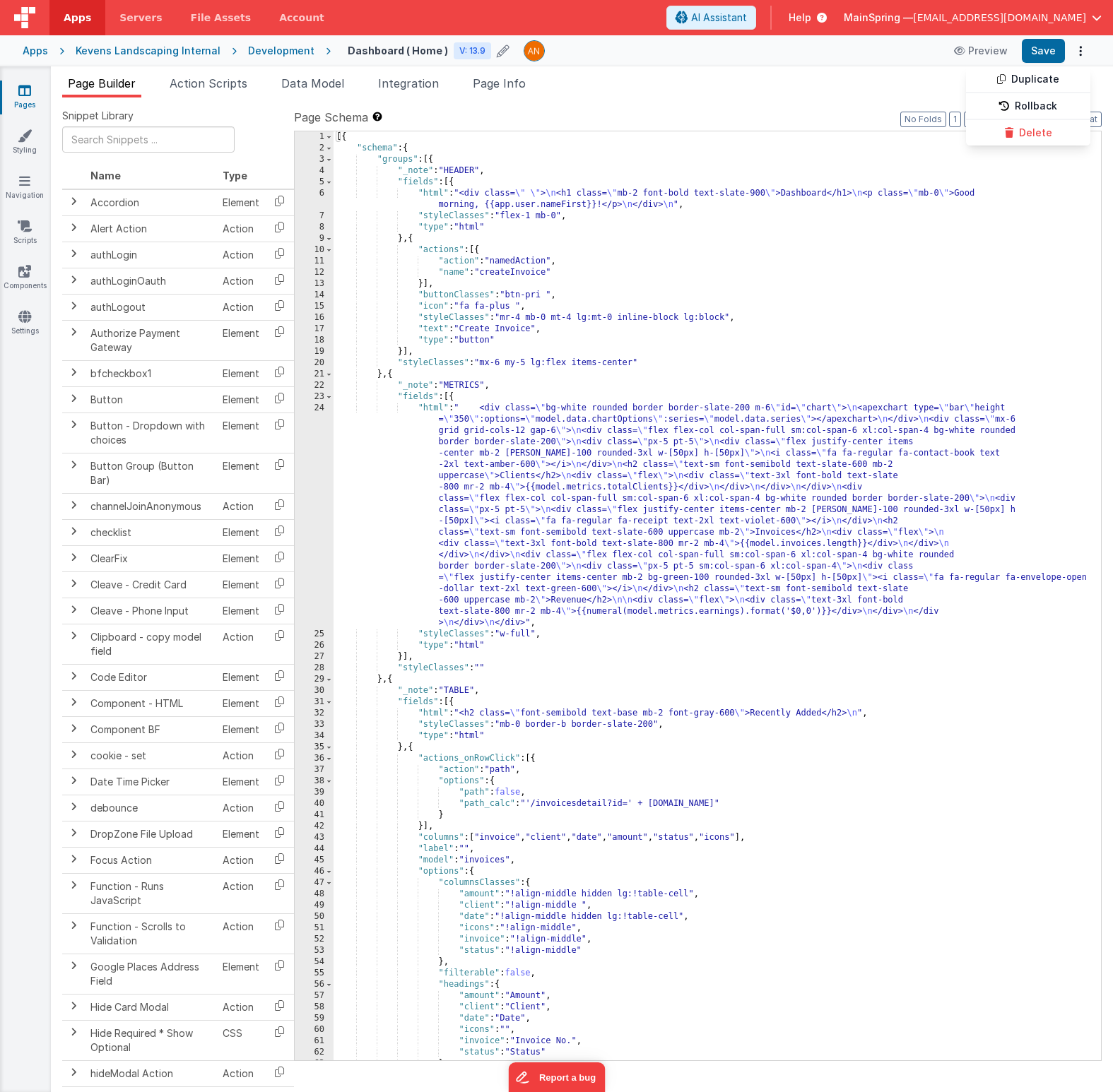
click at [665, 291] on button at bounding box center [556, 546] width 1113 height 1092
click at [665, 291] on div "[{ "schema" : { "groups" : [{ "_note" : "HEADER" , "fields" : [{ "html" : "<div…" at bounding box center [711, 607] width 757 height 951
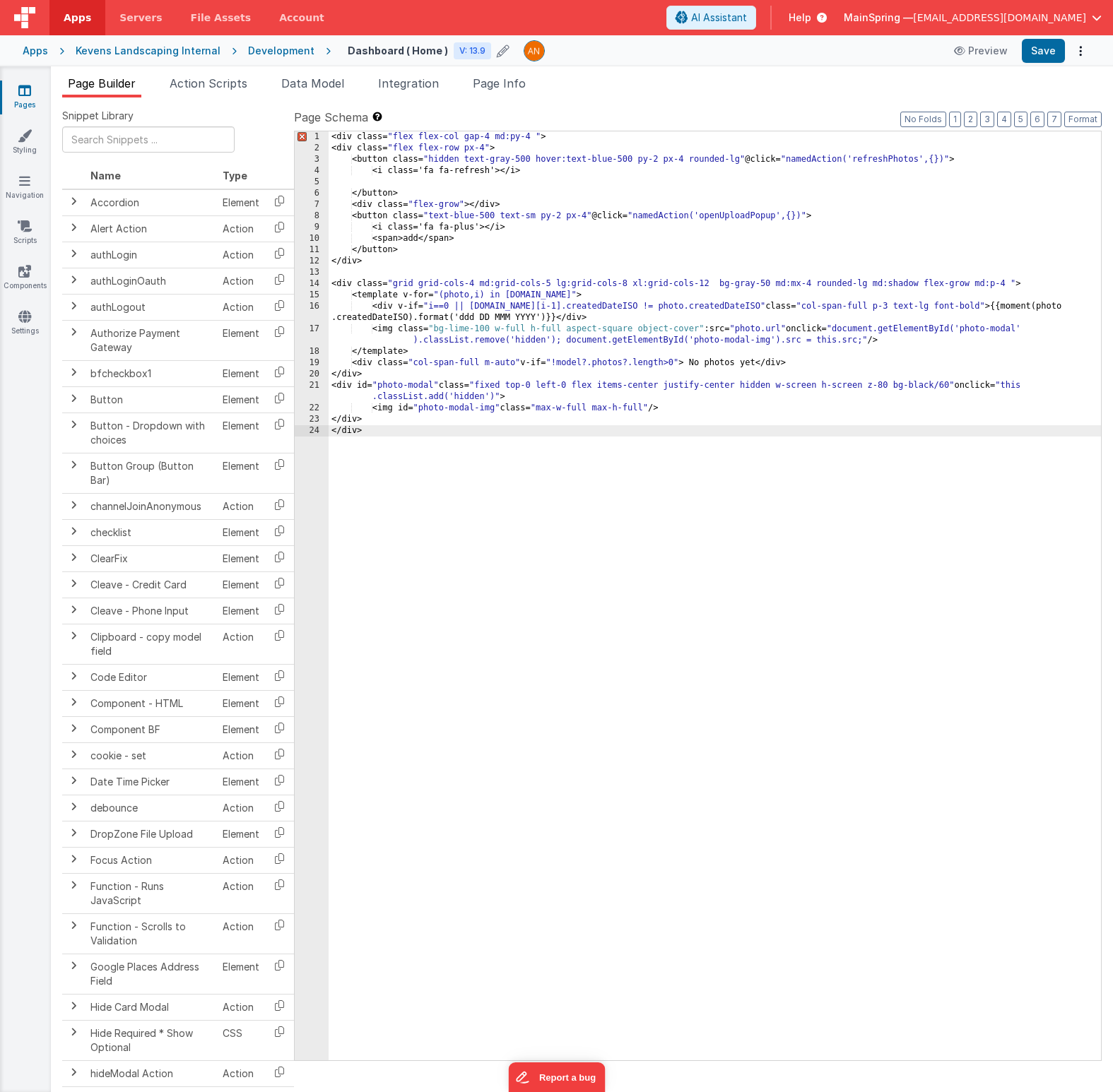
scroll to position [450, 0]
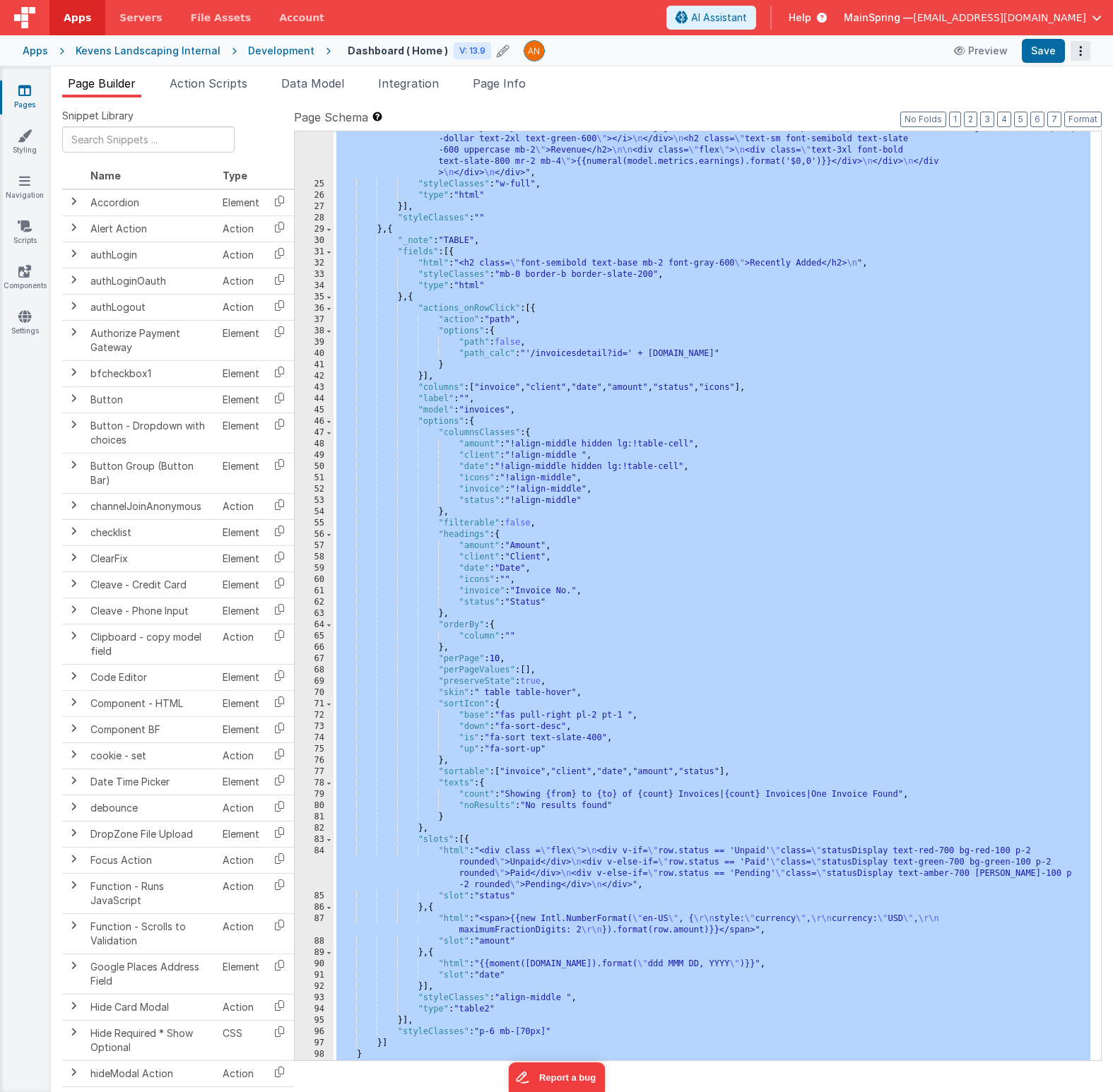
click at [767, 51] on button "Options" at bounding box center [1080, 51] width 20 height 20
click at [767, 103] on link "Rollback" at bounding box center [1028, 106] width 125 height 27
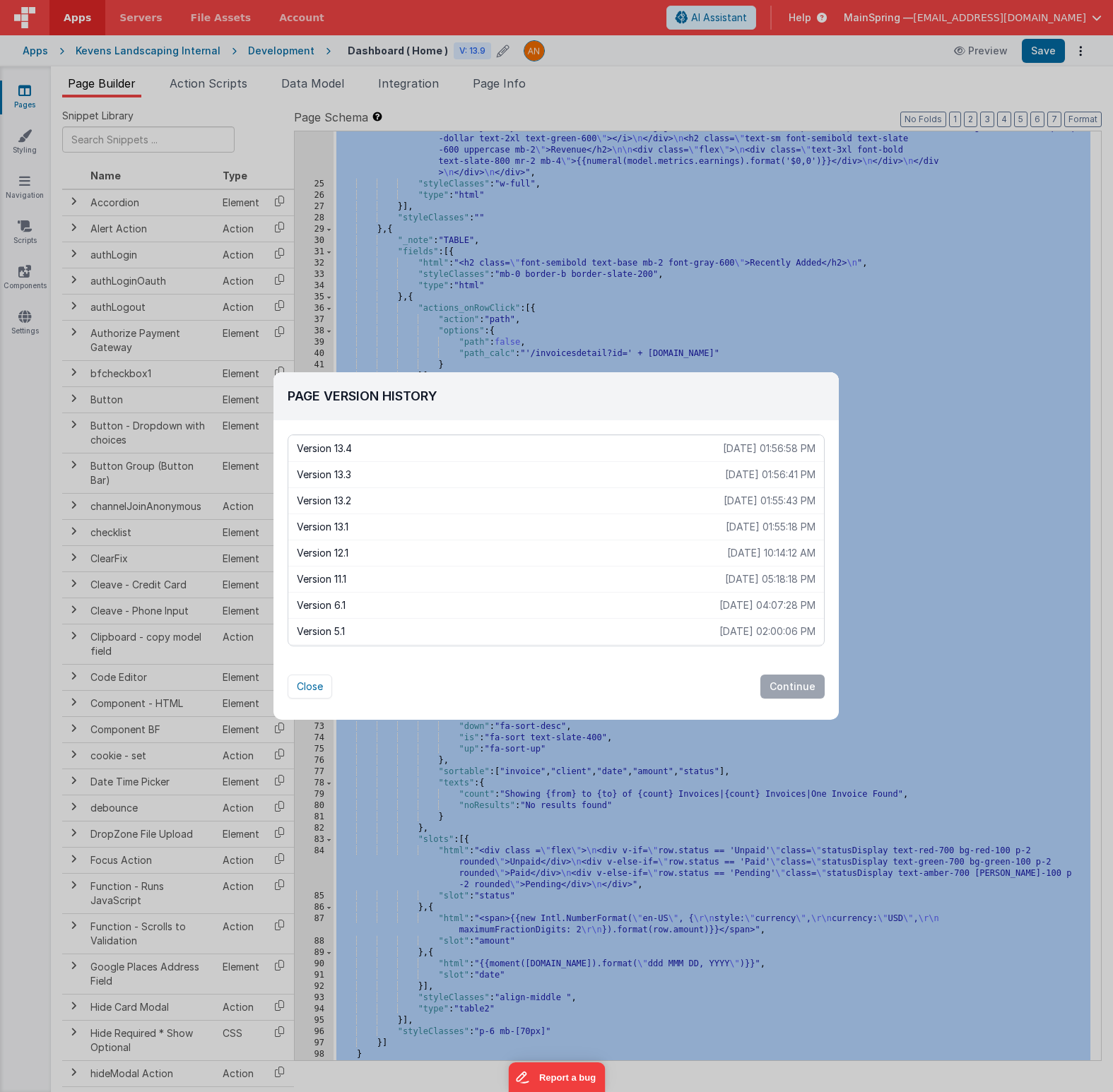
scroll to position [137, 0]
click at [480, 542] on p "Version 12.1" at bounding box center [512, 546] width 430 height 14
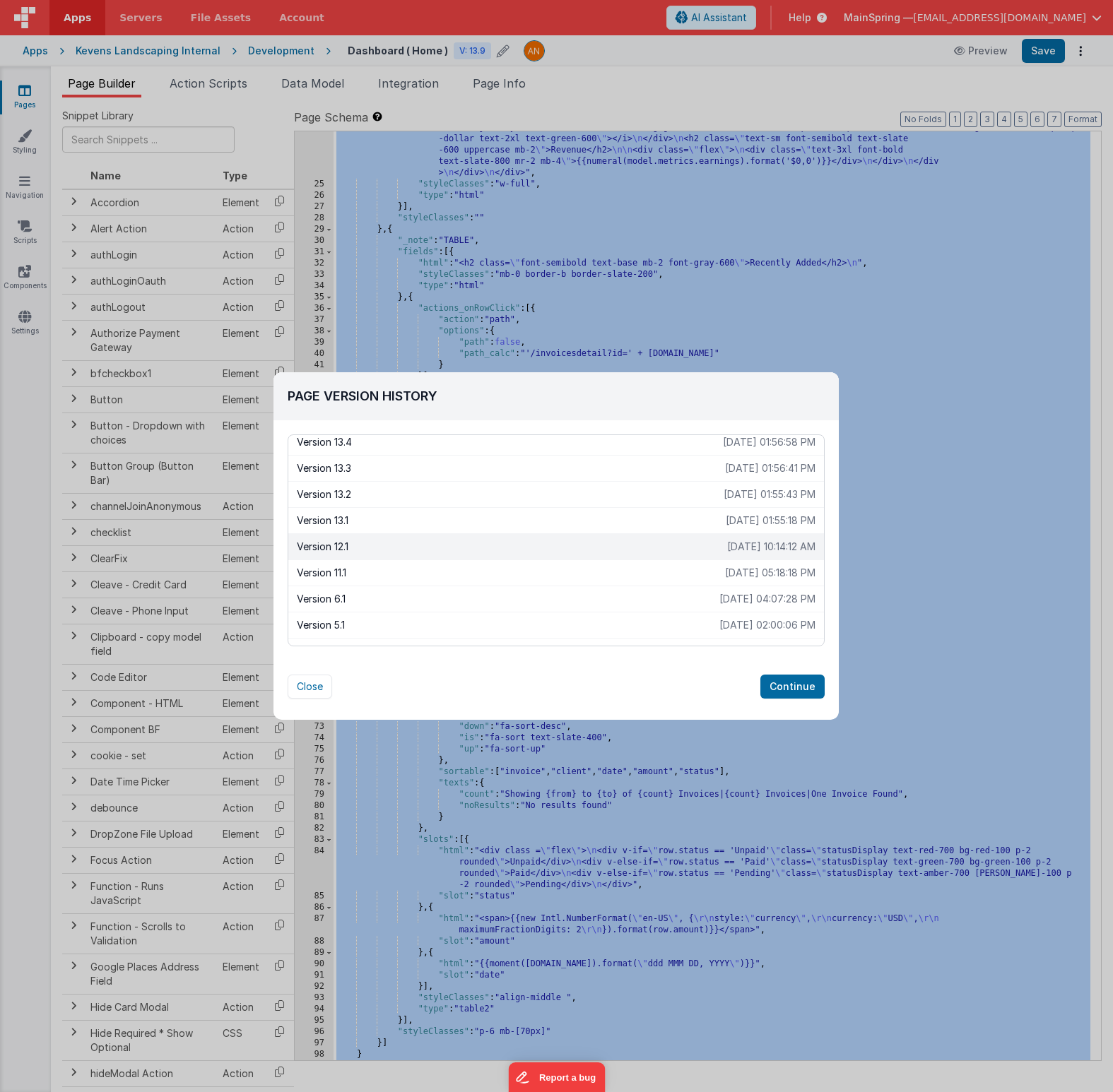
scroll to position [134, 0]
click at [490, 529] on p "Version 13.1" at bounding box center [511, 523] width 428 height 14
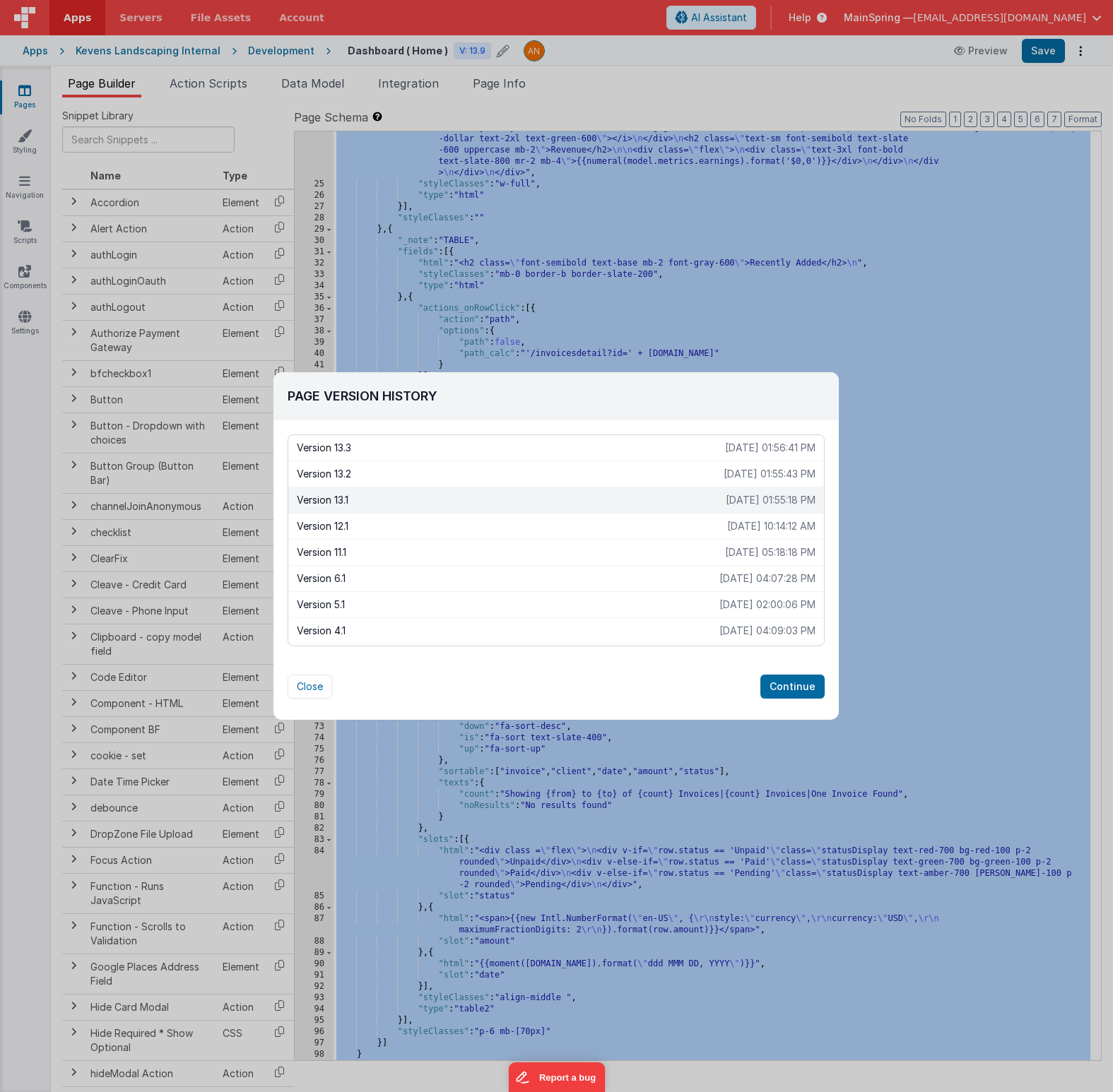
scroll to position [167, 0]
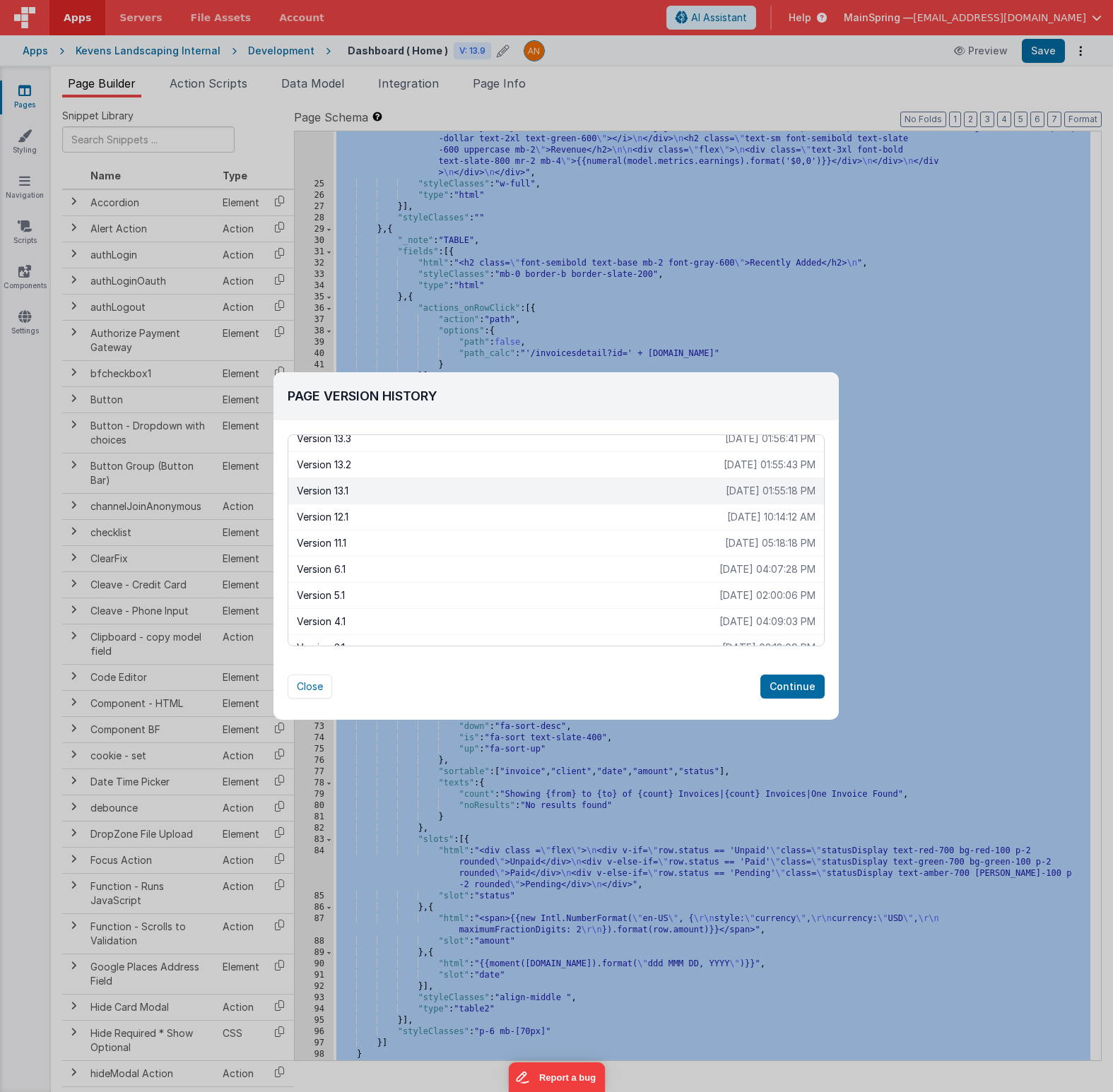
click at [420, 520] on p "Version 12.1" at bounding box center [512, 516] width 430 height 14
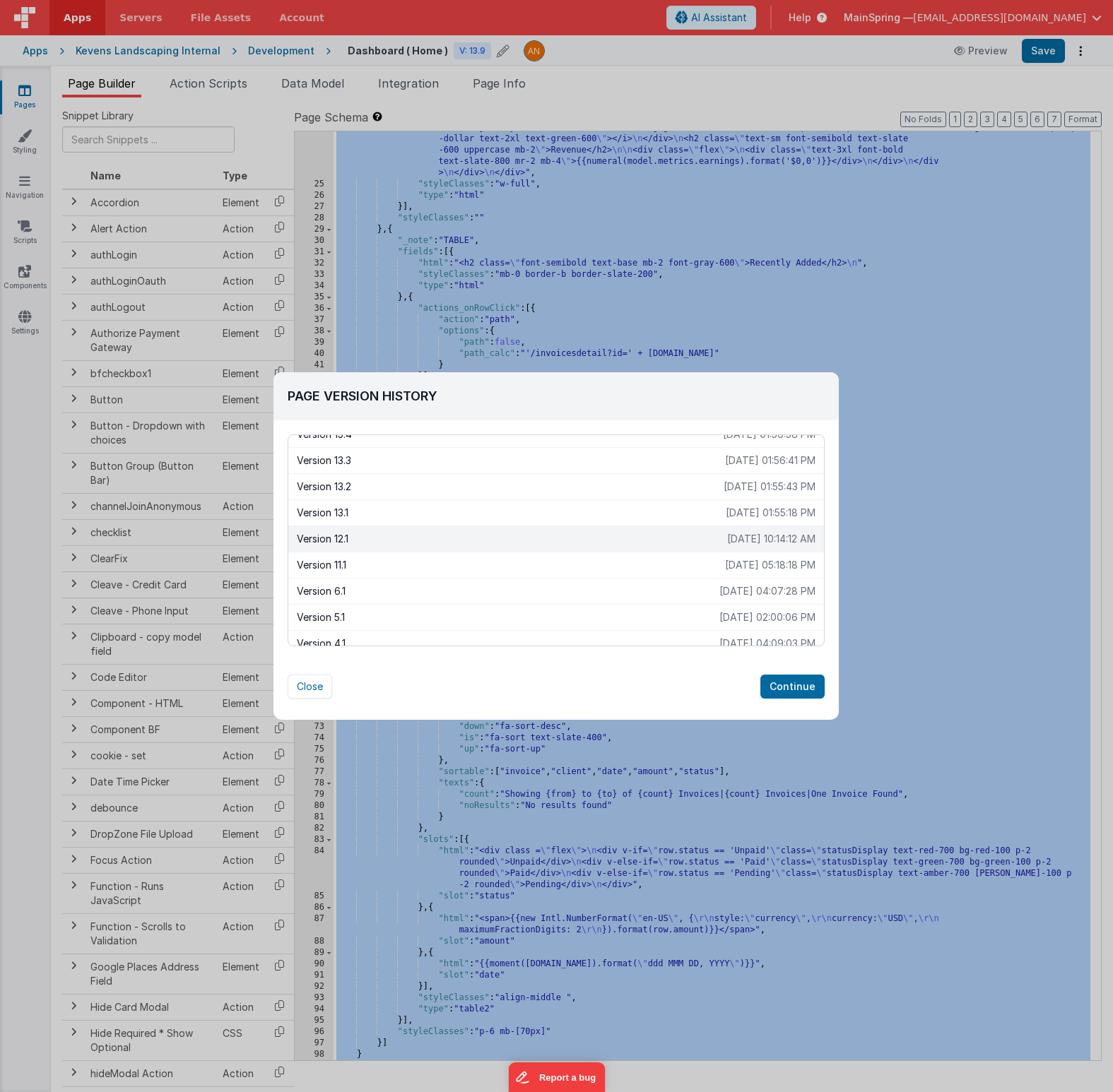
scroll to position [143, 0]
click at [767, 688] on button "Continue" at bounding box center [792, 686] width 64 height 24
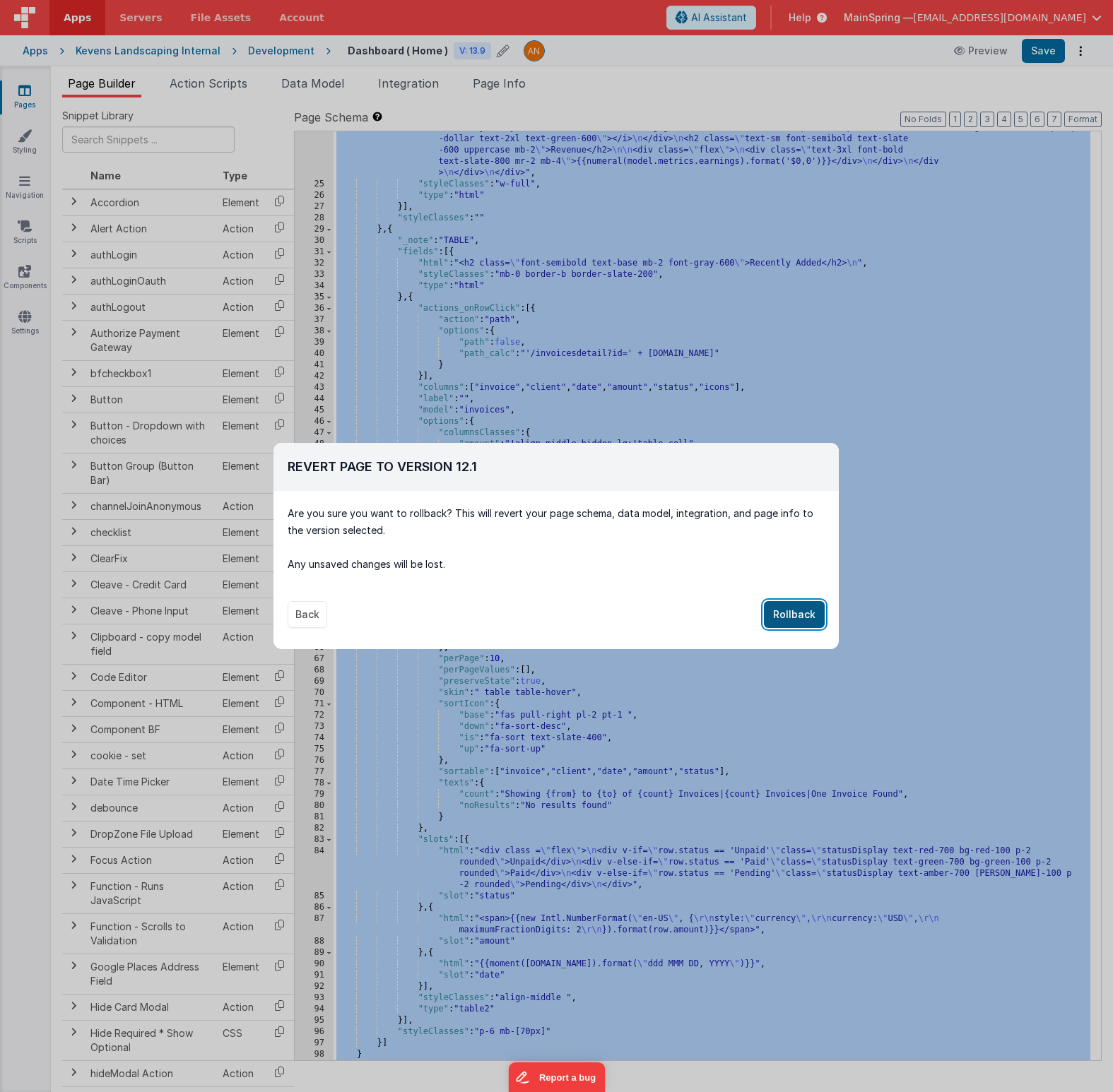
click at [767, 605] on button "Rollback" at bounding box center [794, 614] width 61 height 27
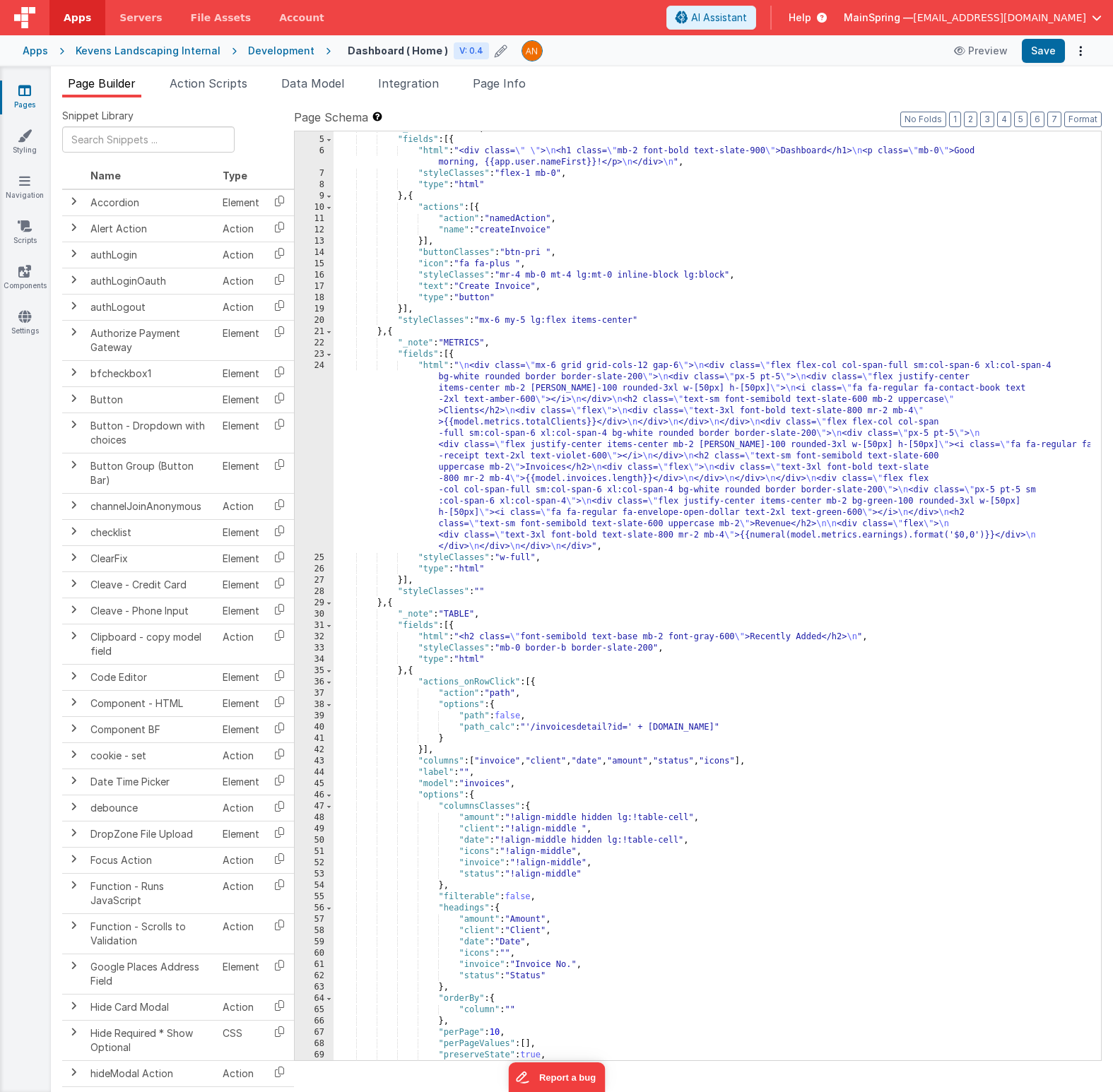
scroll to position [0, 0]
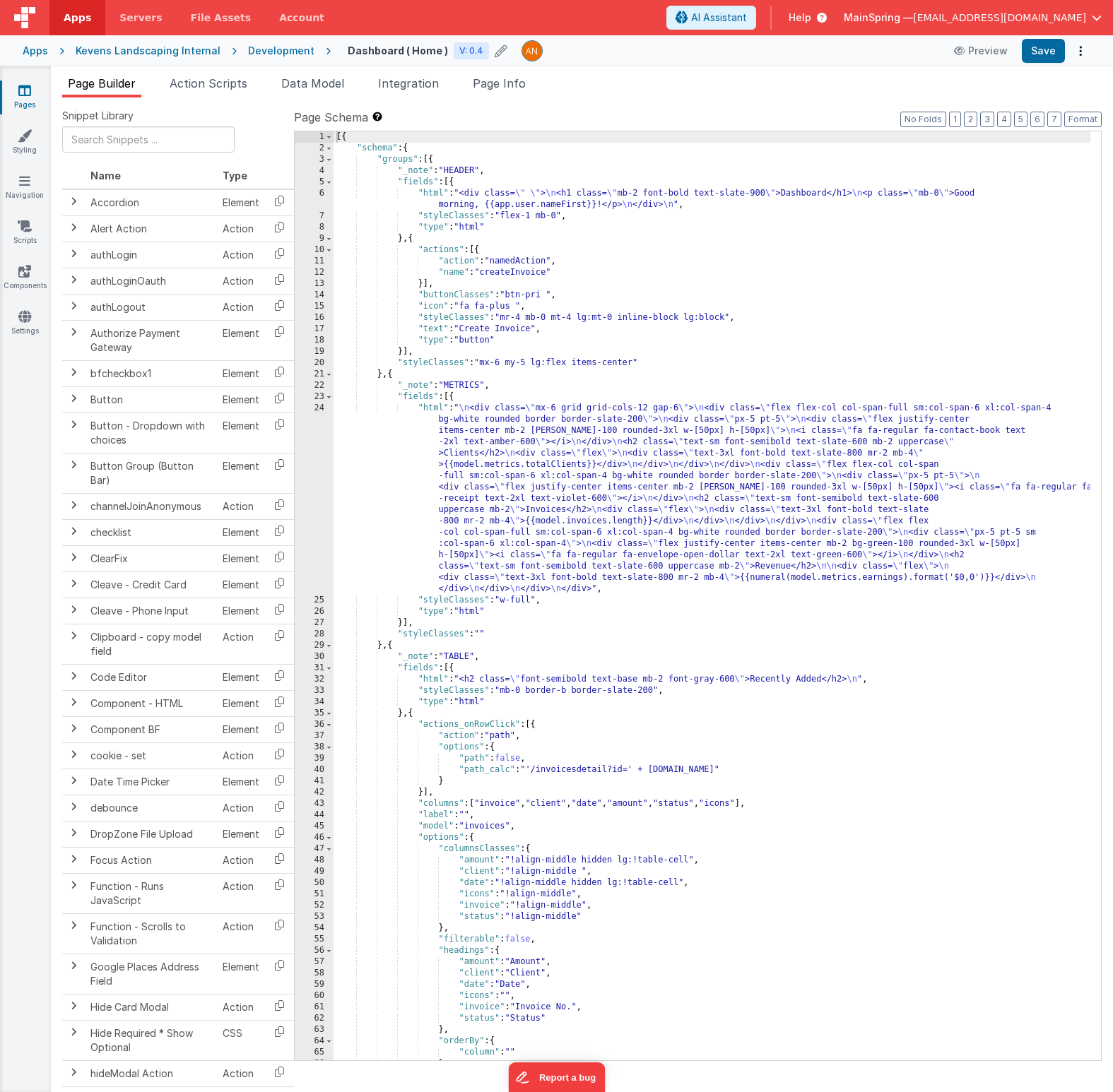
click at [279, 46] on div "Development" at bounding box center [280, 50] width 66 height 14
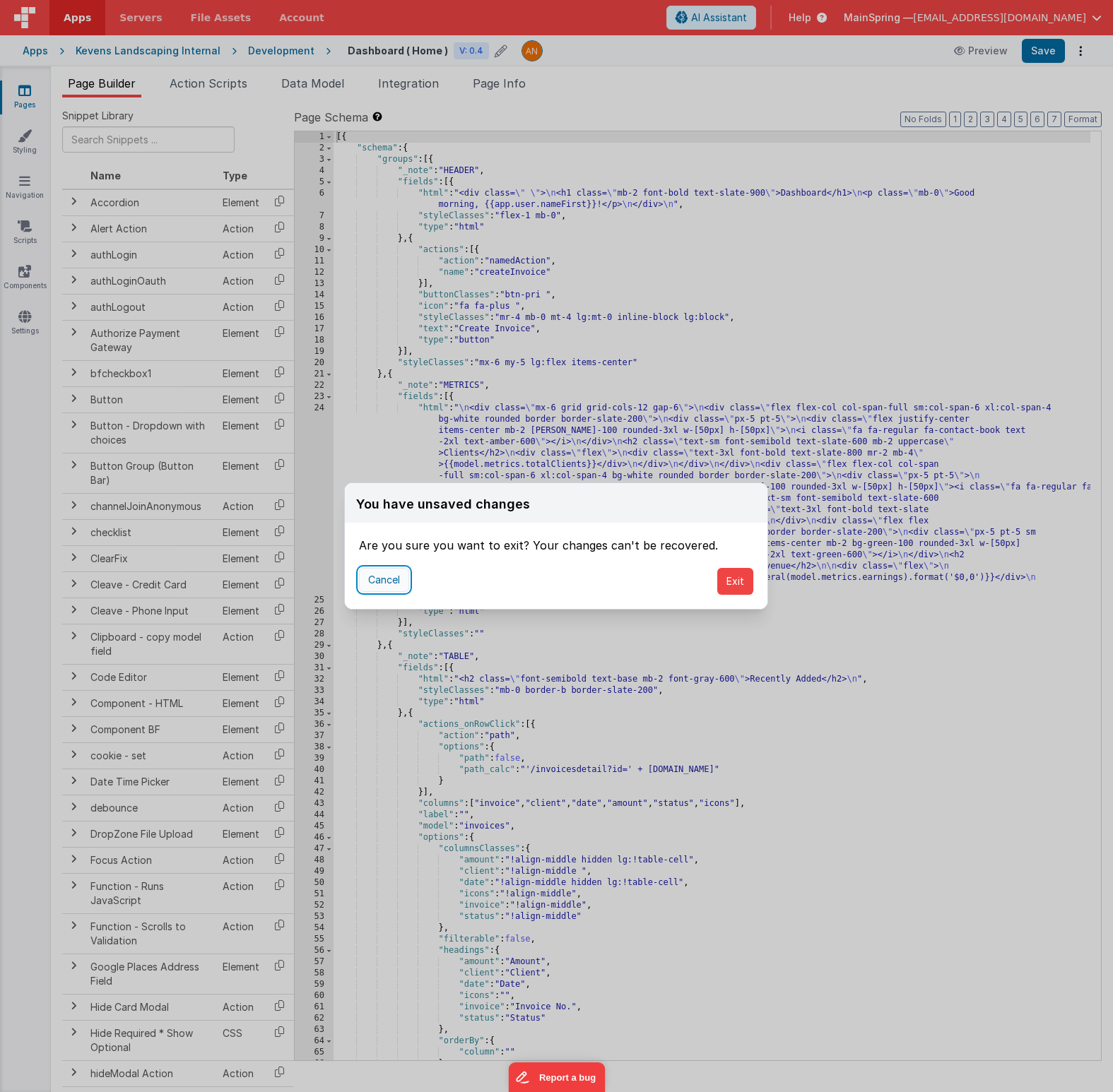
click at [378, 578] on button "Cancel" at bounding box center [384, 580] width 50 height 24
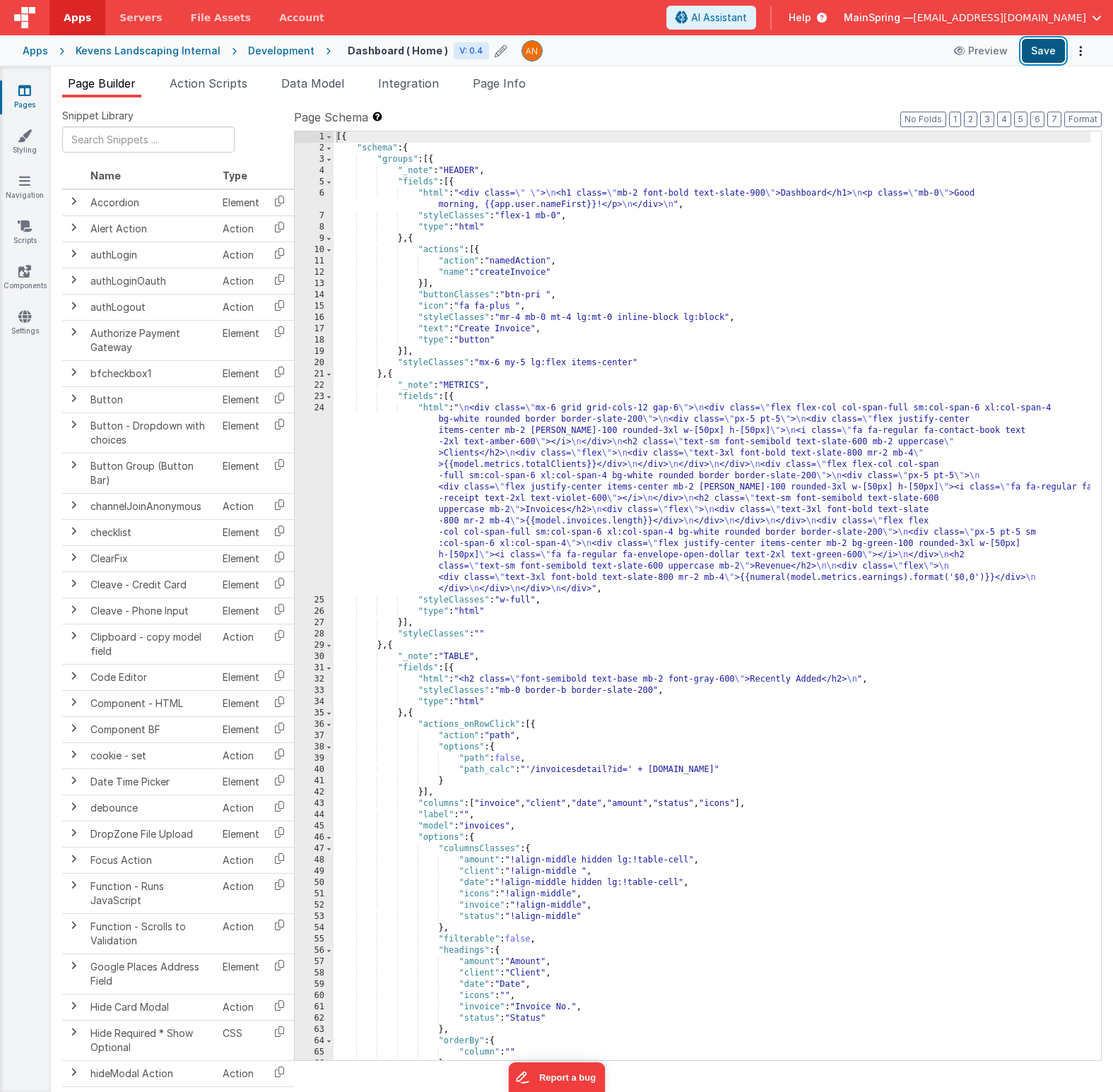
click at [767, 60] on button "Save" at bounding box center [1043, 50] width 43 height 24
click at [257, 49] on div "Development" at bounding box center [280, 50] width 66 height 14
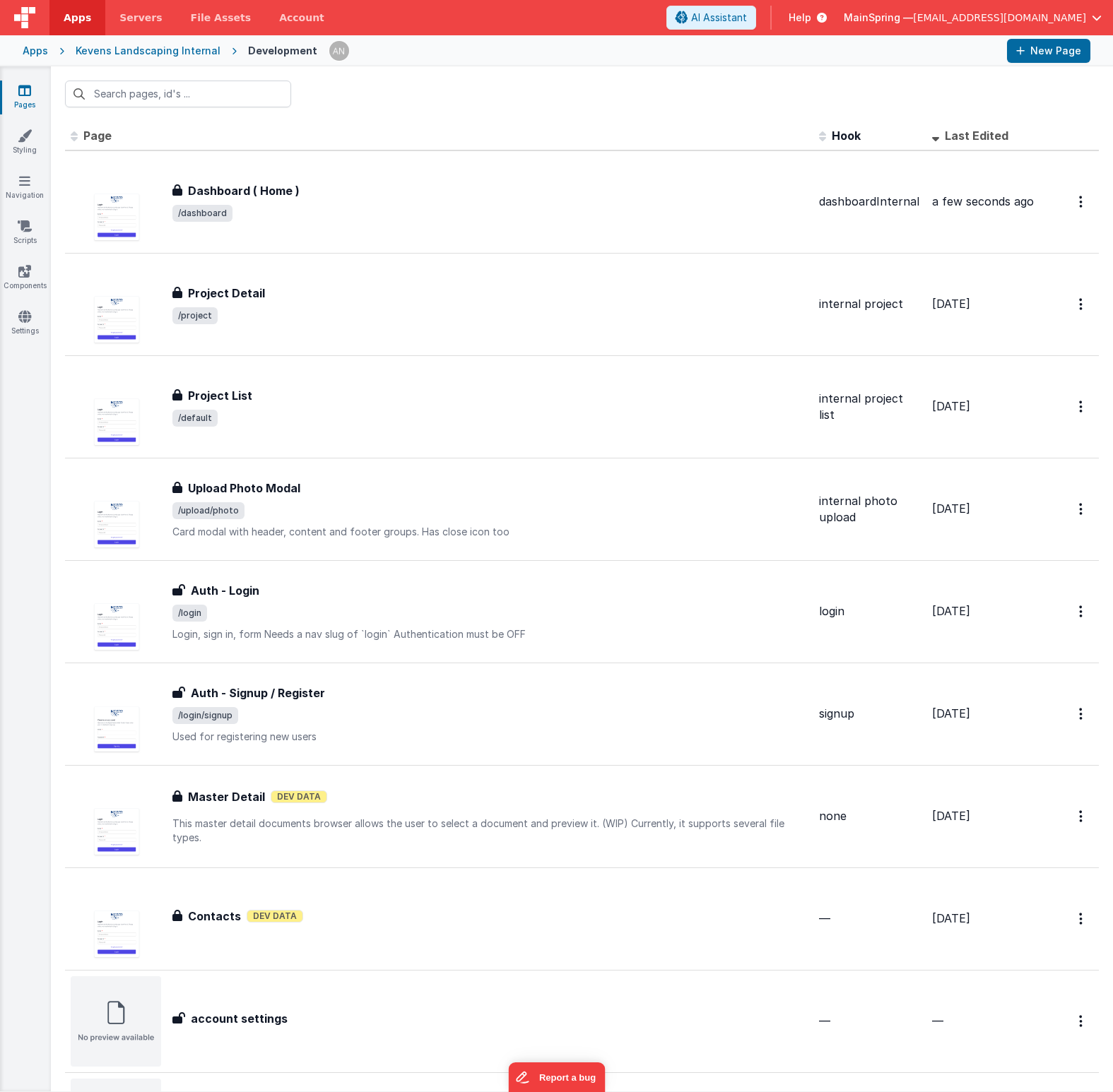
click at [188, 50] on div "Kevens Landscaping Internal" at bounding box center [147, 50] width 145 height 14
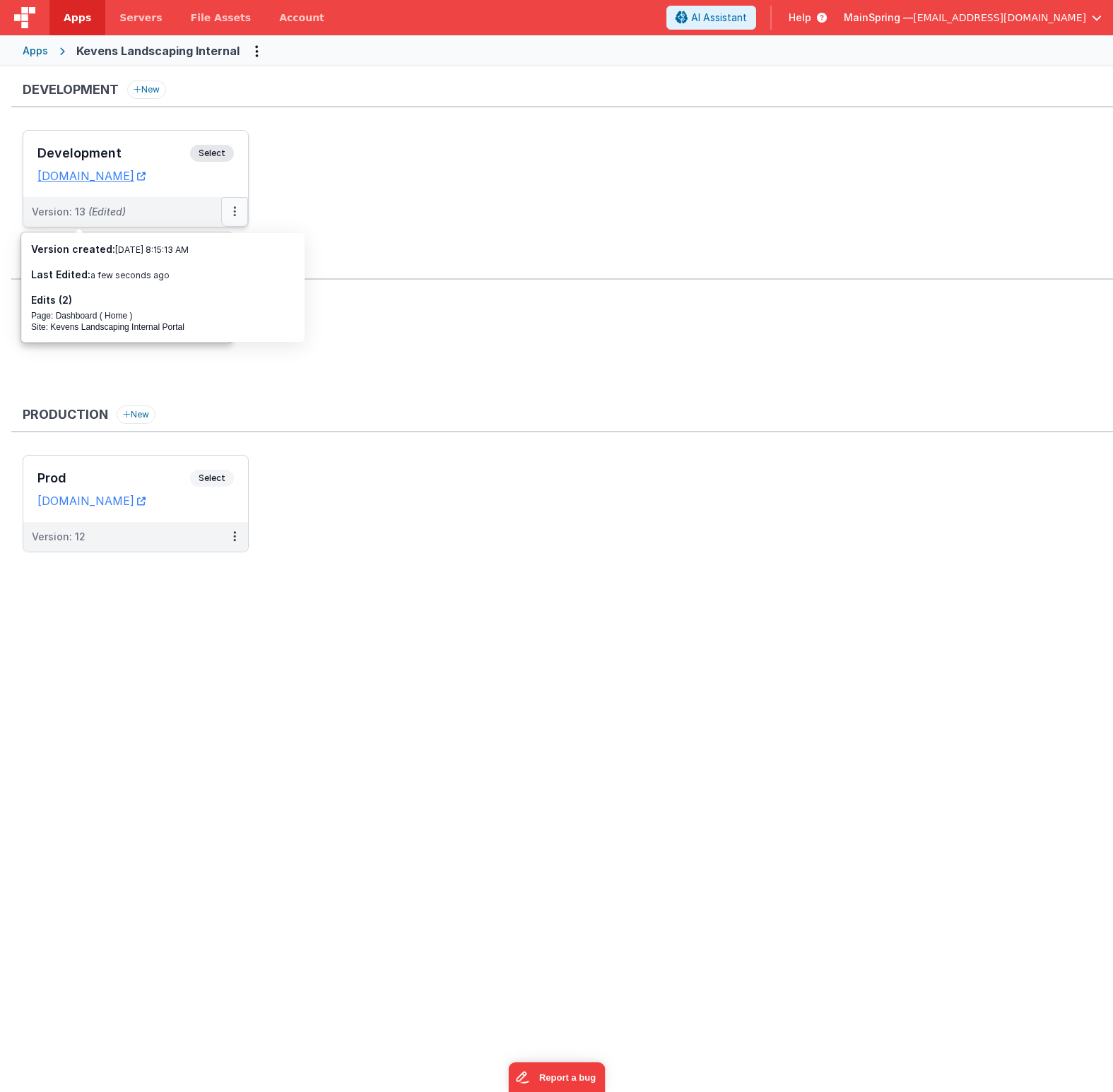
click at [236, 215] on button at bounding box center [234, 212] width 27 height 29
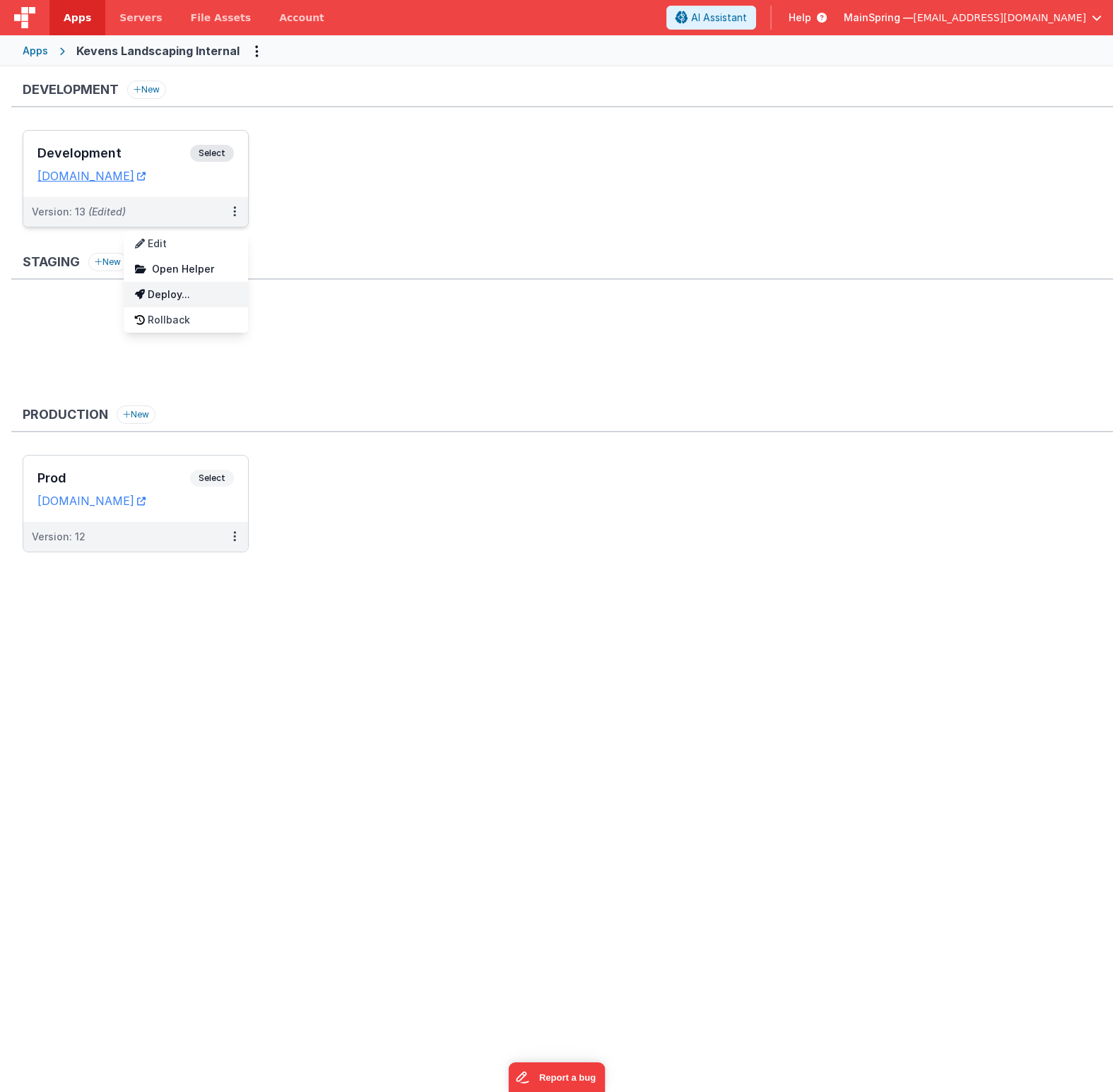
click at [197, 293] on link "Deploy..." at bounding box center [186, 295] width 125 height 25
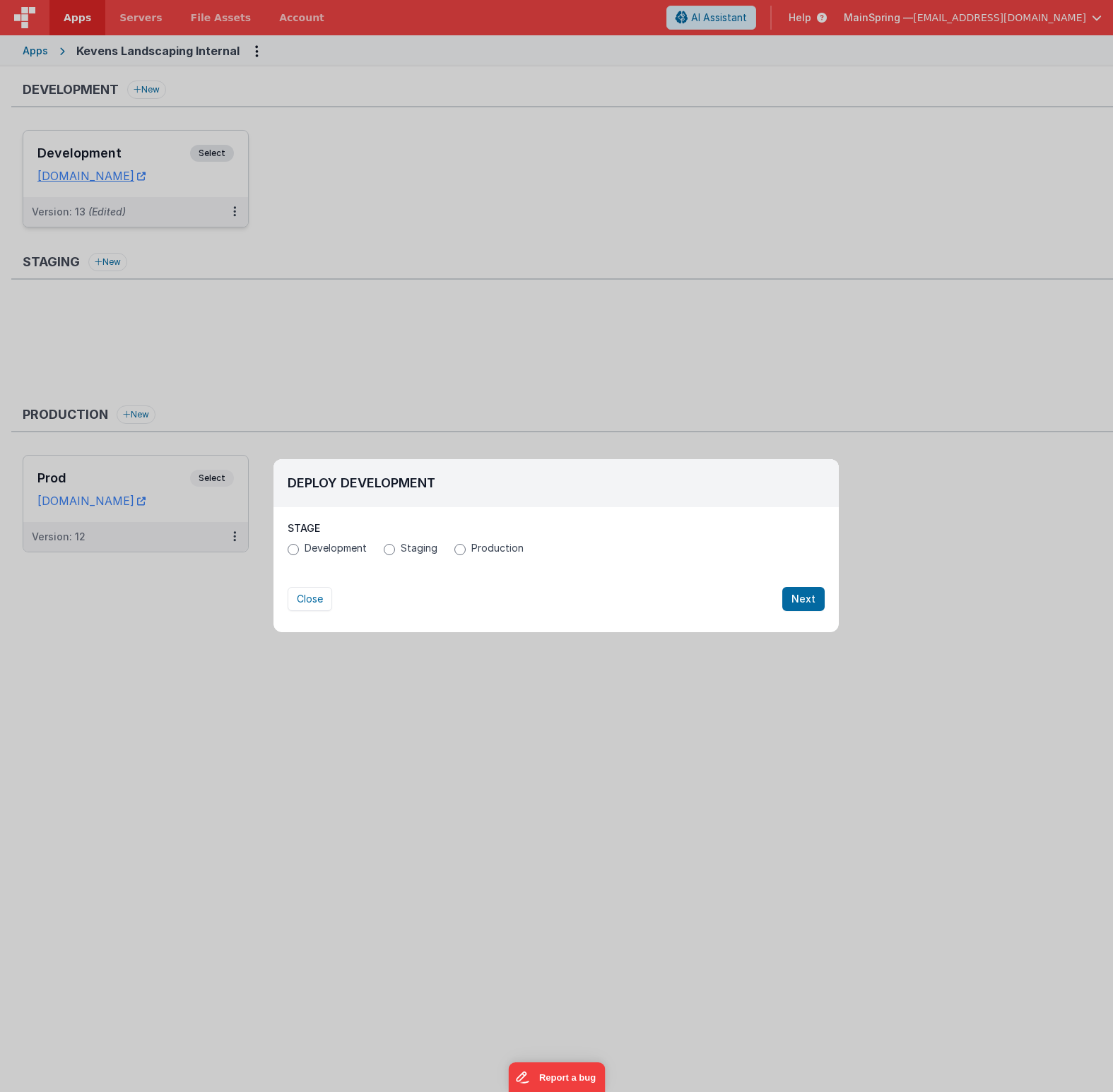
click at [330, 549] on span "Development" at bounding box center [336, 548] width 62 height 14
click at [299, 549] on input "Development" at bounding box center [294, 550] width 12 height 12
radio input "true"
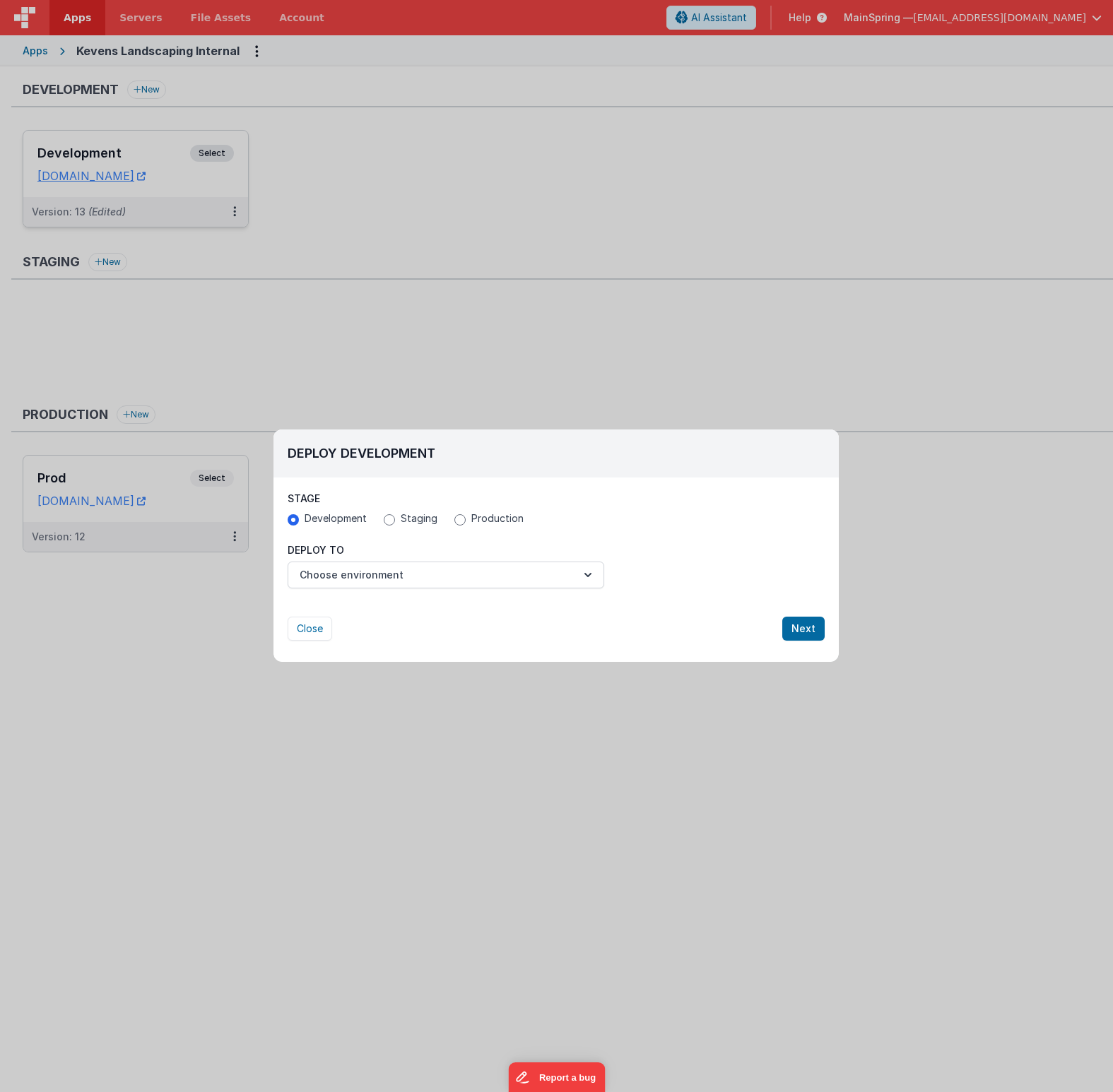
click at [497, 526] on div "Development Staging Production" at bounding box center [556, 520] width 537 height 18
click at [483, 519] on span "Production" at bounding box center [497, 518] width 52 height 14
click at [465, 519] on input "Production" at bounding box center [460, 520] width 12 height 12
radio input "true"
radio input "false"
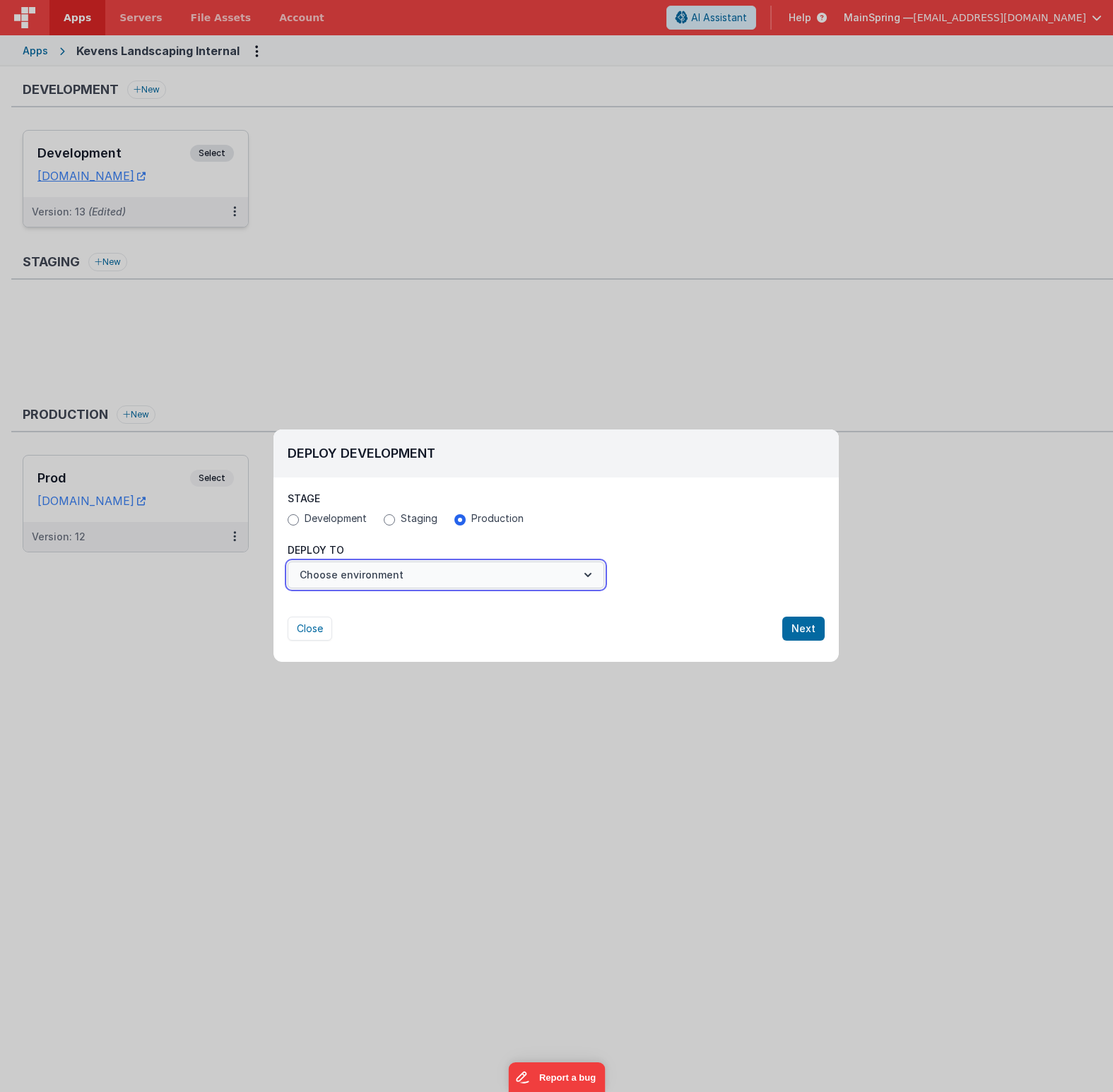
click at [406, 577] on button "Choose environment" at bounding box center [446, 575] width 316 height 27
click at [364, 601] on link "Prod" at bounding box center [446, 609] width 316 height 25
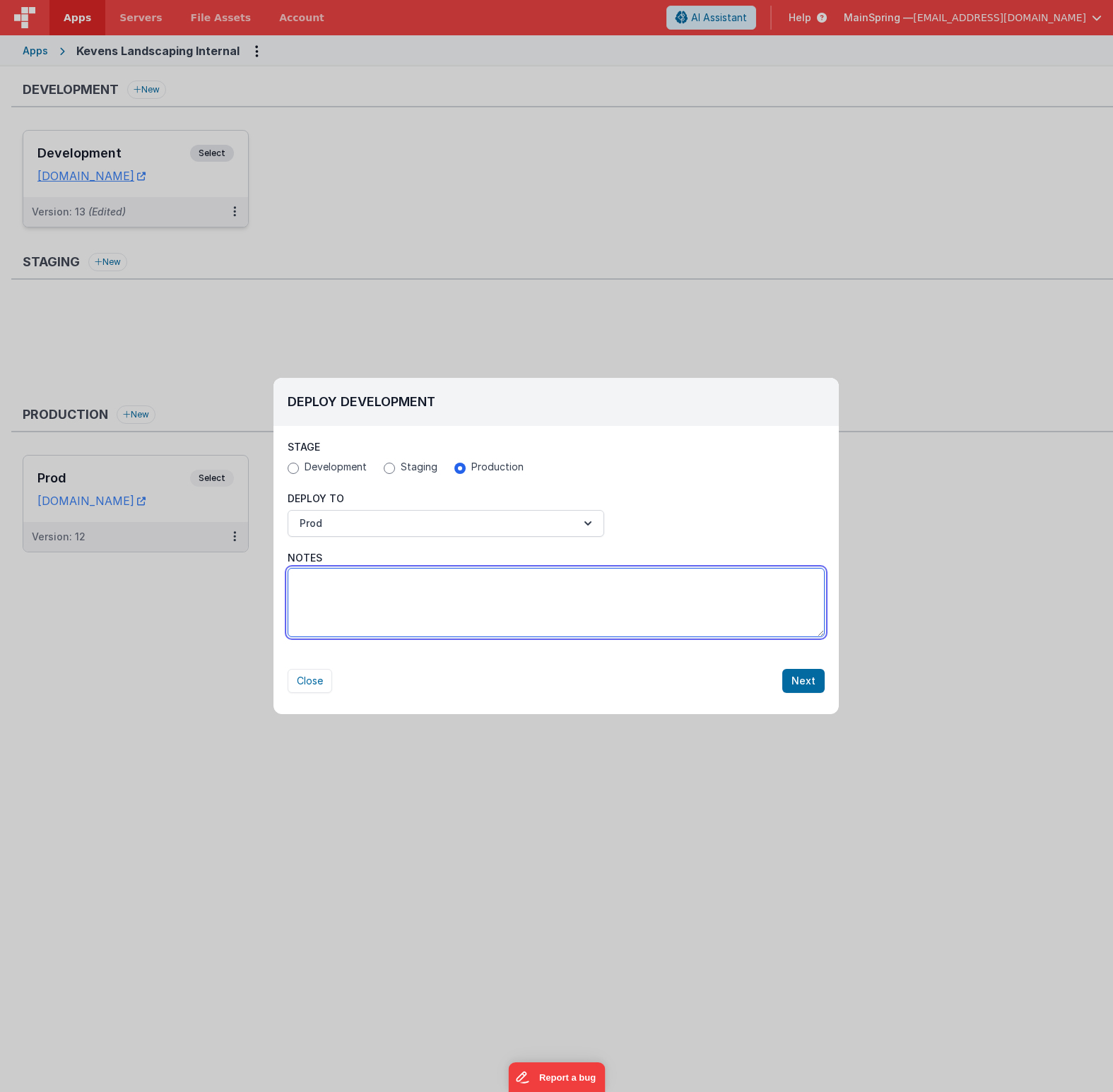
click at [364, 601] on textarea "Notes" at bounding box center [556, 602] width 537 height 69
type textarea "photo thumbnails"
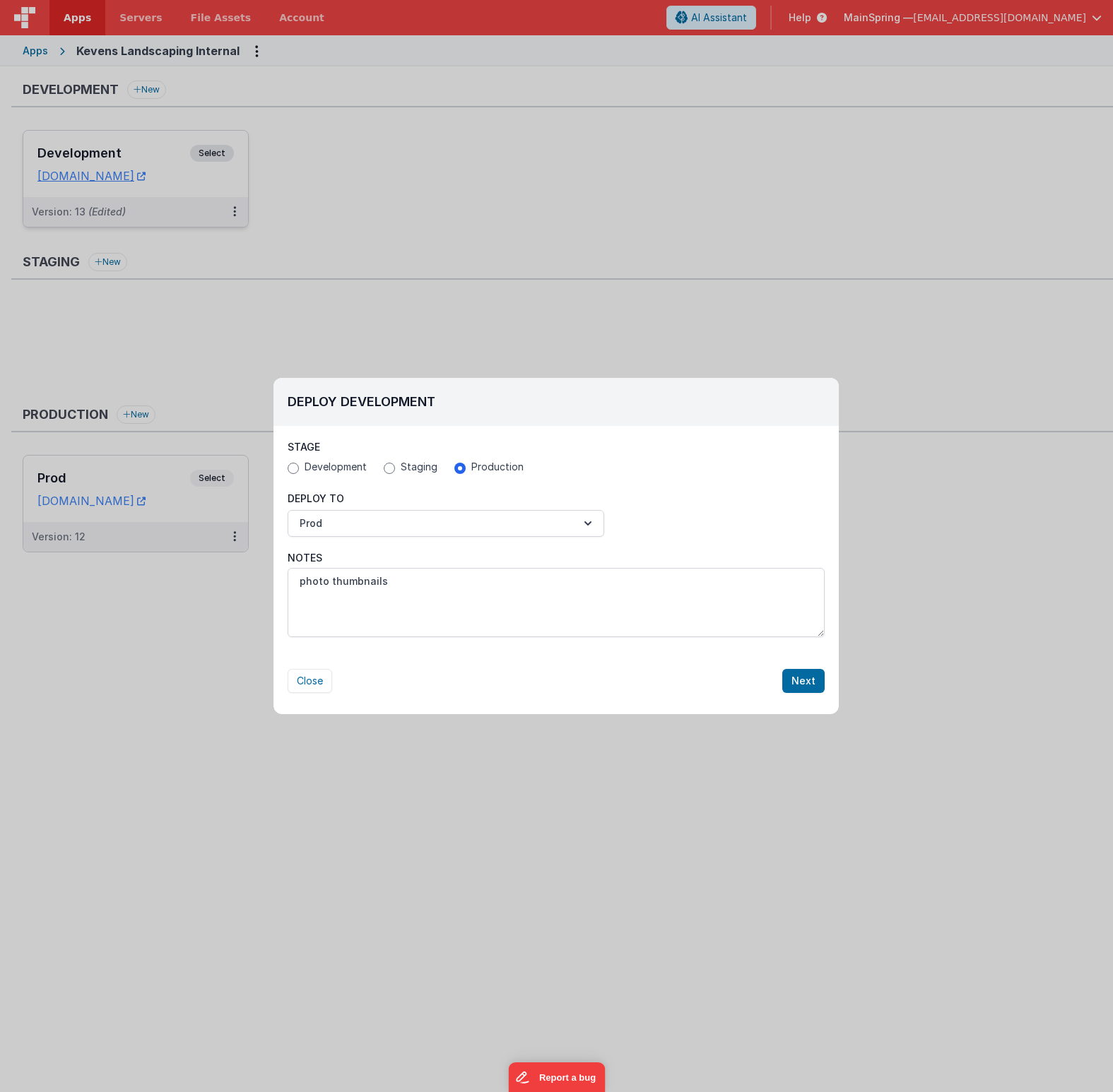
click at [512, 675] on div "Close Next" at bounding box center [556, 680] width 537 height 24
click at [595, 671] on div "Close Next" at bounding box center [556, 680] width 537 height 24
click at [767, 679] on button "Next" at bounding box center [803, 680] width 43 height 24
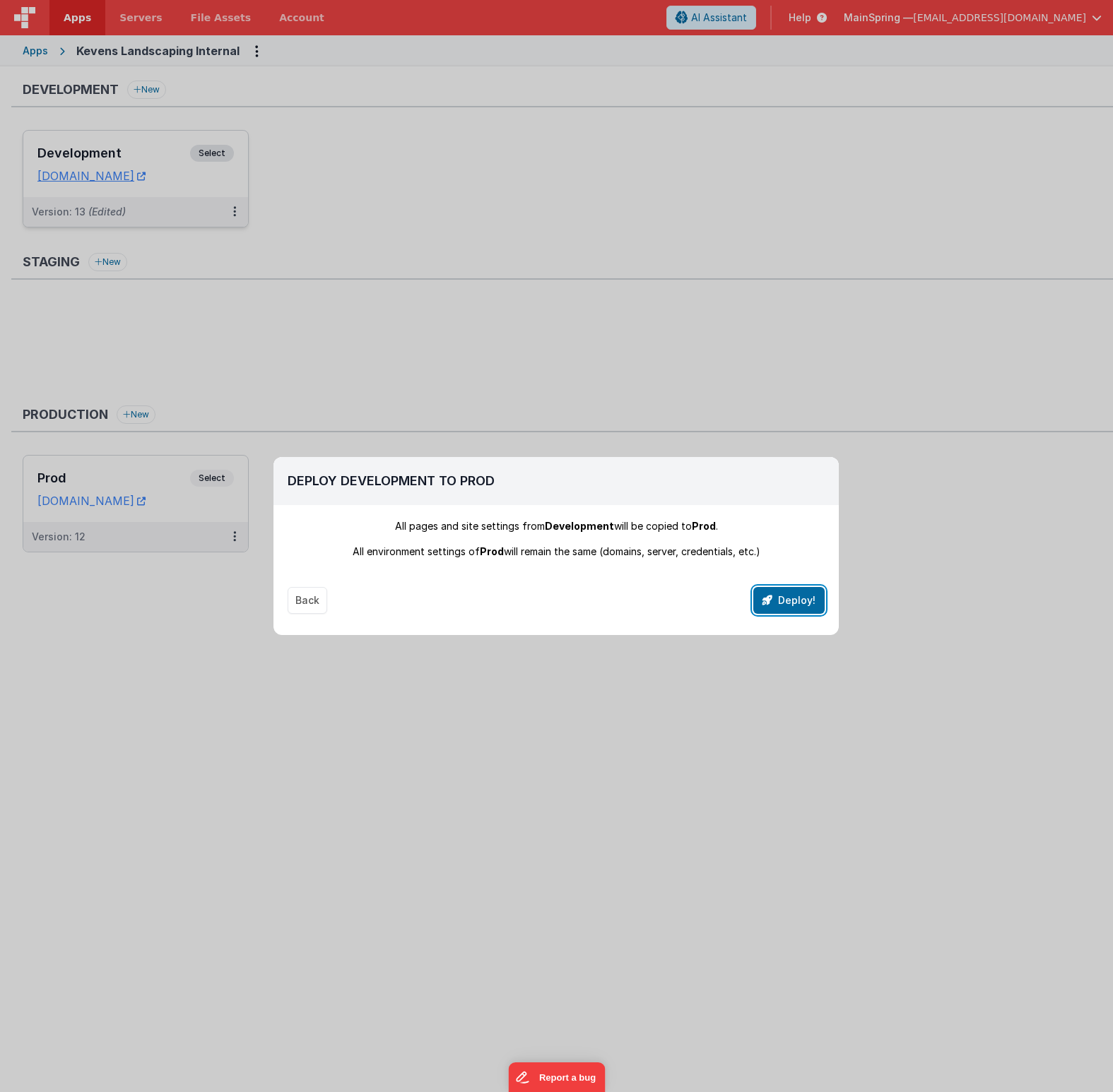
drag, startPoint x: 794, startPoint y: 613, endPoint x: 697, endPoint y: 613, distance: 97.0
click at [697, 613] on div "Back Deploy!" at bounding box center [556, 600] width 537 height 27
click at [767, 608] on button "Deploy!" at bounding box center [788, 600] width 71 height 27
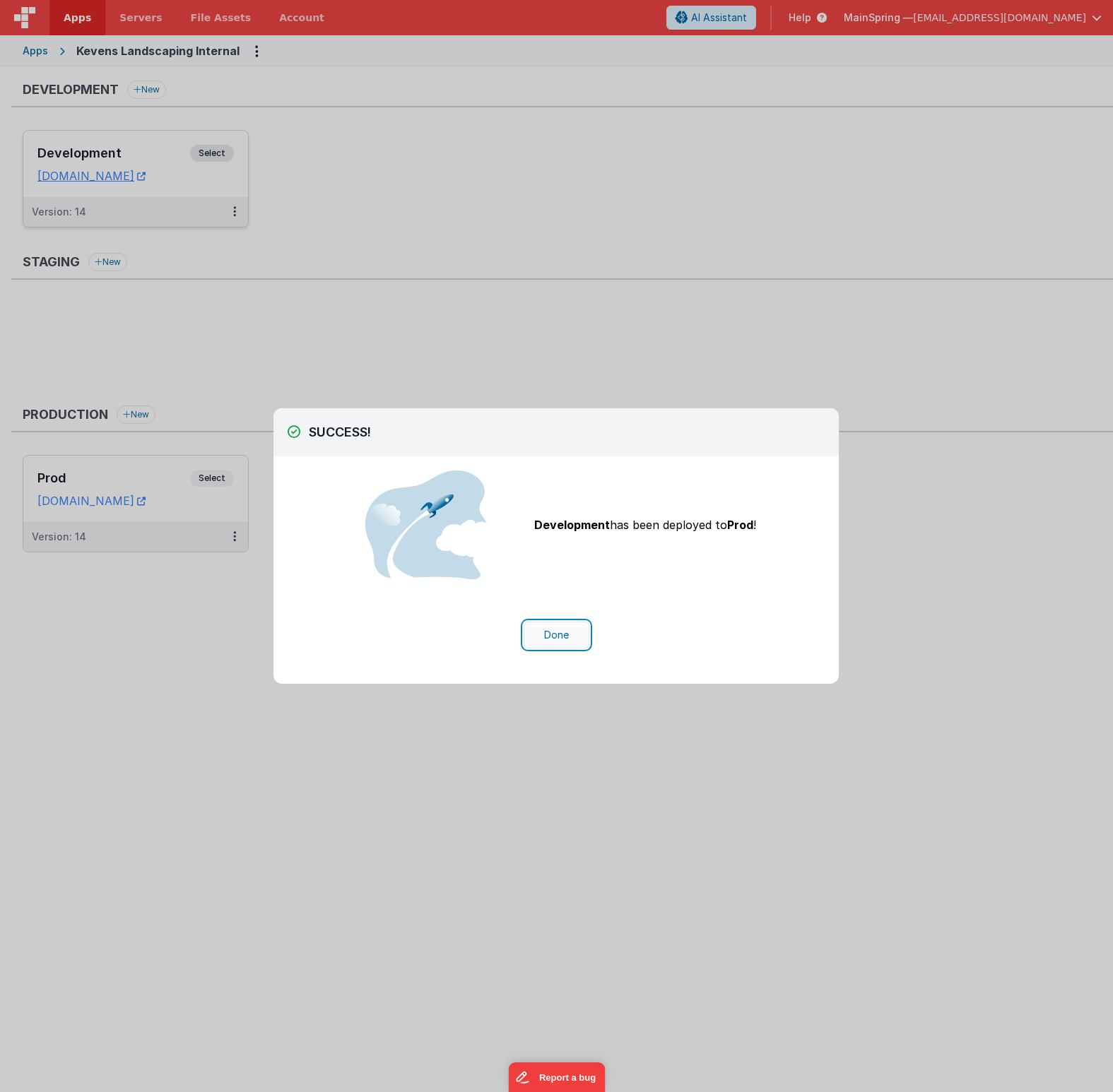
click at [566, 643] on button "Done" at bounding box center [556, 635] width 66 height 27
